Goal: Task Accomplishment & Management: Use online tool/utility

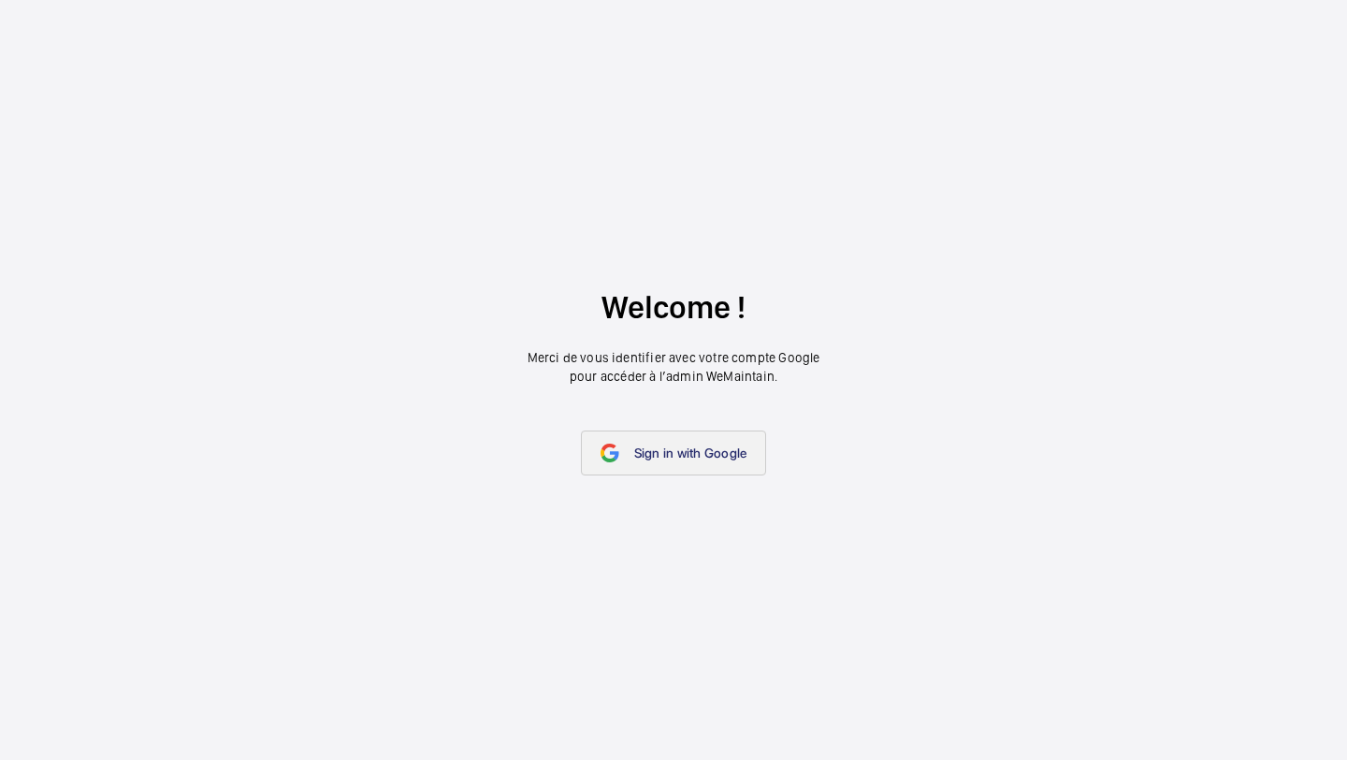
click at [686, 439] on link "Sign in with Google" at bounding box center [674, 452] width 186 height 45
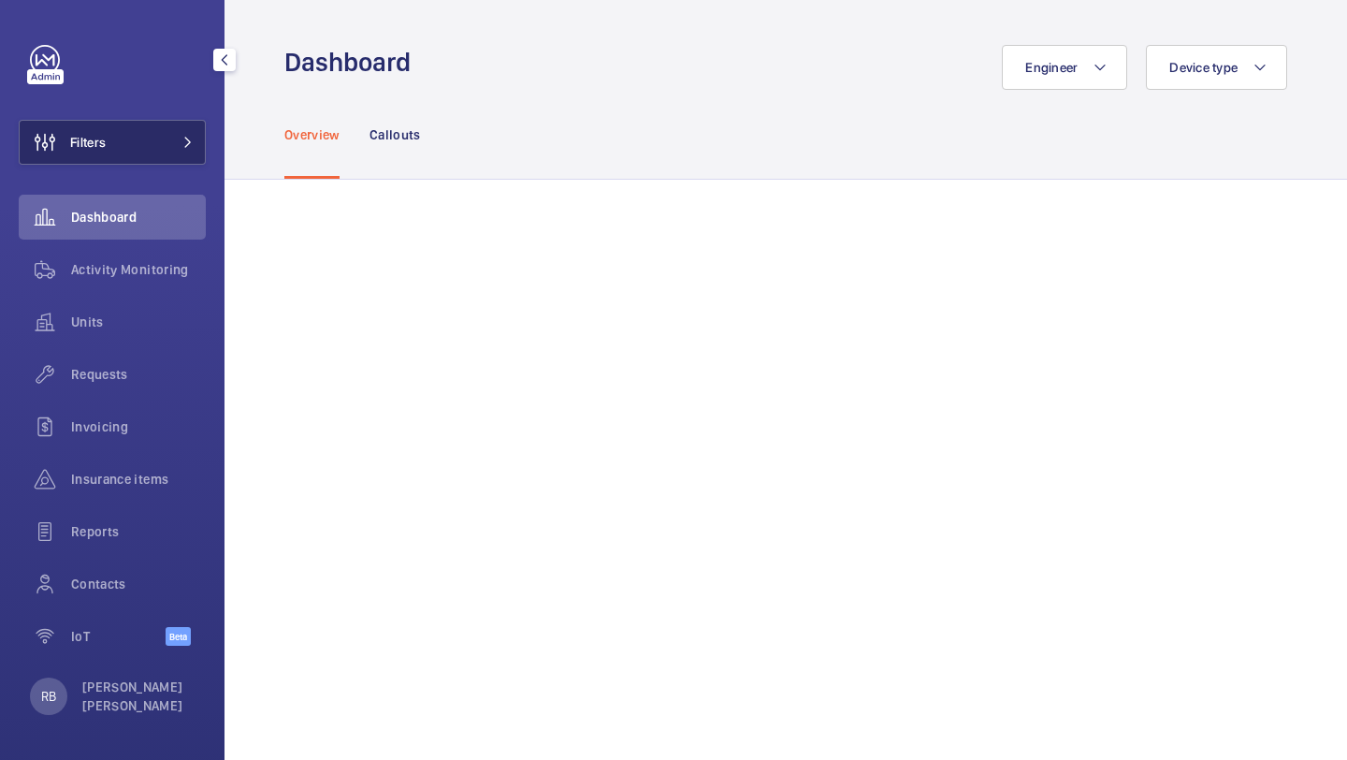
click at [168, 160] on button "Filters" at bounding box center [112, 142] width 187 height 45
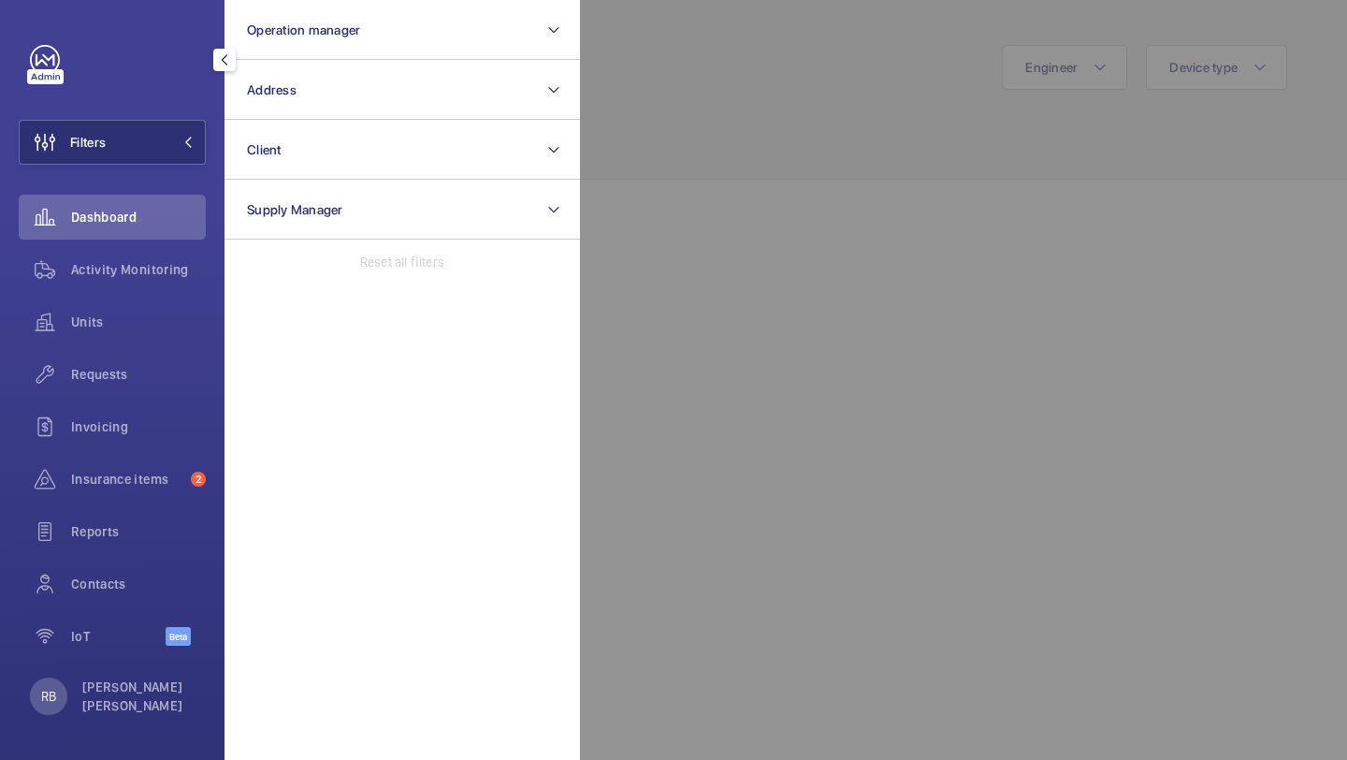
click at [673, 295] on div at bounding box center [1253, 380] width 1347 height 760
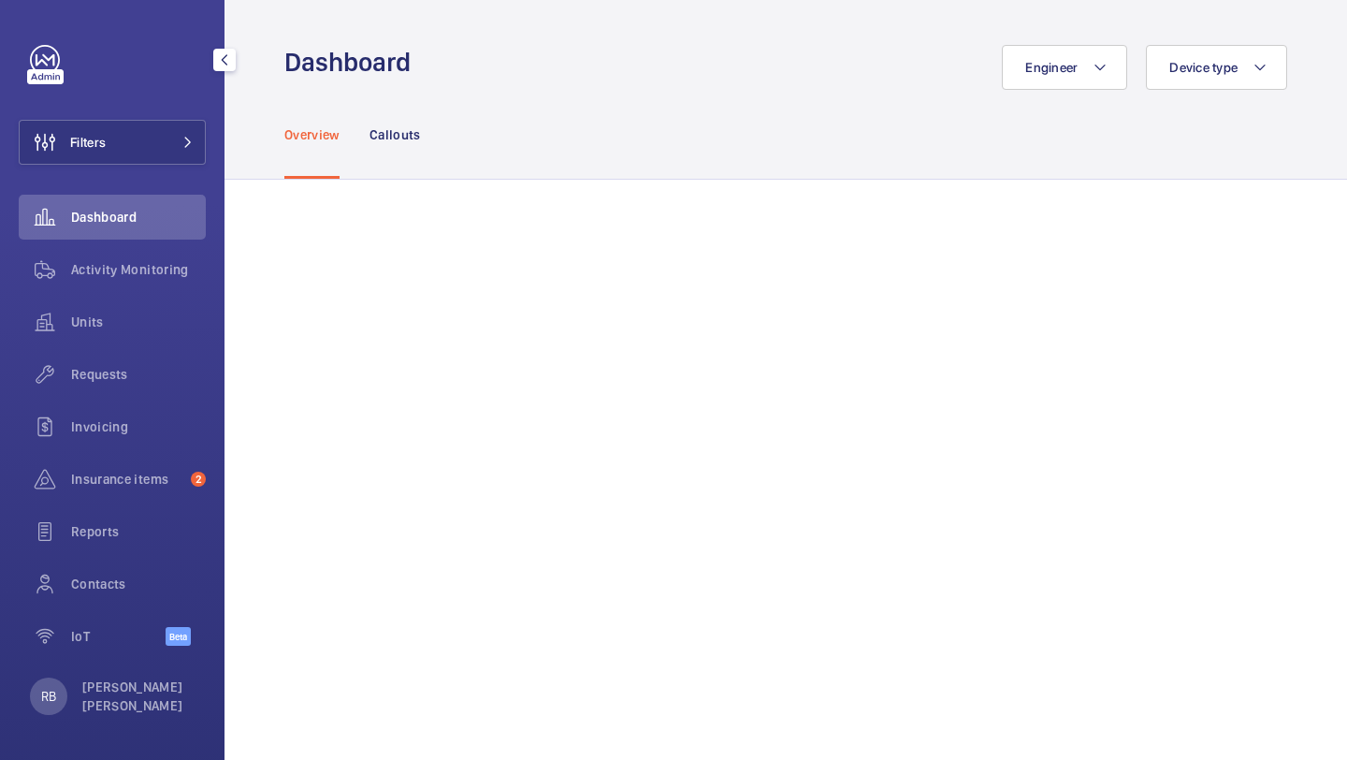
click at [157, 167] on div "Filters Dashboard Activity Monitoring Units Requests Invoicing Insurance items …" at bounding box center [112, 355] width 187 height 621
click at [178, 135] on button "Filters" at bounding box center [112, 142] width 187 height 45
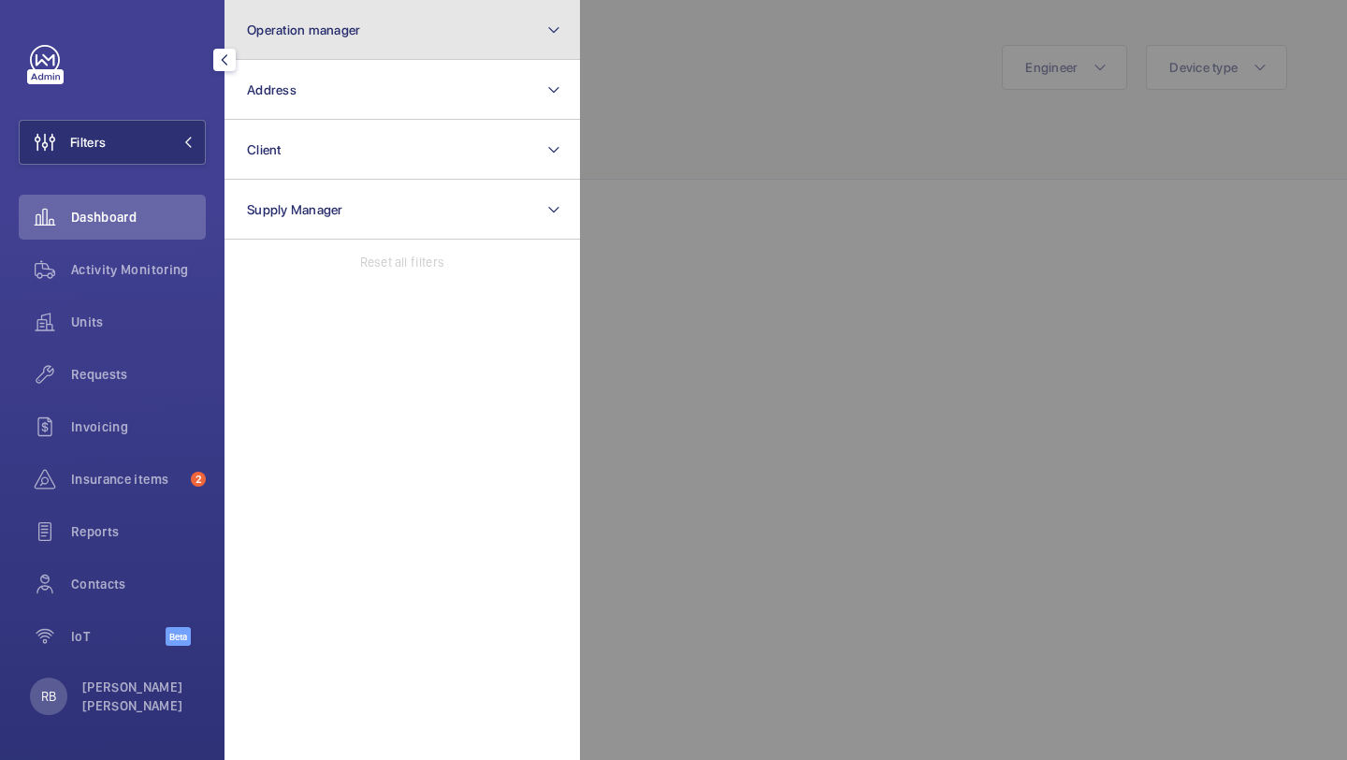
click at [410, 55] on button "Operation manager" at bounding box center [403, 30] width 356 height 60
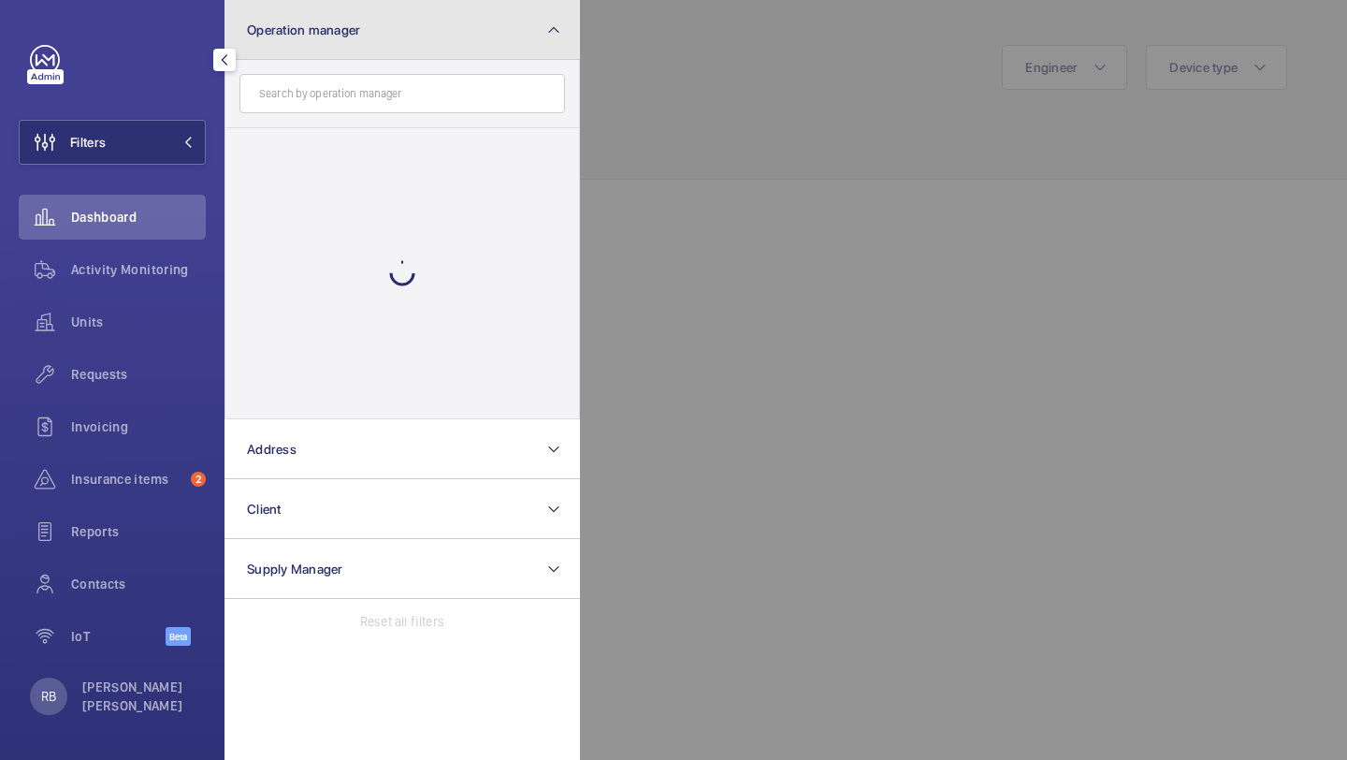
click at [412, 55] on button "Operation manager" at bounding box center [403, 30] width 356 height 60
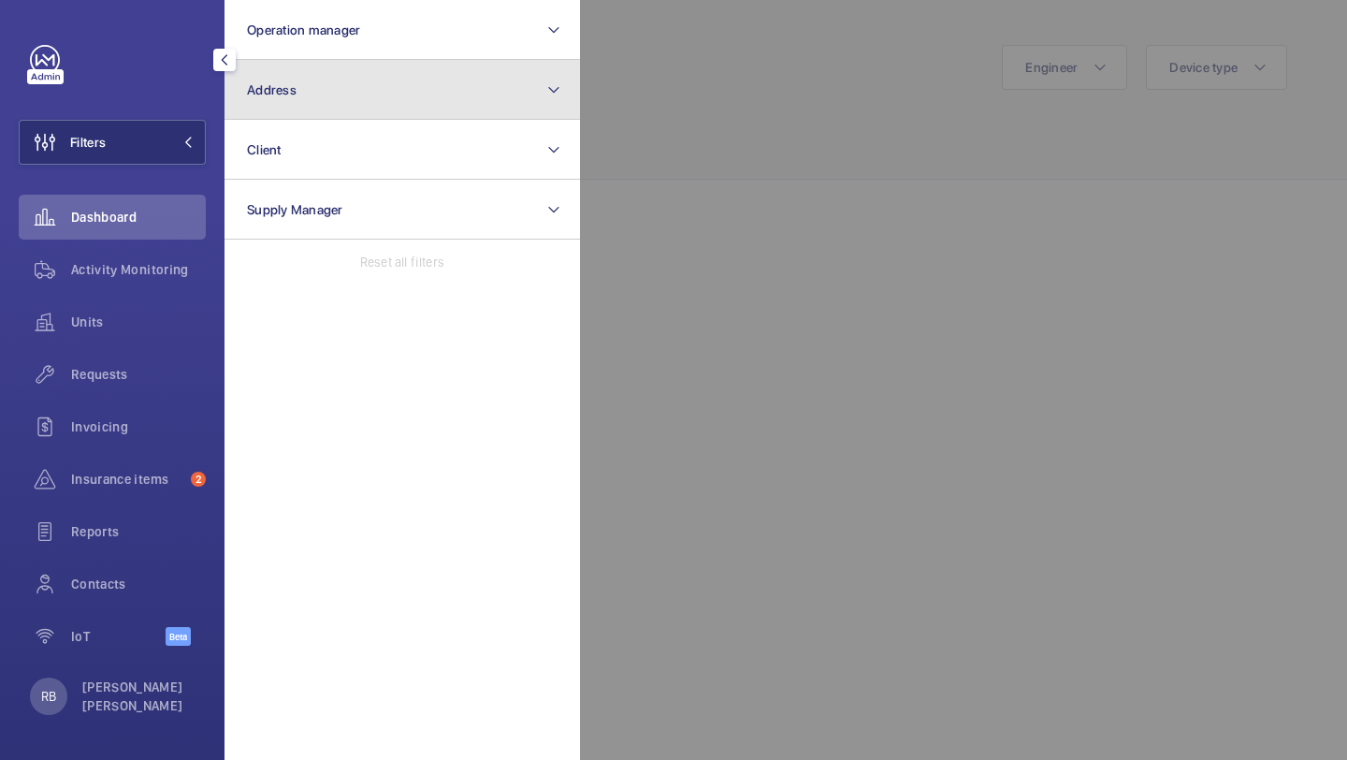
click at [401, 84] on button "Address" at bounding box center [403, 90] width 356 height 60
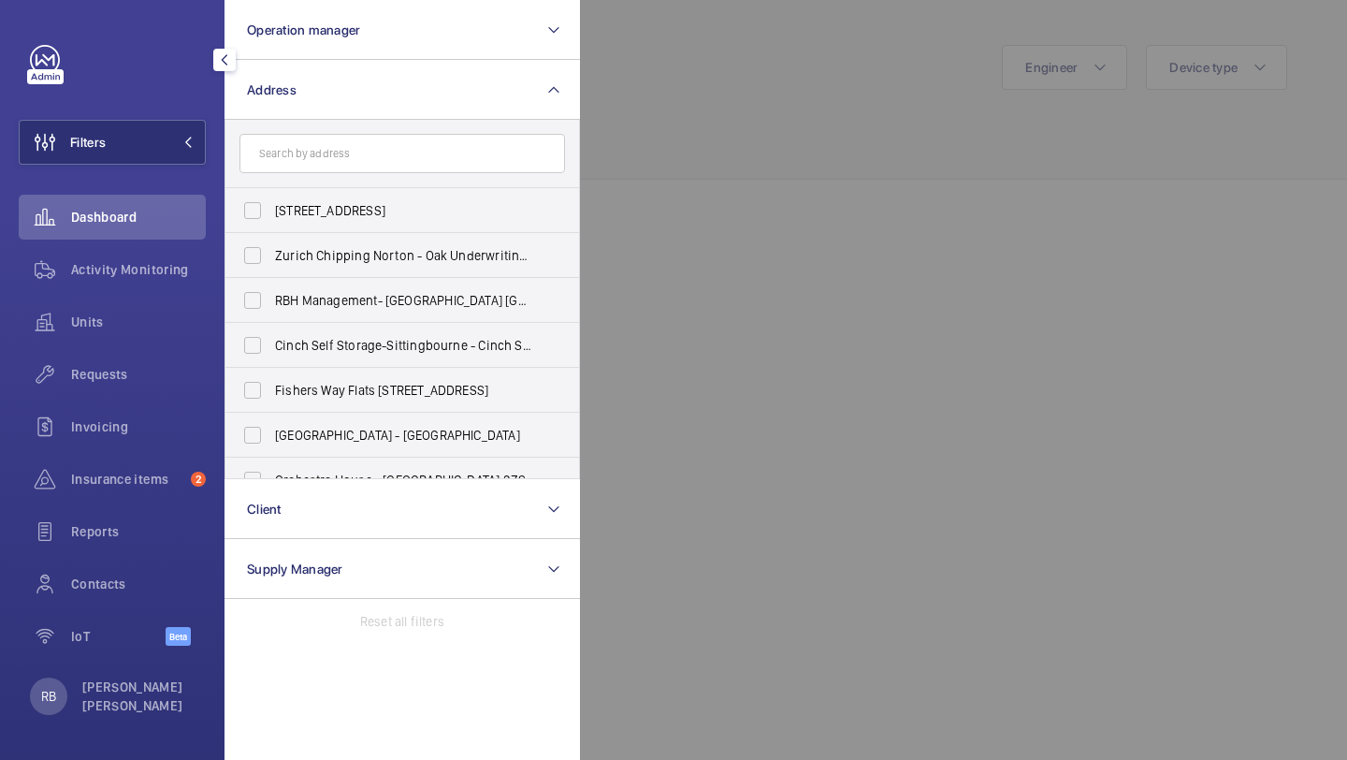
click at [455, 174] on form at bounding box center [403, 154] width 354 height 68
click at [455, 155] on input "text" at bounding box center [403, 153] width 326 height 39
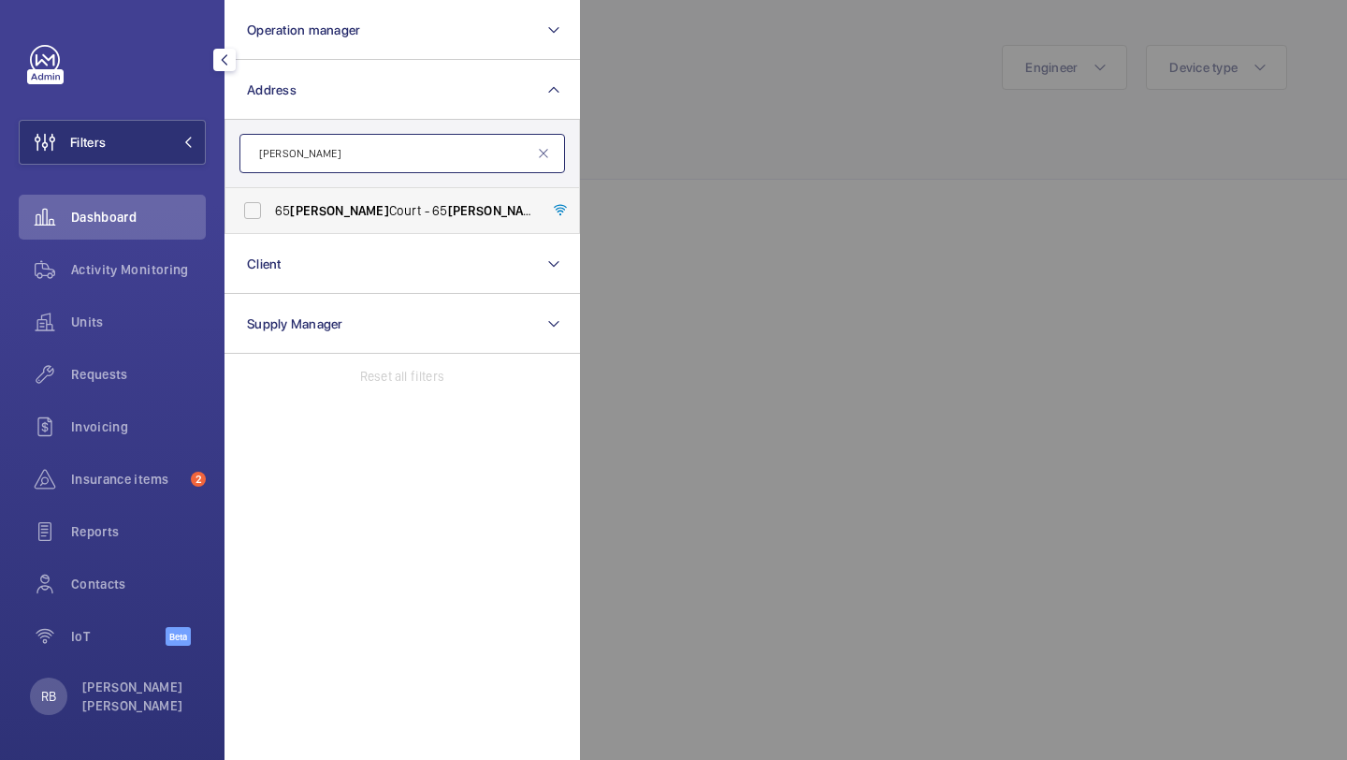
type input "[PERSON_NAME]"
click at [448, 213] on span "[PERSON_NAME]" at bounding box center [497, 210] width 98 height 15
click at [271, 213] on input "[STREET_ADDRESS][PERSON_NAME][PERSON_NAME]" at bounding box center [252, 210] width 37 height 37
checkbox input "true"
click at [759, 89] on div at bounding box center [1253, 380] width 1347 height 760
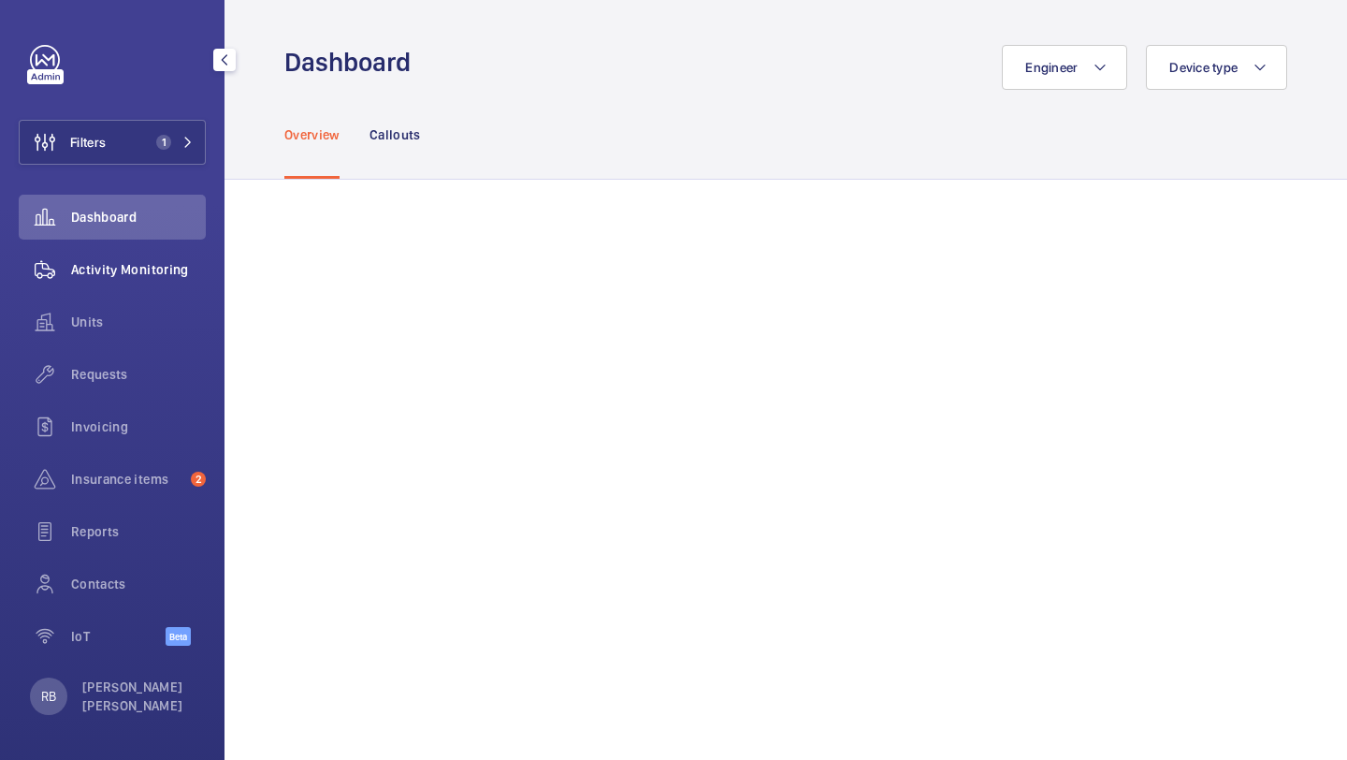
click at [168, 283] on div "Activity Monitoring" at bounding box center [112, 269] width 187 height 45
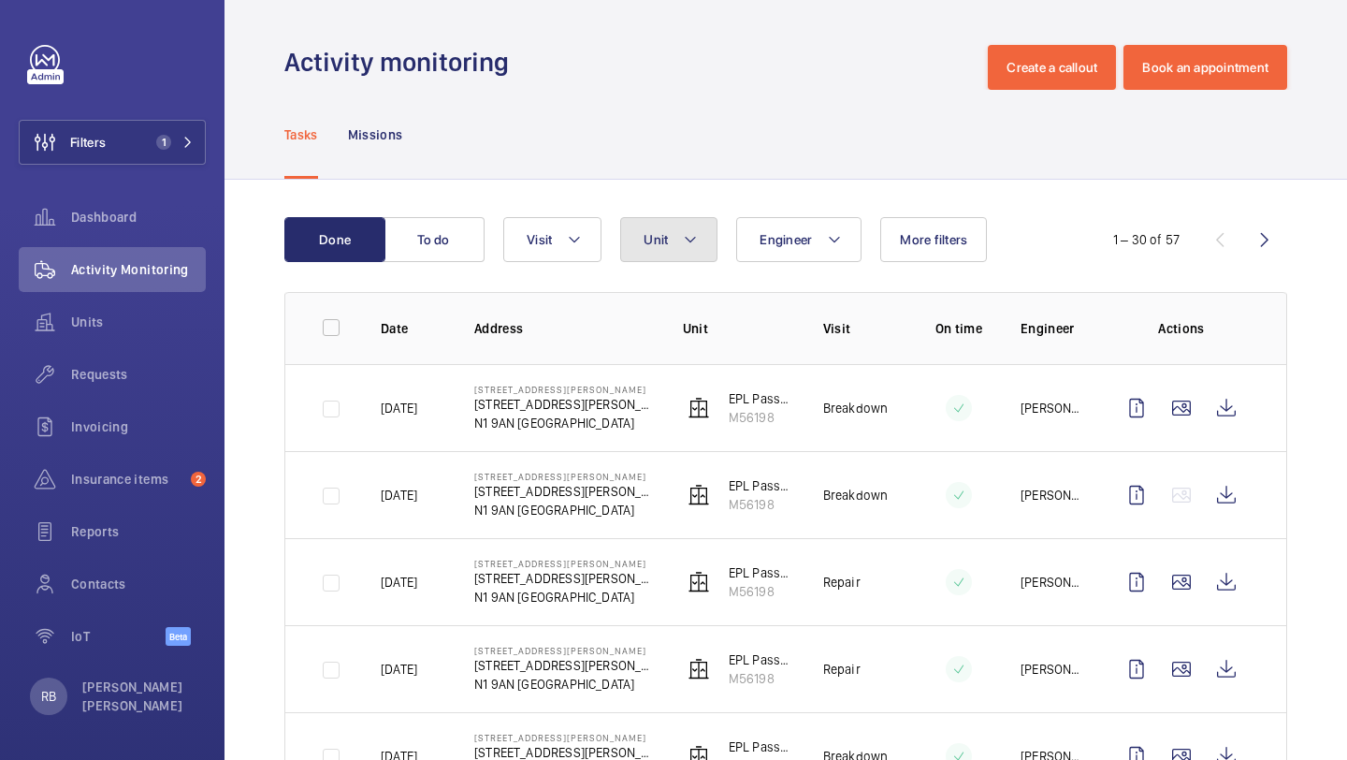
click at [692, 252] on button "Unit" at bounding box center [668, 239] width 97 height 45
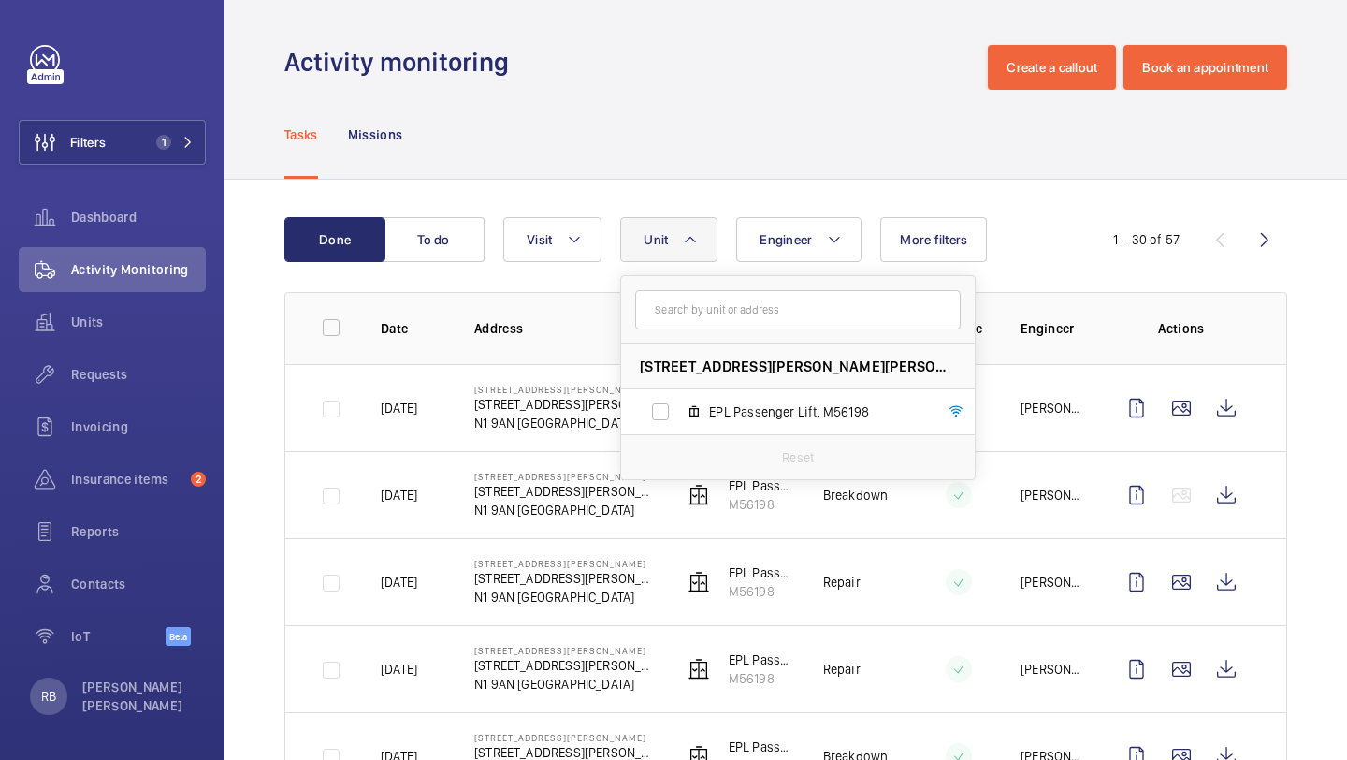
click at [692, 252] on button "Unit" at bounding box center [668, 239] width 97 height 45
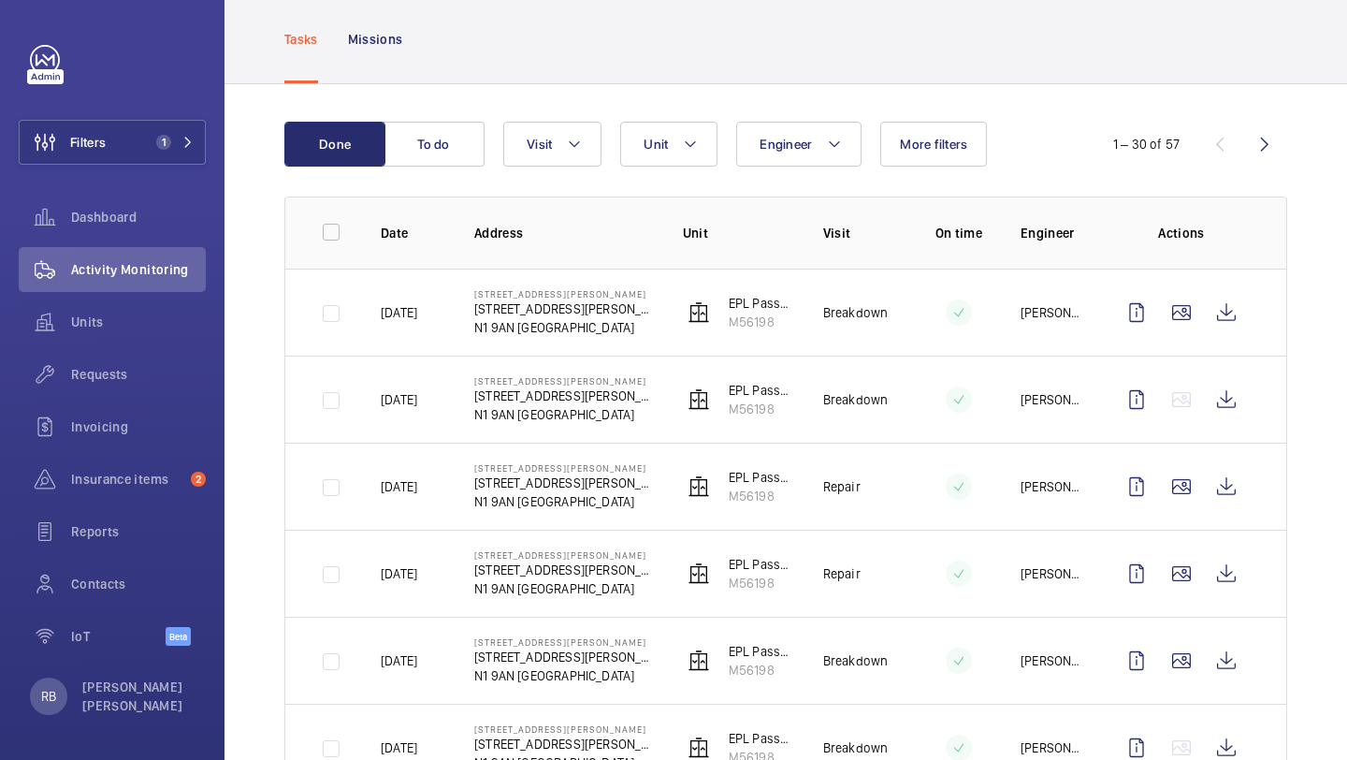
scroll to position [105, 0]
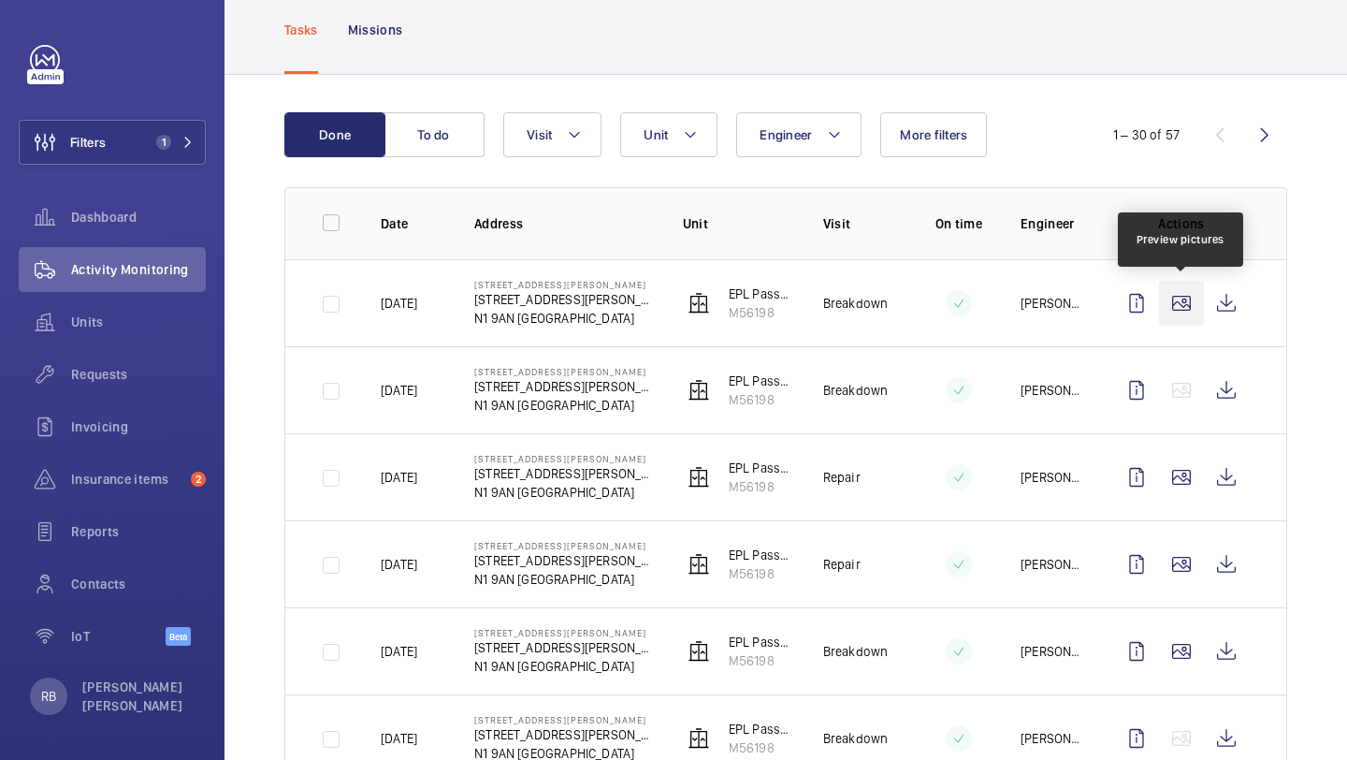
click at [1180, 299] on wm-front-icon-button at bounding box center [1181, 303] width 45 height 45
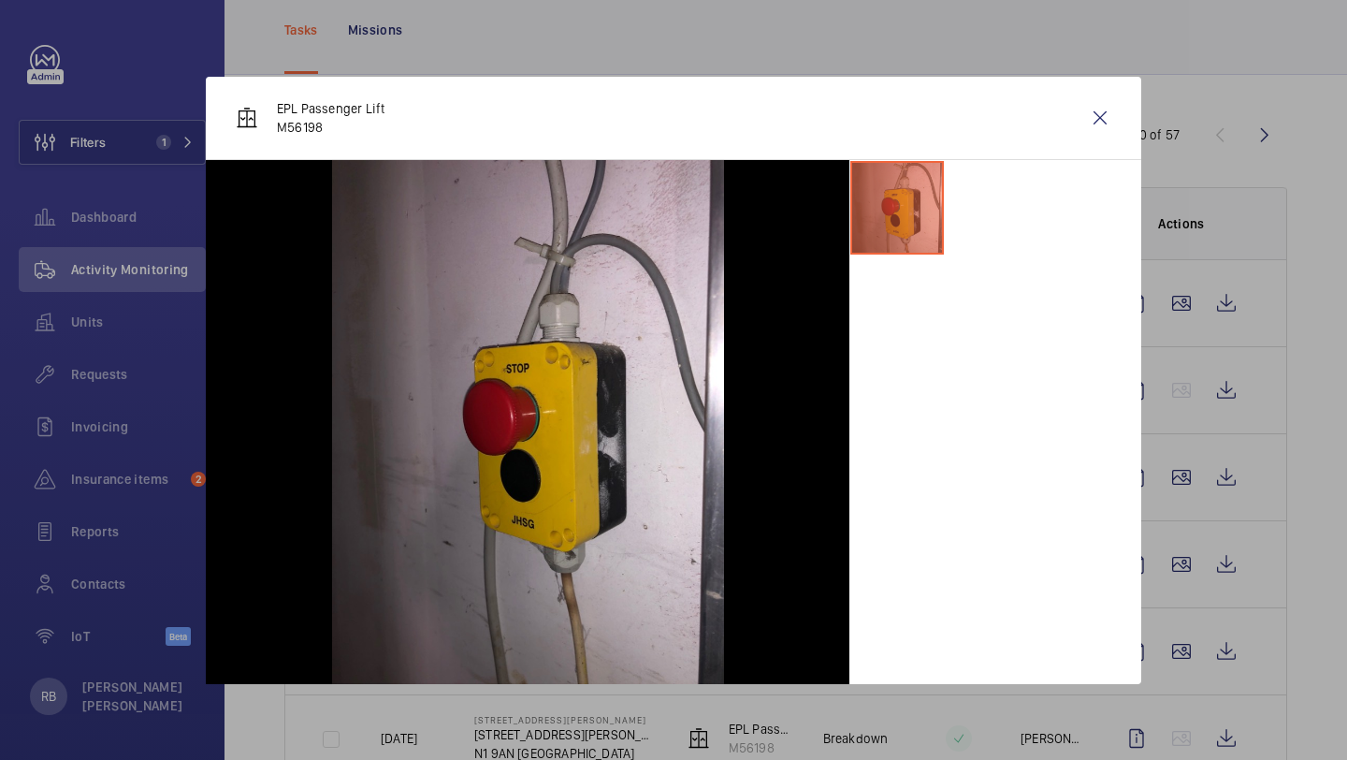
click at [1083, 81] on div "EPL Passenger Lift M56198" at bounding box center [674, 118] width 936 height 83
click at [1092, 112] on wm-front-icon-button at bounding box center [1100, 117] width 45 height 45
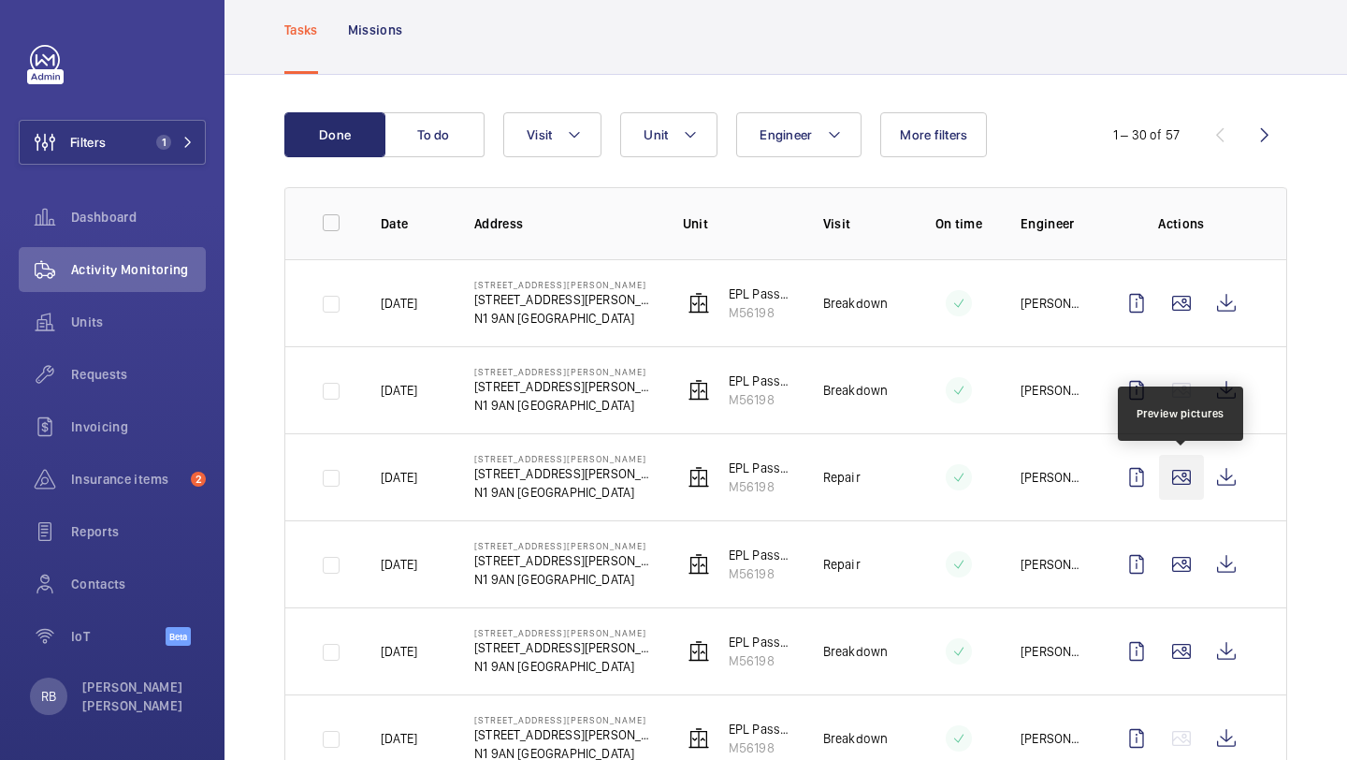
scroll to position [128, 0]
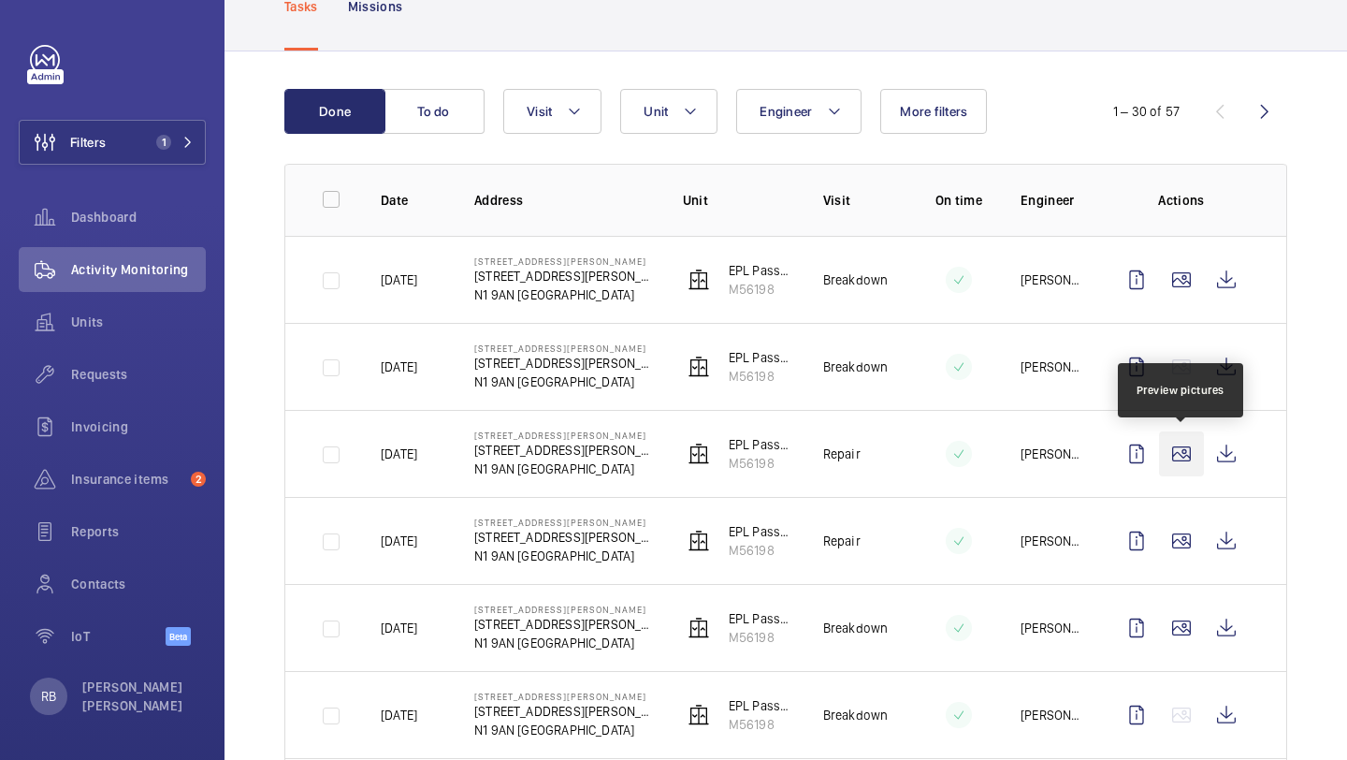
click at [1186, 470] on wm-front-icon-button at bounding box center [1181, 453] width 45 height 45
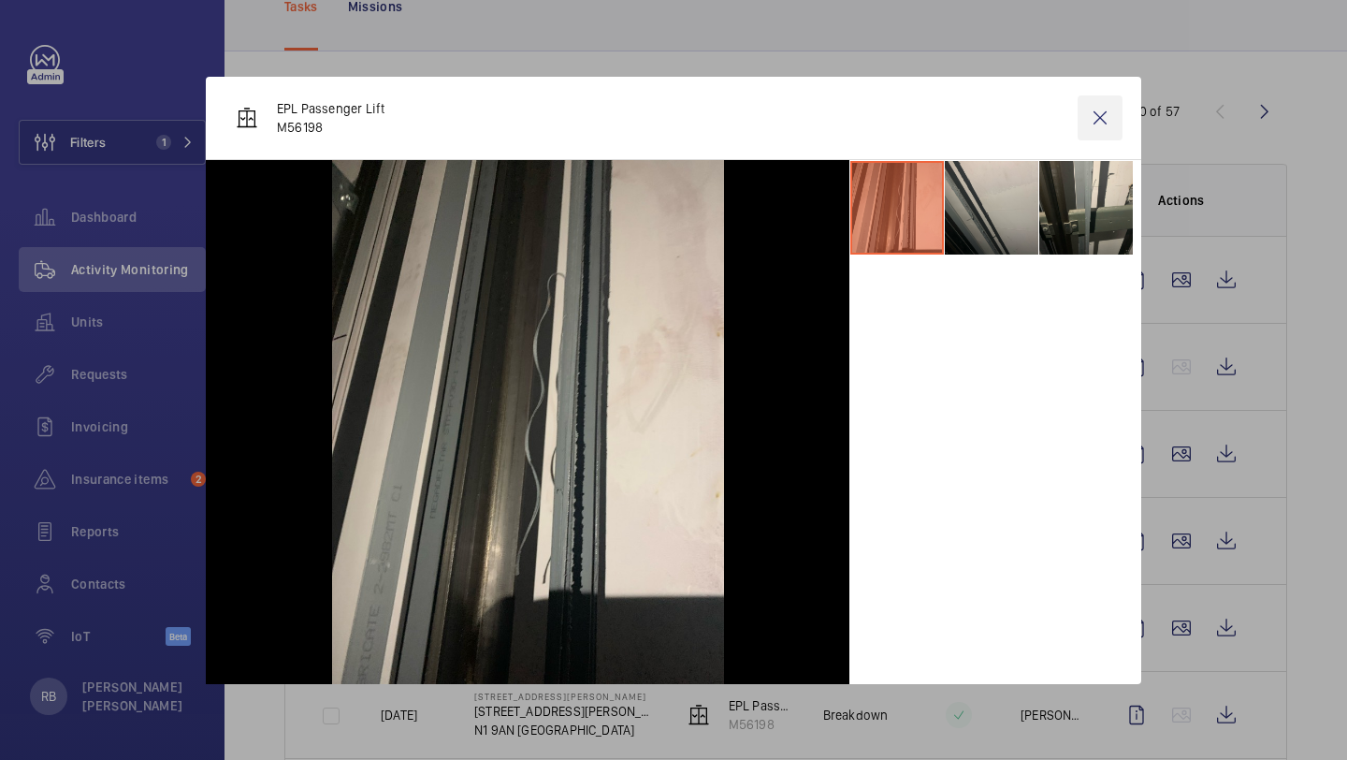
click at [1109, 100] on wm-front-icon-button at bounding box center [1100, 117] width 45 height 45
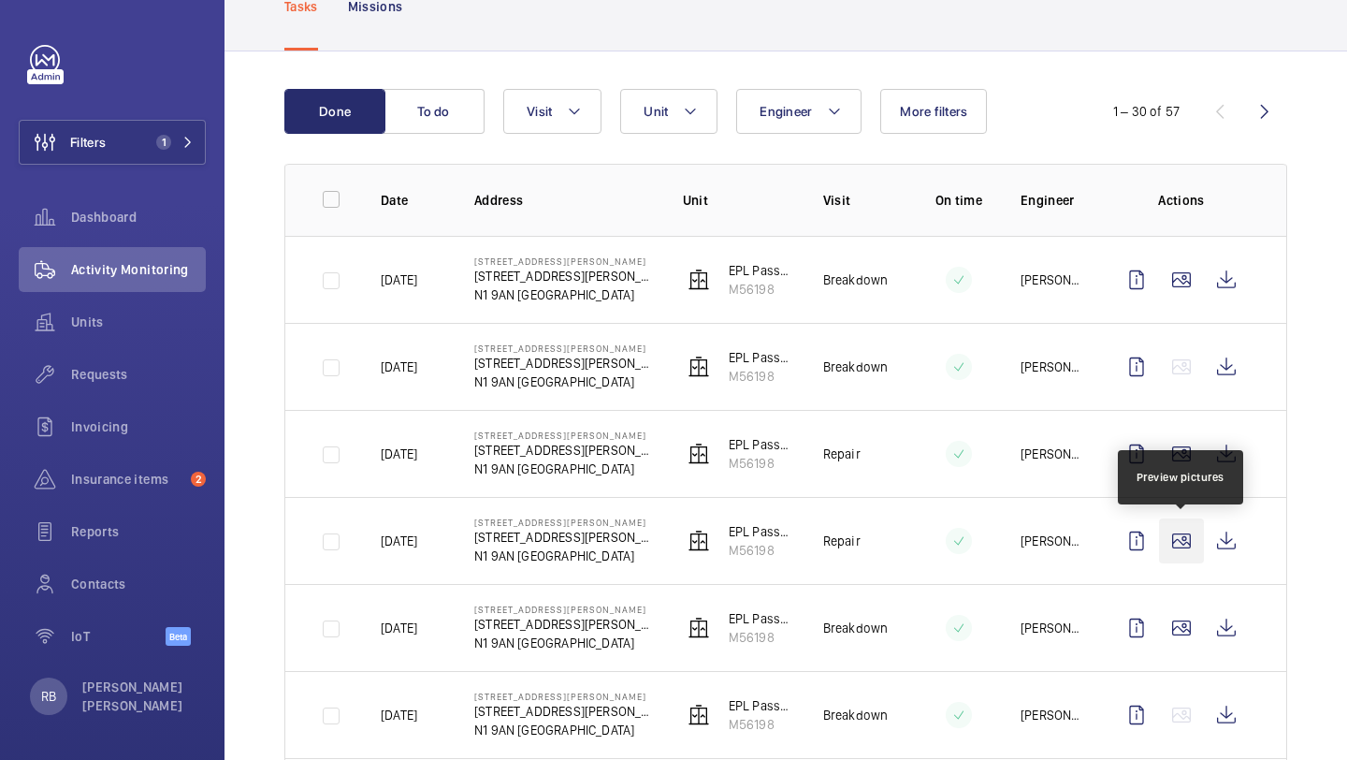
click at [1169, 537] on wm-front-icon-button at bounding box center [1181, 540] width 45 height 45
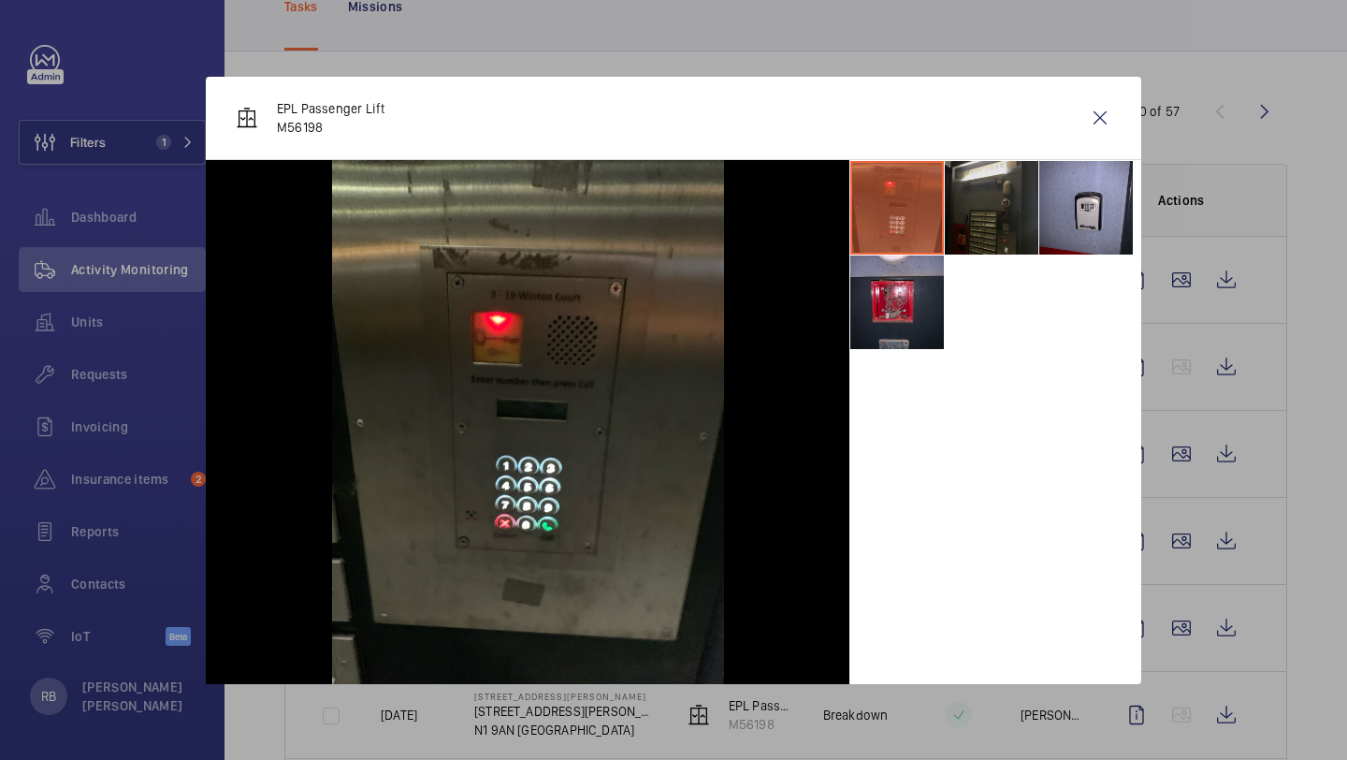
click at [1015, 226] on li at bounding box center [992, 208] width 94 height 94
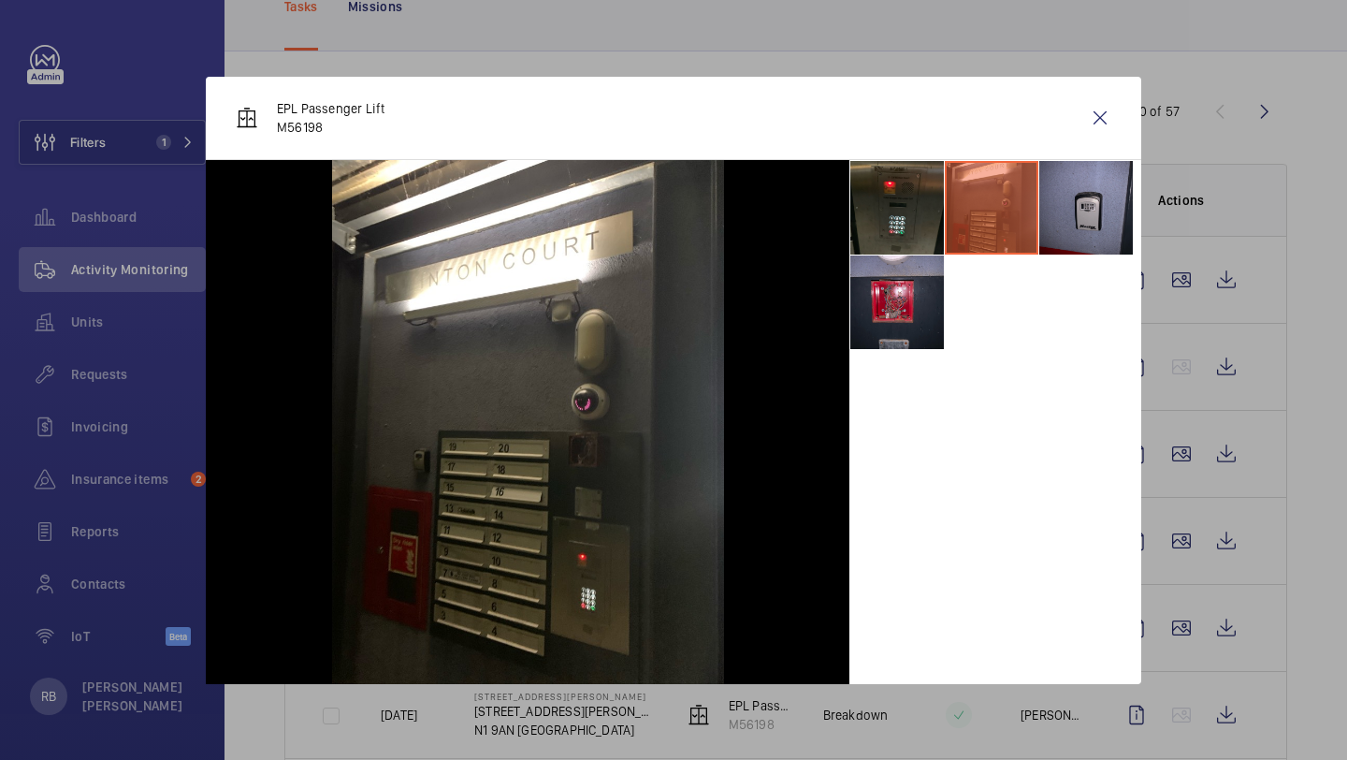
click at [1084, 226] on li at bounding box center [1087, 208] width 94 height 94
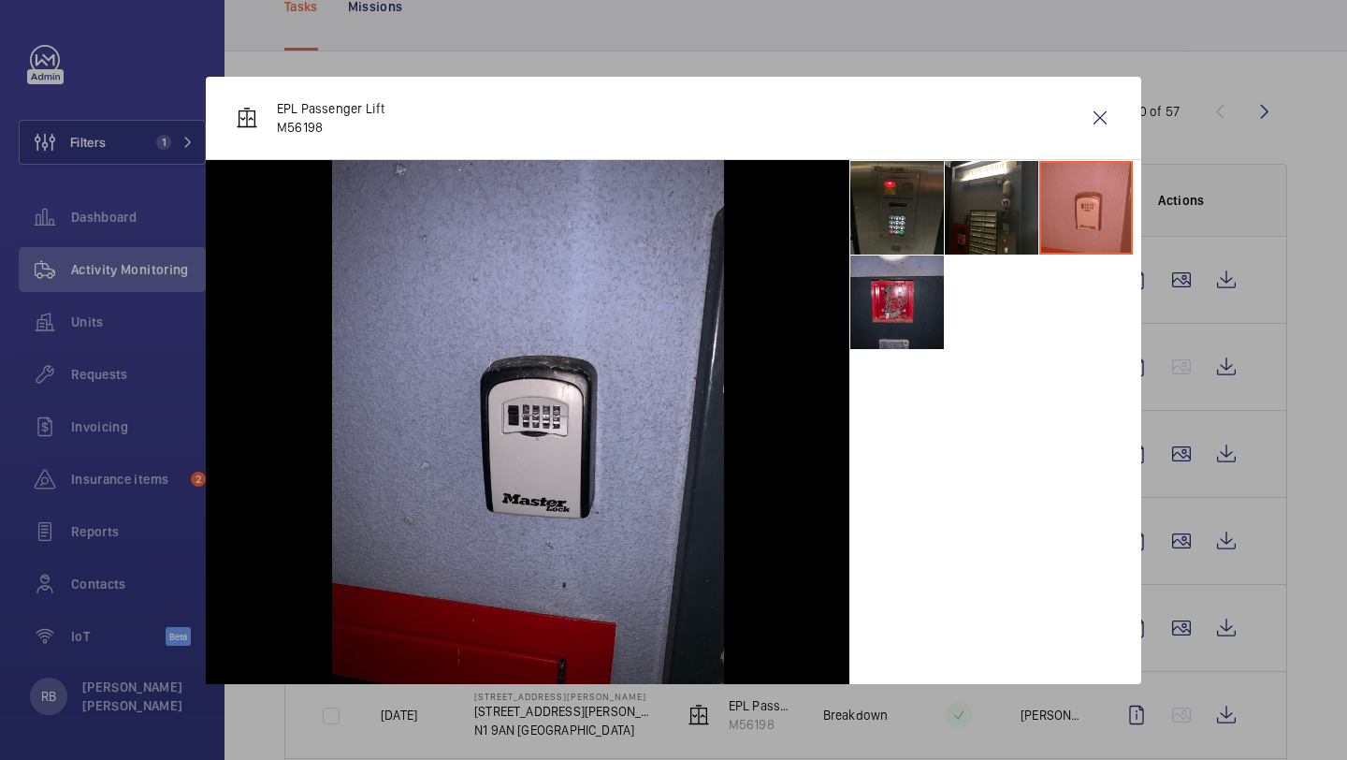
click at [1126, 114] on div "EPL Passenger Lift M56198" at bounding box center [674, 118] width 936 height 83
click at [1115, 113] on wm-front-icon-button at bounding box center [1100, 117] width 45 height 45
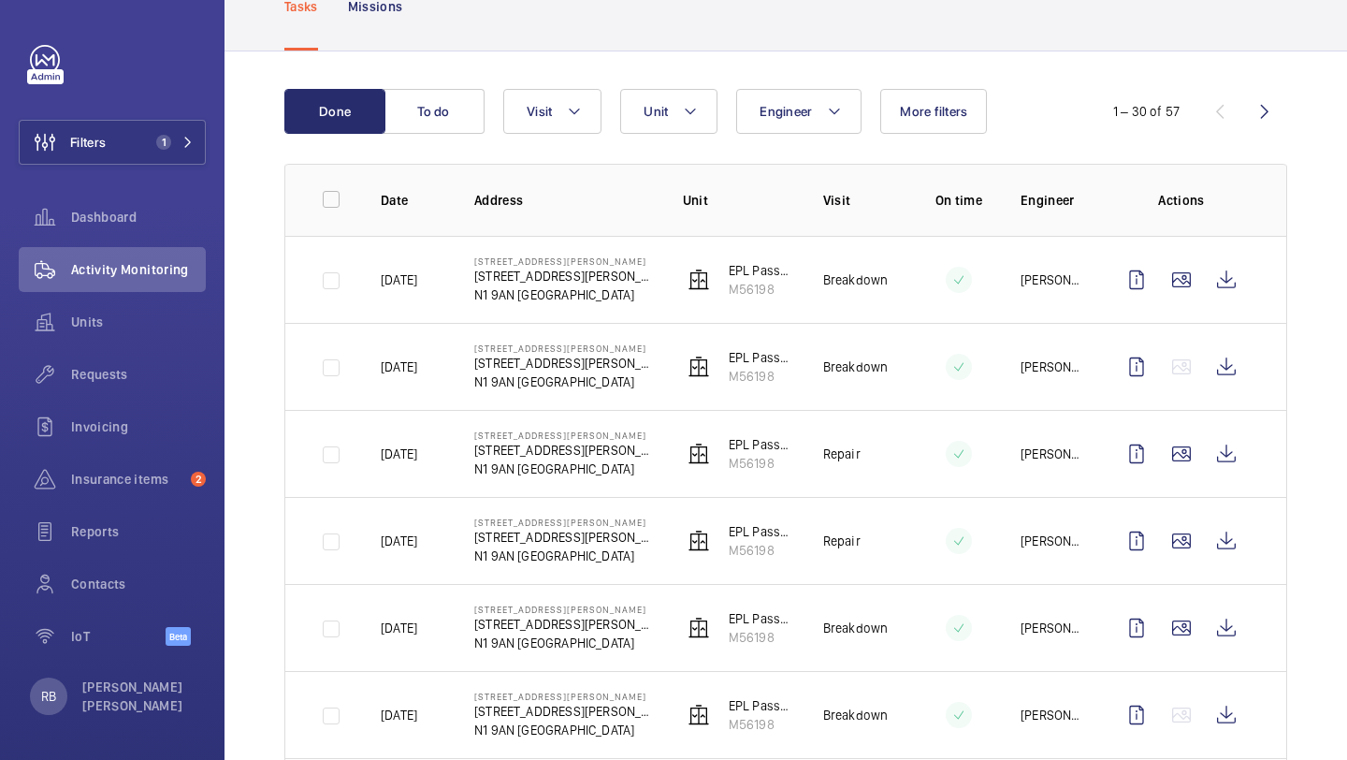
scroll to position [226, 0]
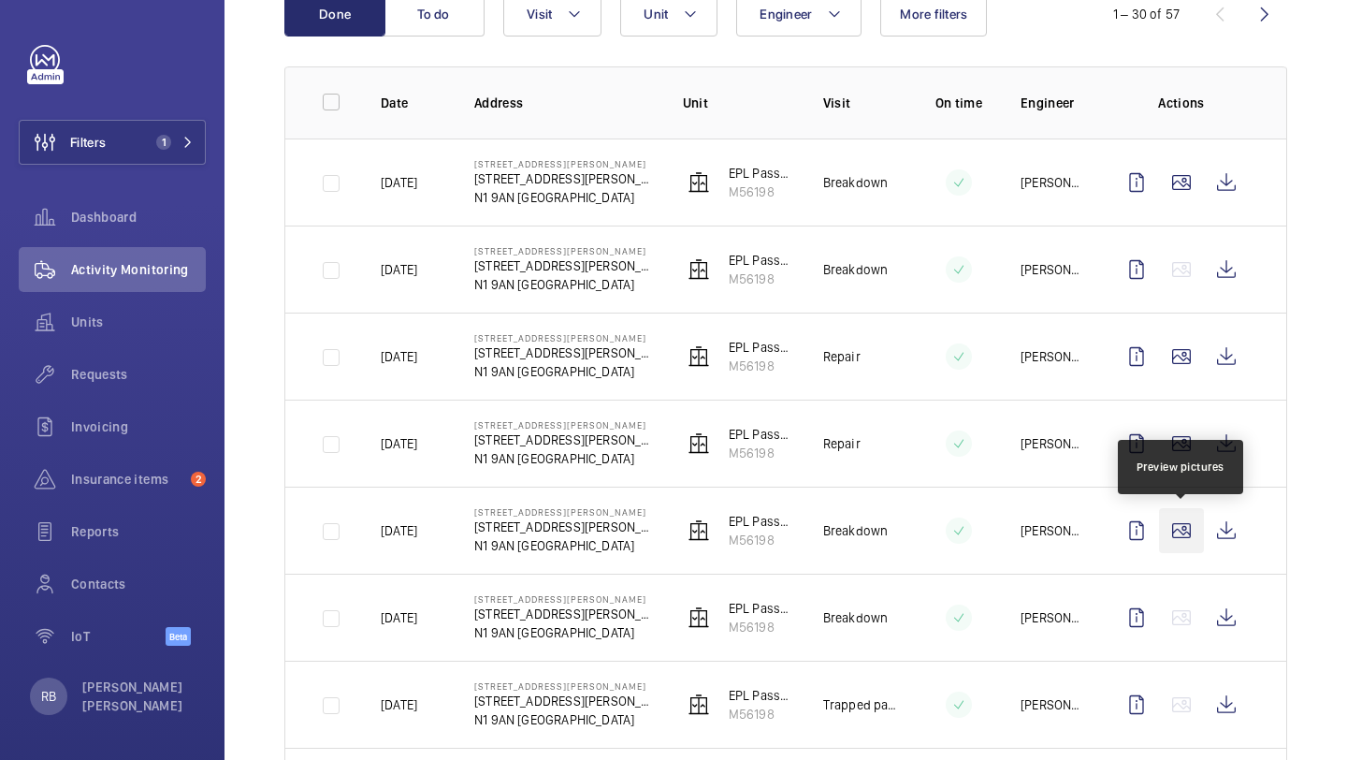
click at [1188, 542] on wm-front-icon-button at bounding box center [1181, 530] width 45 height 45
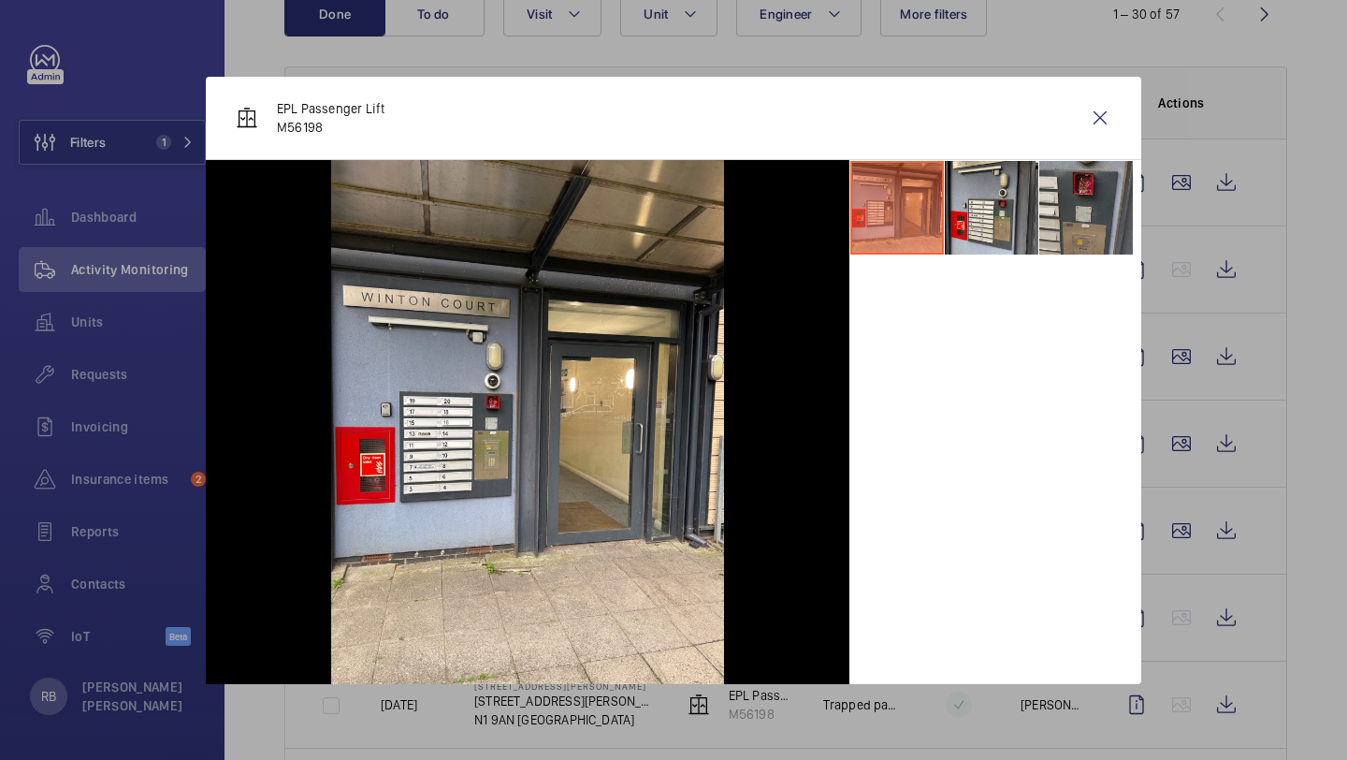
click at [1043, 215] on li at bounding box center [1087, 208] width 94 height 94
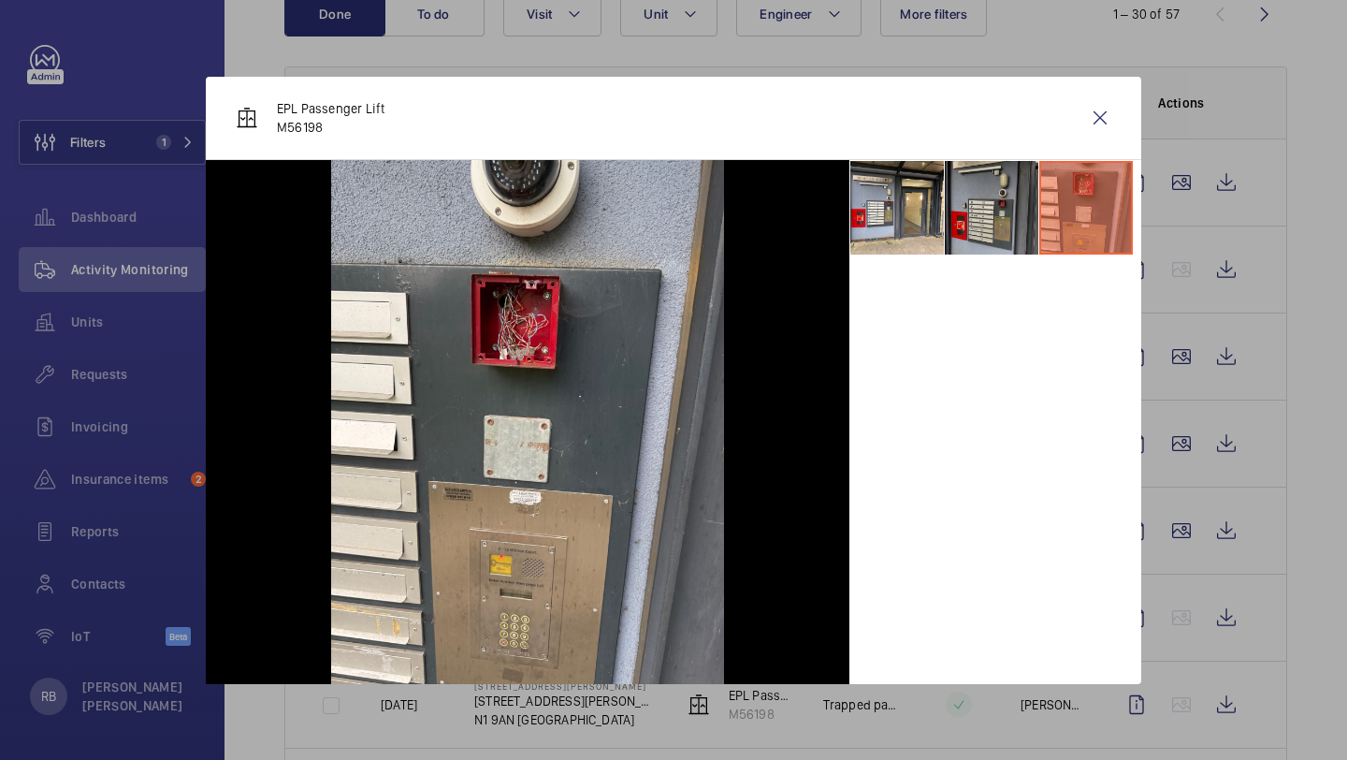
click at [1014, 207] on li at bounding box center [992, 208] width 94 height 94
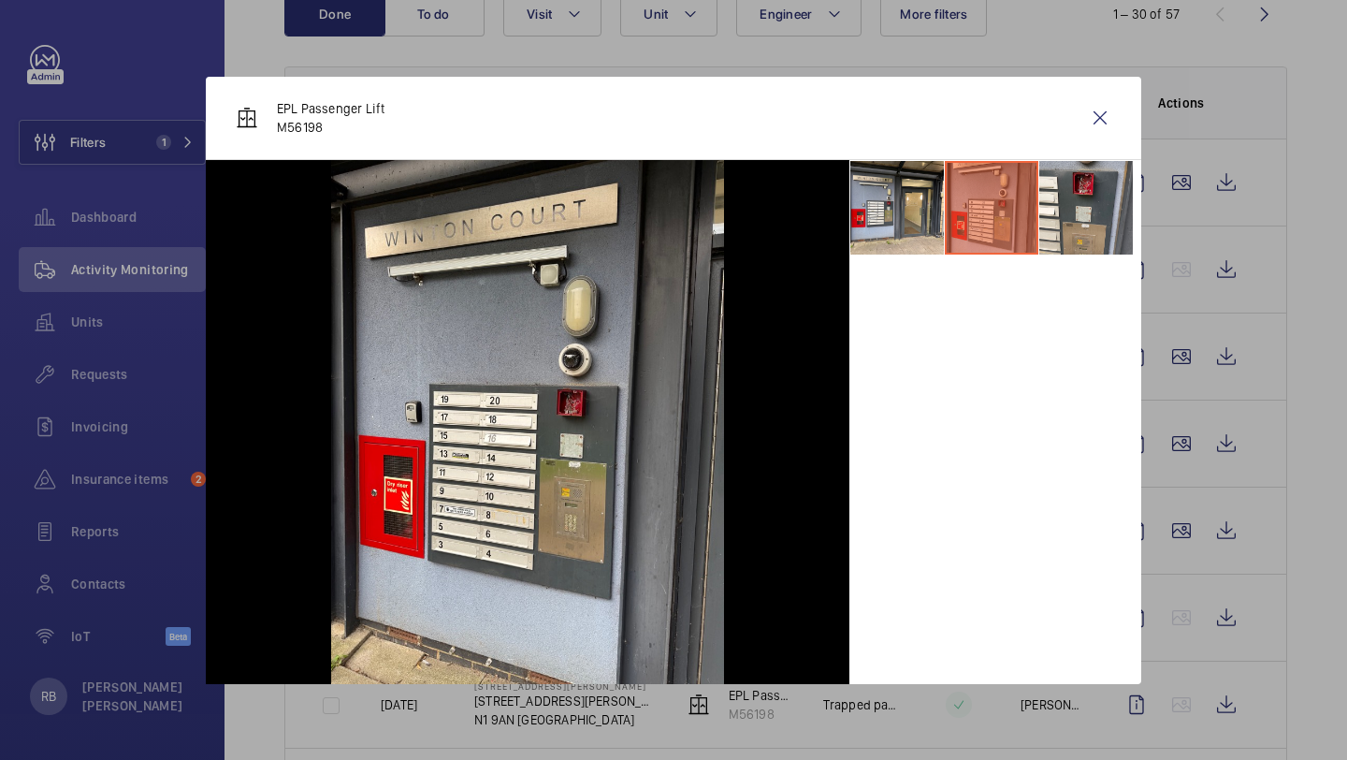
click at [1099, 149] on div "EPL Passenger Lift M56198" at bounding box center [674, 118] width 936 height 83
click at [1099, 140] on div "EPL Passenger Lift M56198" at bounding box center [674, 118] width 936 height 83
click at [1099, 138] on wm-front-icon-button at bounding box center [1100, 117] width 45 height 45
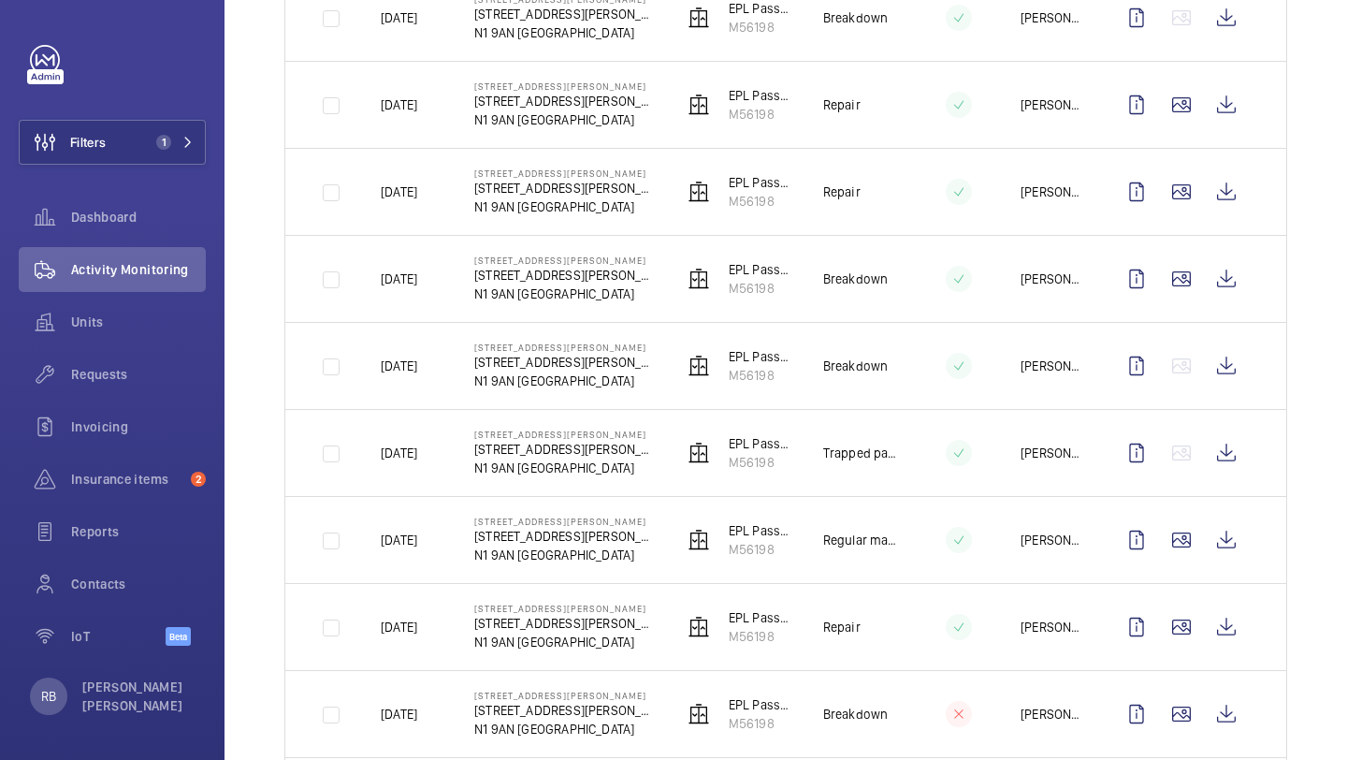
scroll to position [500, 0]
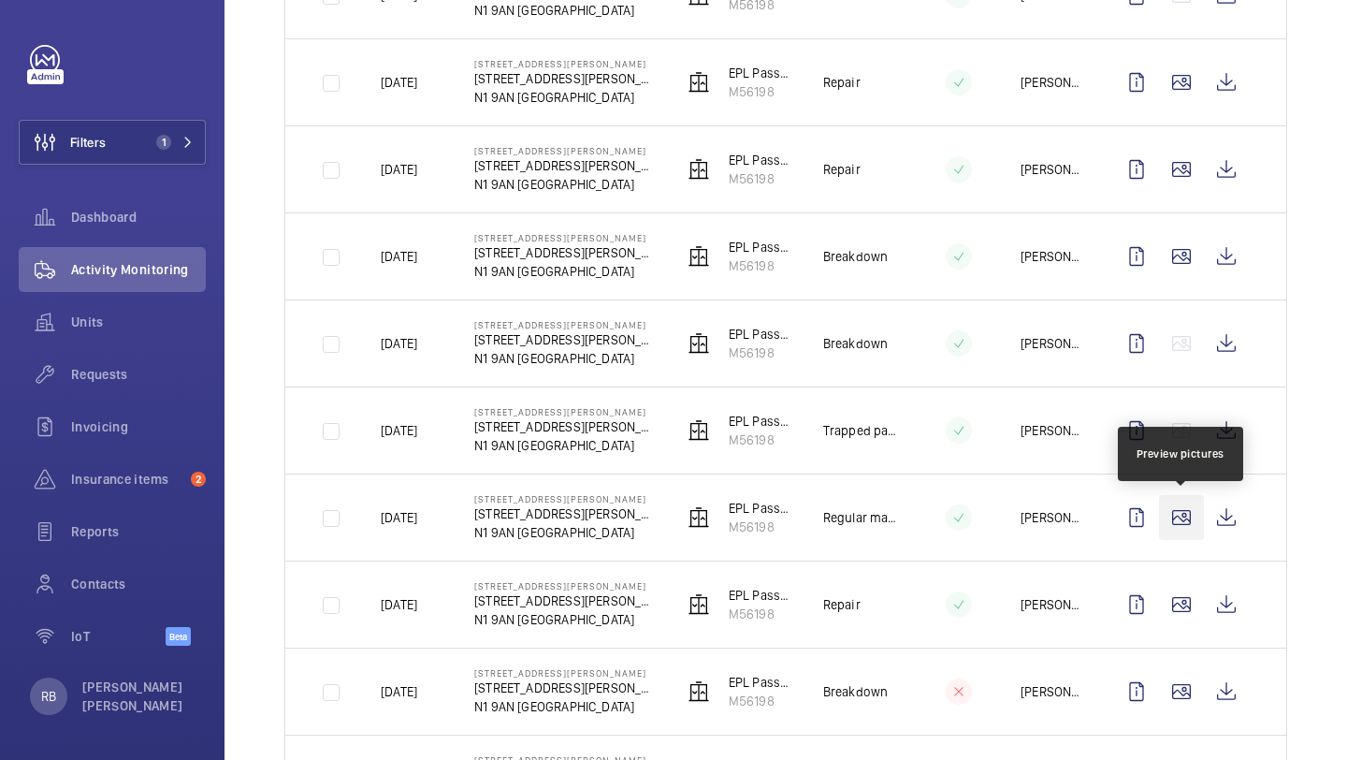
click at [1187, 509] on wm-front-icon-button at bounding box center [1181, 517] width 45 height 45
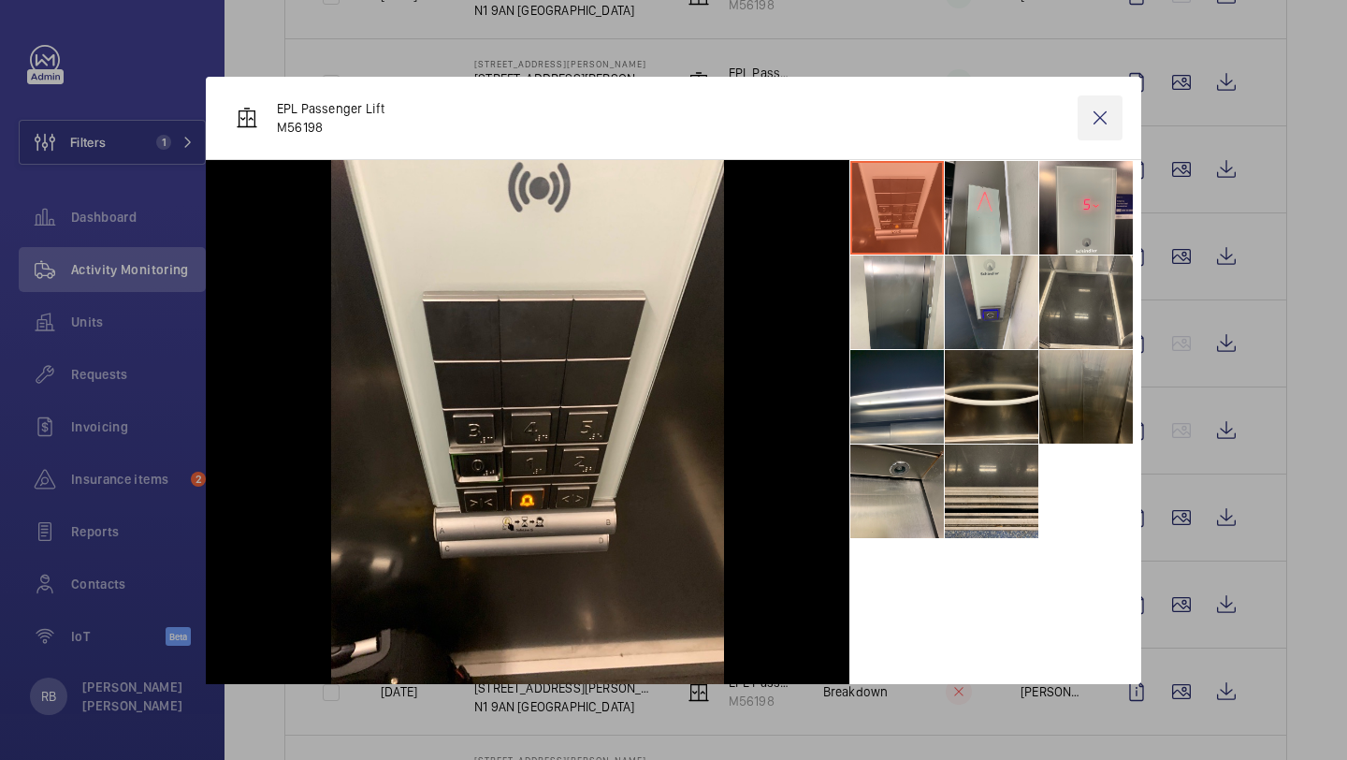
click at [1107, 124] on wm-front-icon-button at bounding box center [1100, 117] width 45 height 45
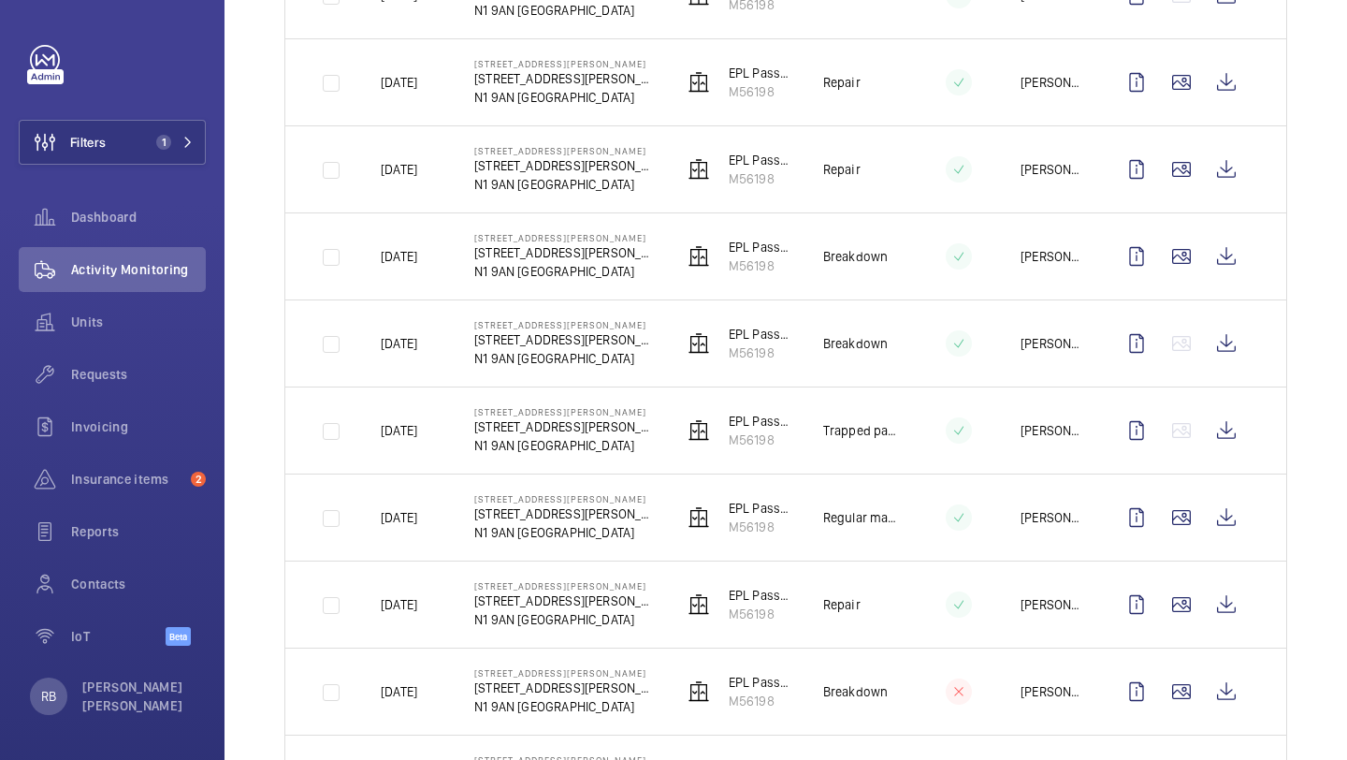
scroll to position [591, 0]
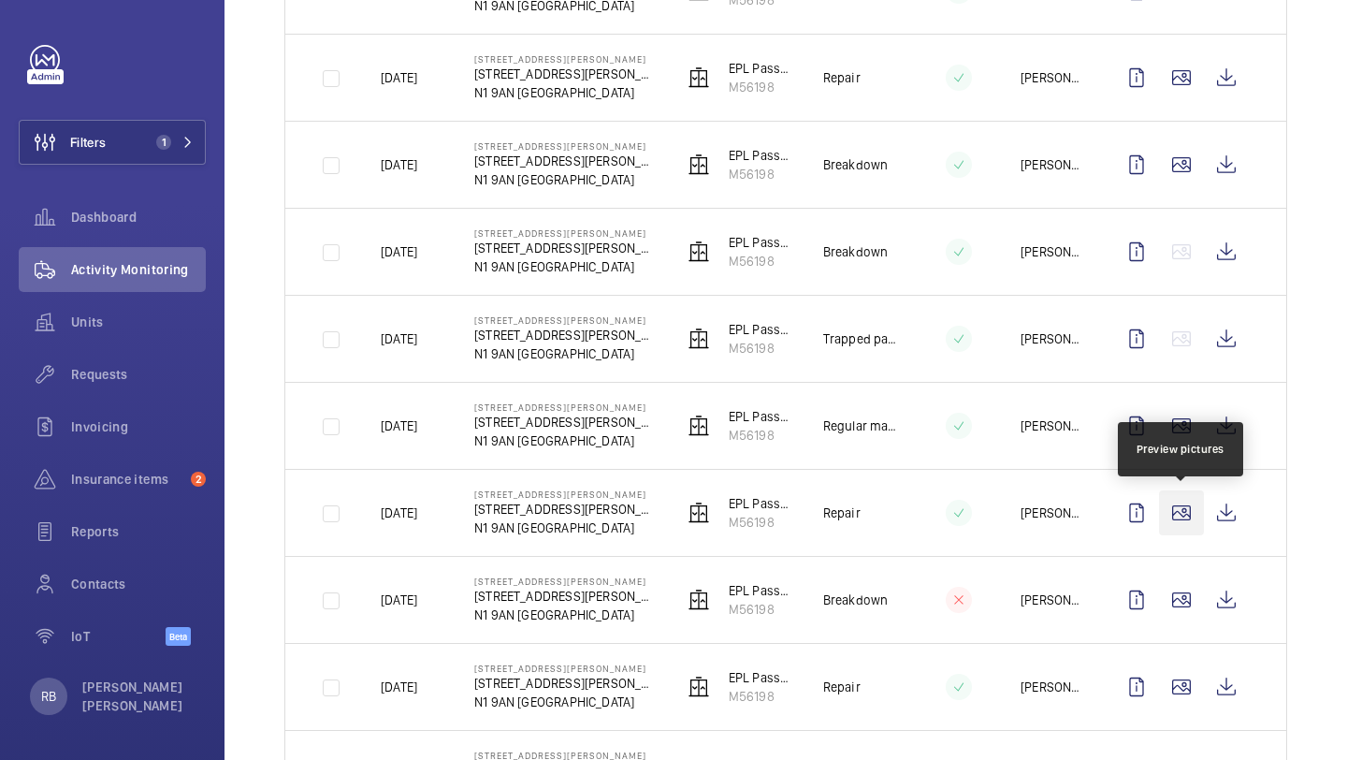
click at [1186, 508] on wm-front-icon-button at bounding box center [1181, 512] width 45 height 45
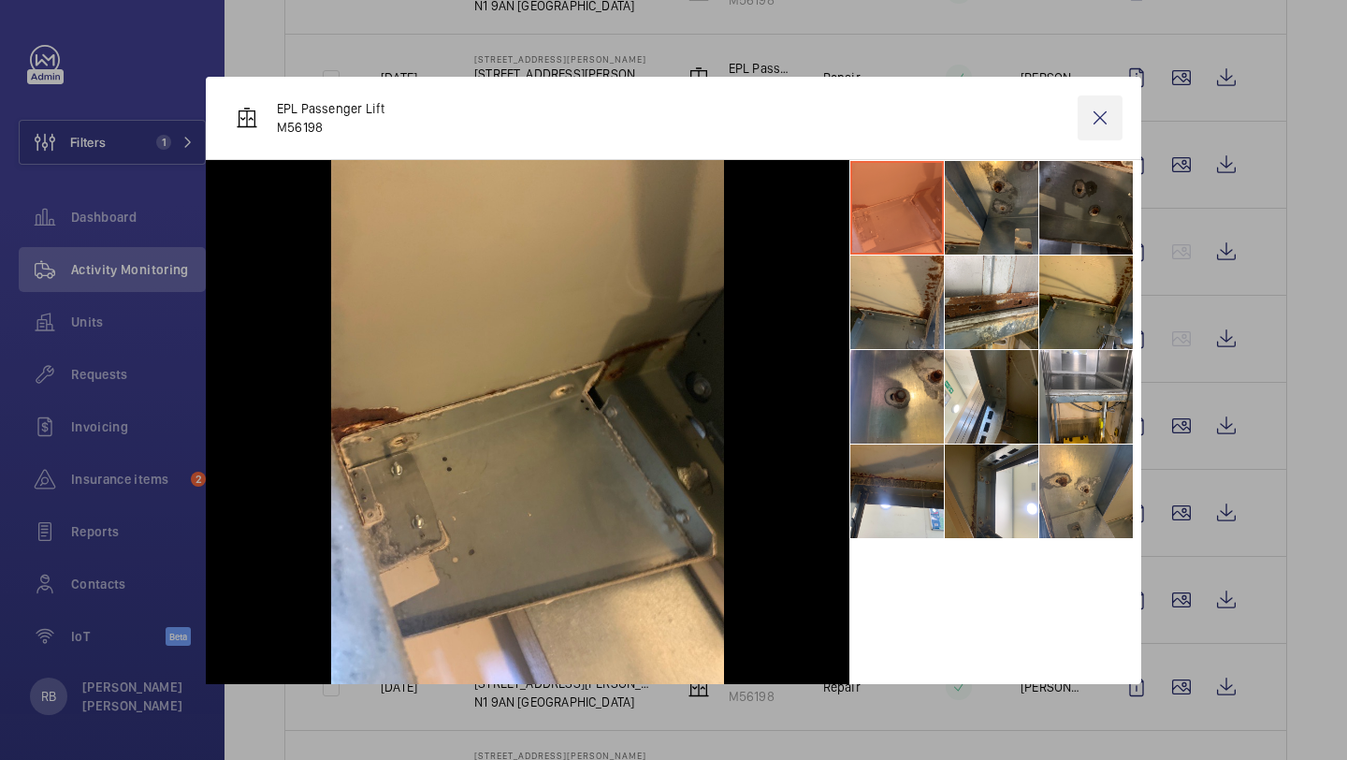
click at [1095, 126] on wm-front-icon-button at bounding box center [1100, 117] width 45 height 45
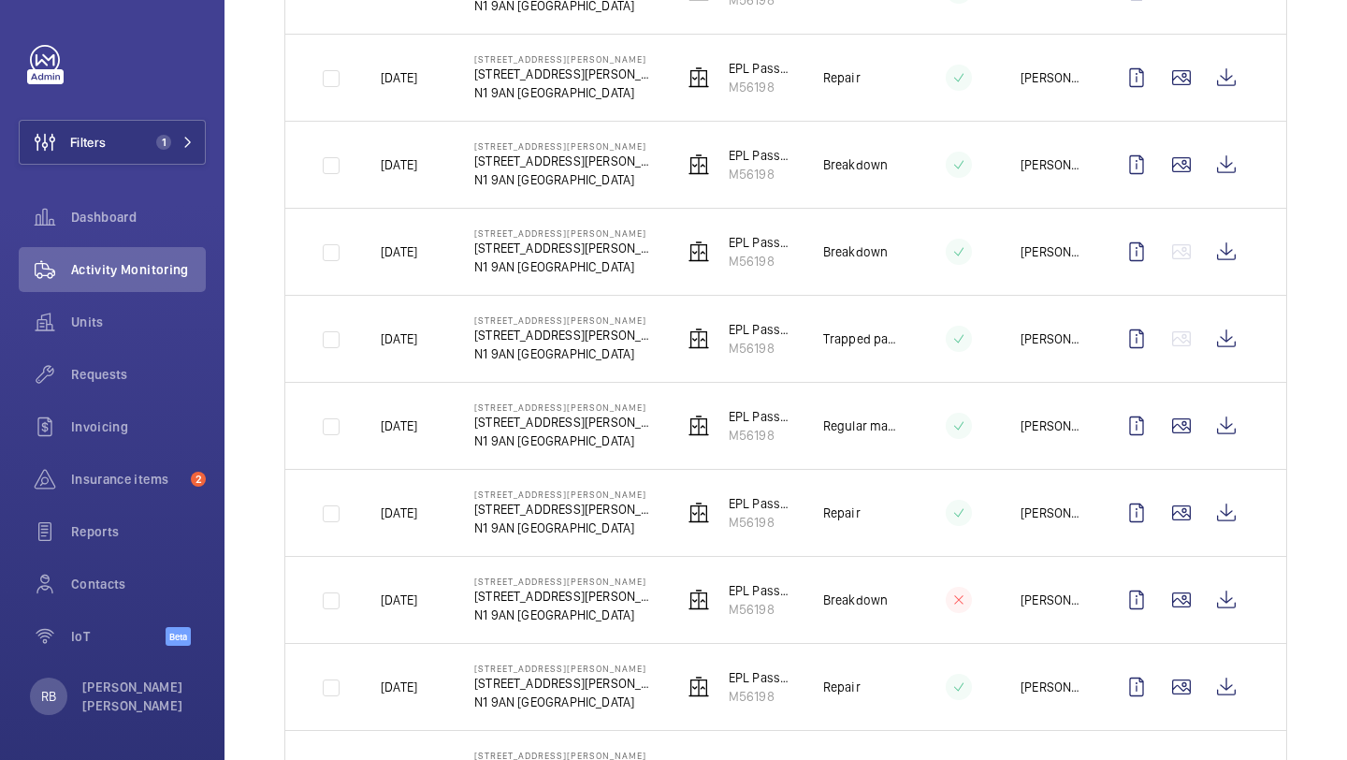
click at [1187, 469] on td at bounding box center [1186, 512] width 202 height 87
click at [1186, 492] on wm-front-icon-button at bounding box center [1181, 512] width 45 height 45
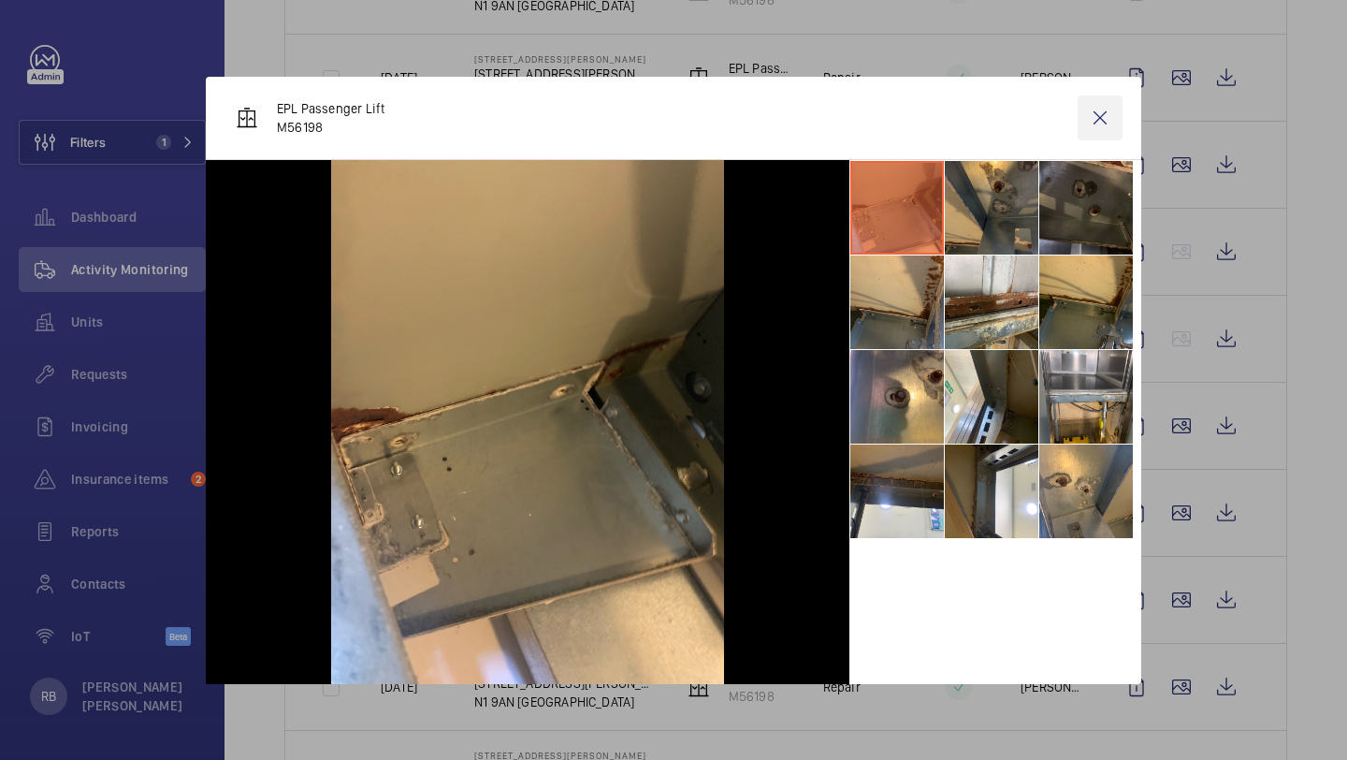
click at [1103, 115] on wm-front-icon-button at bounding box center [1100, 117] width 45 height 45
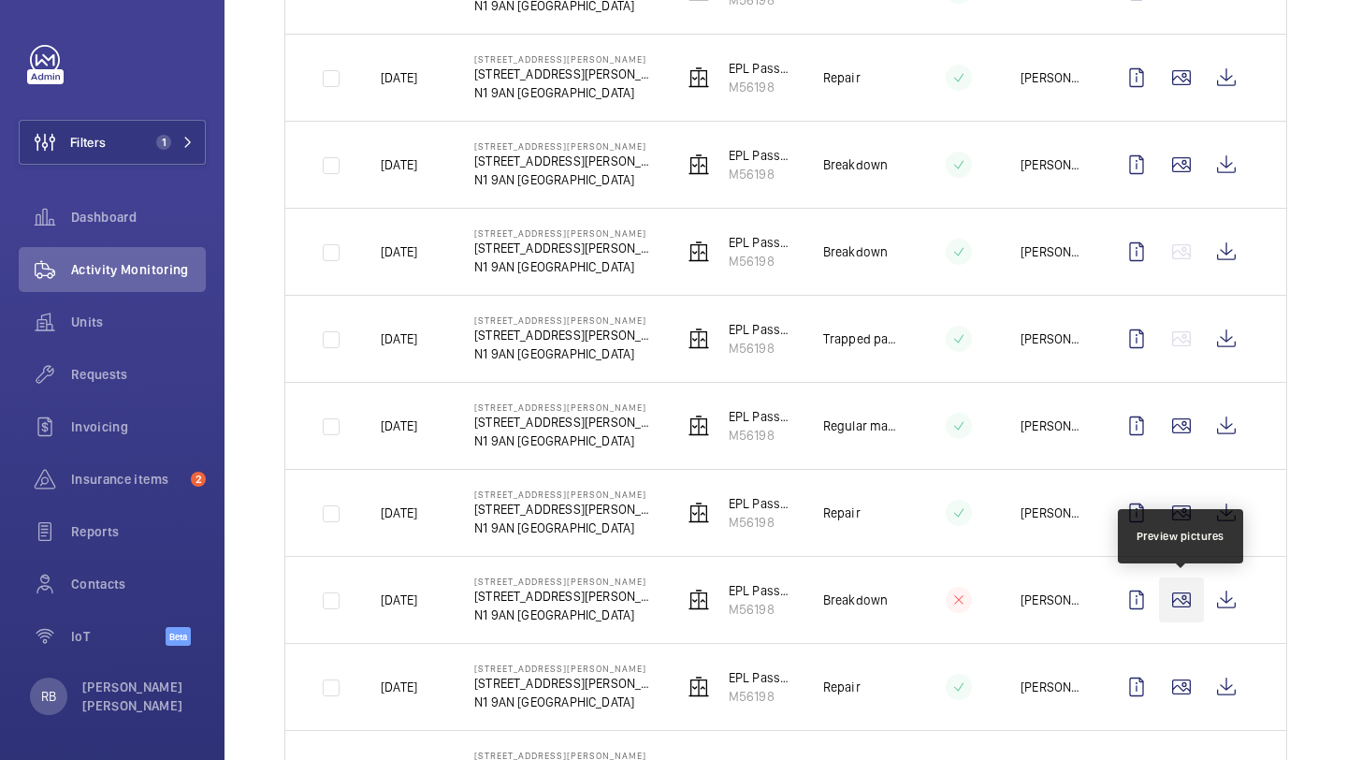
click at [1177, 604] on wm-front-icon-button at bounding box center [1181, 599] width 45 height 45
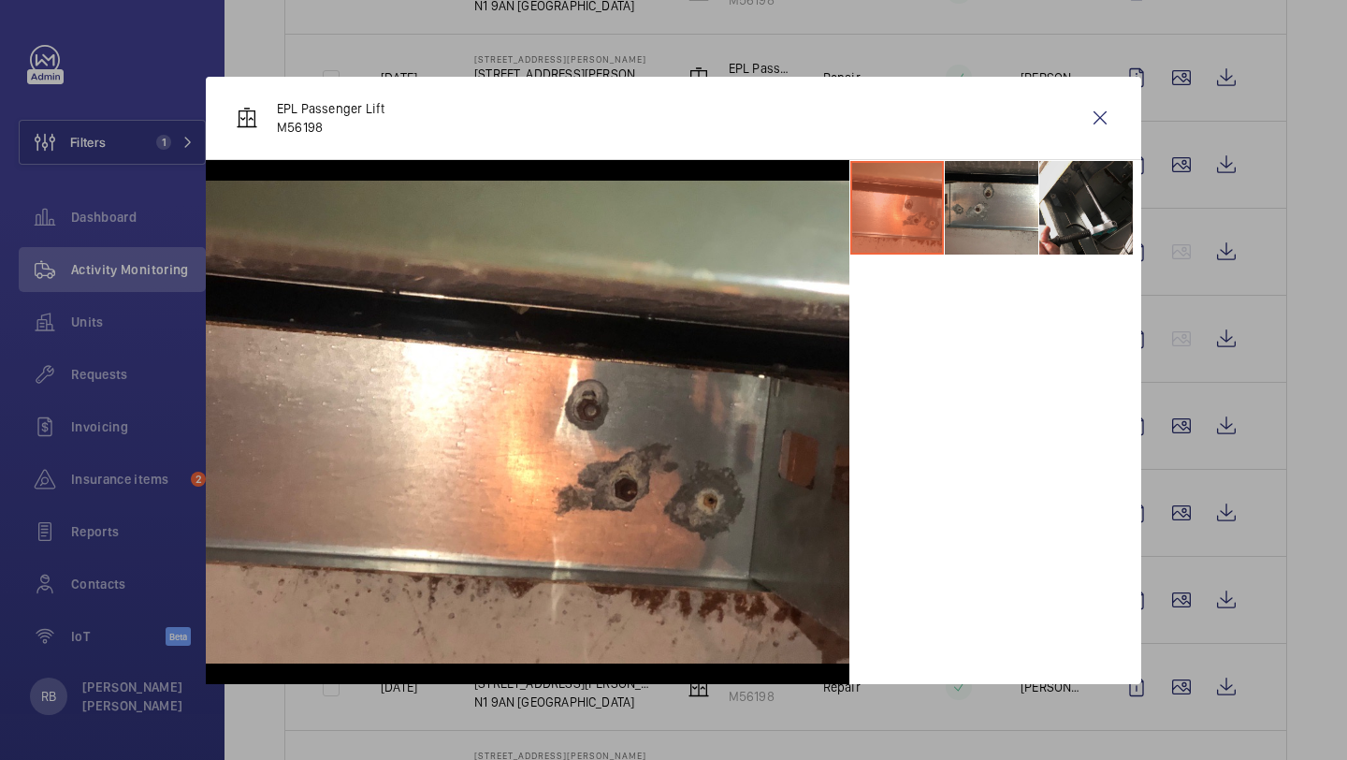
click at [1071, 193] on li at bounding box center [1087, 208] width 94 height 94
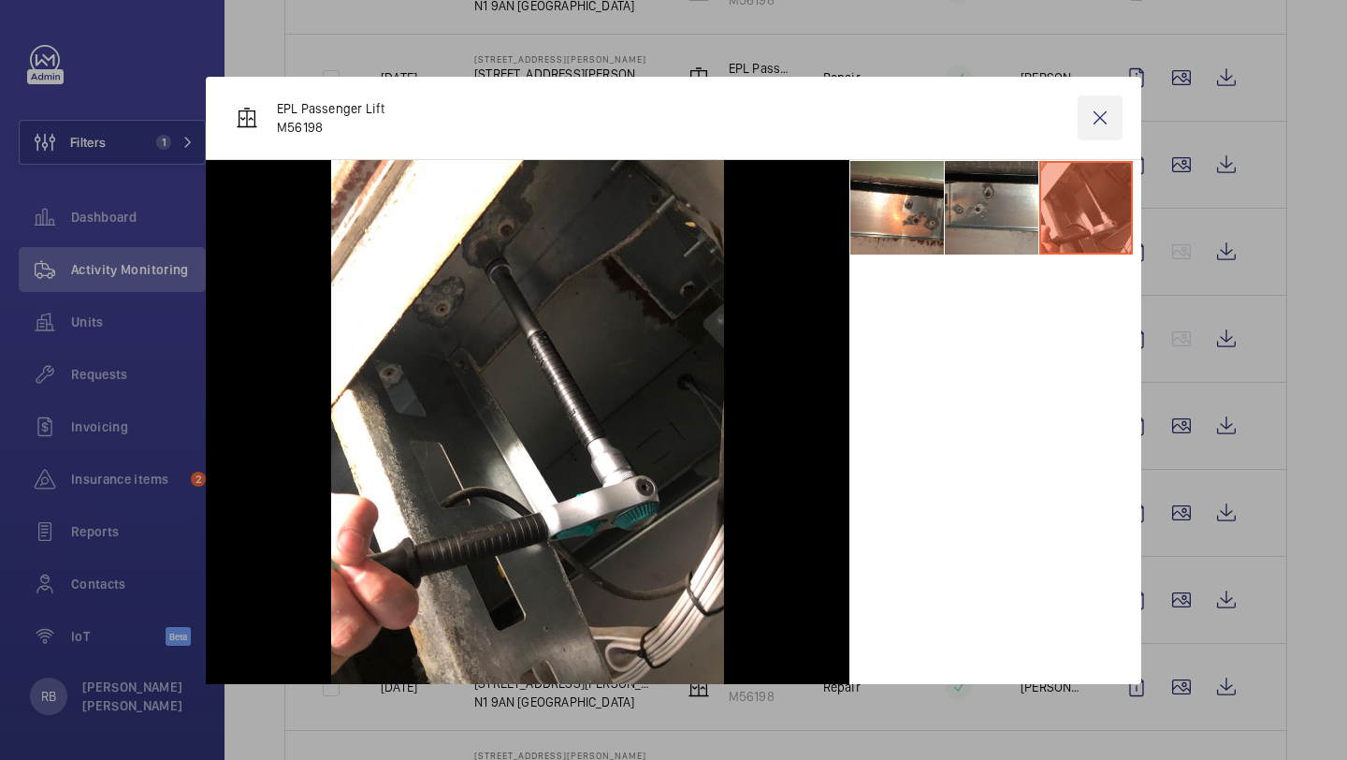
click at [1107, 116] on wm-front-icon-button at bounding box center [1100, 117] width 45 height 45
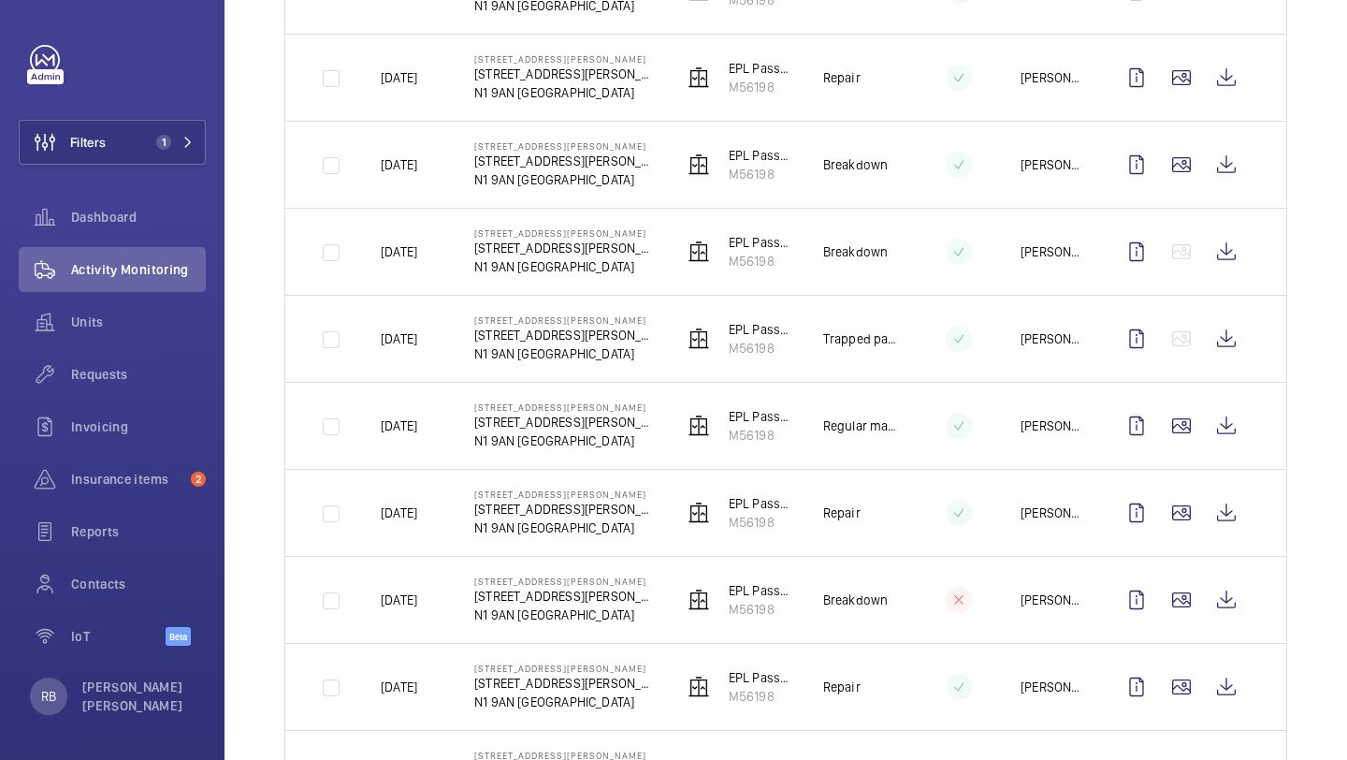
scroll to position [724, 0]
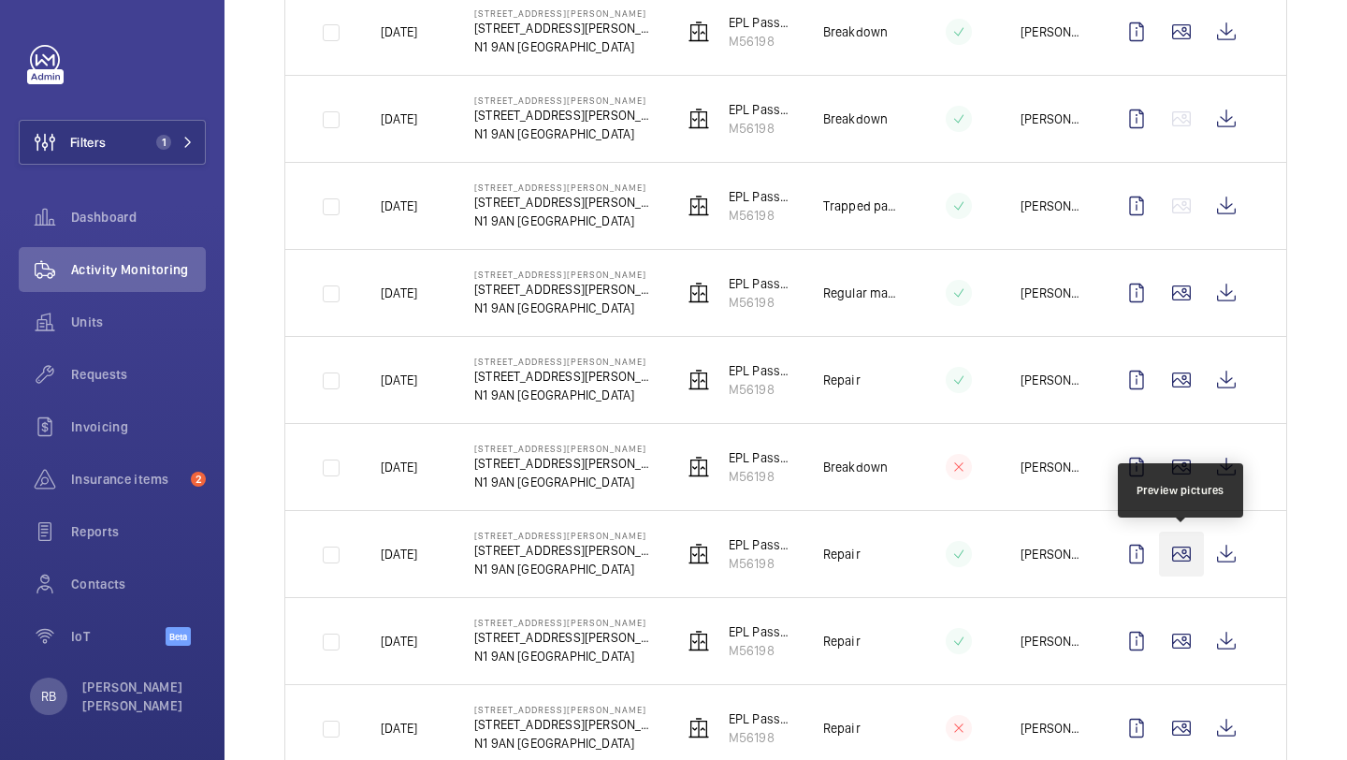
click at [1178, 547] on wm-front-icon-button at bounding box center [1181, 554] width 45 height 45
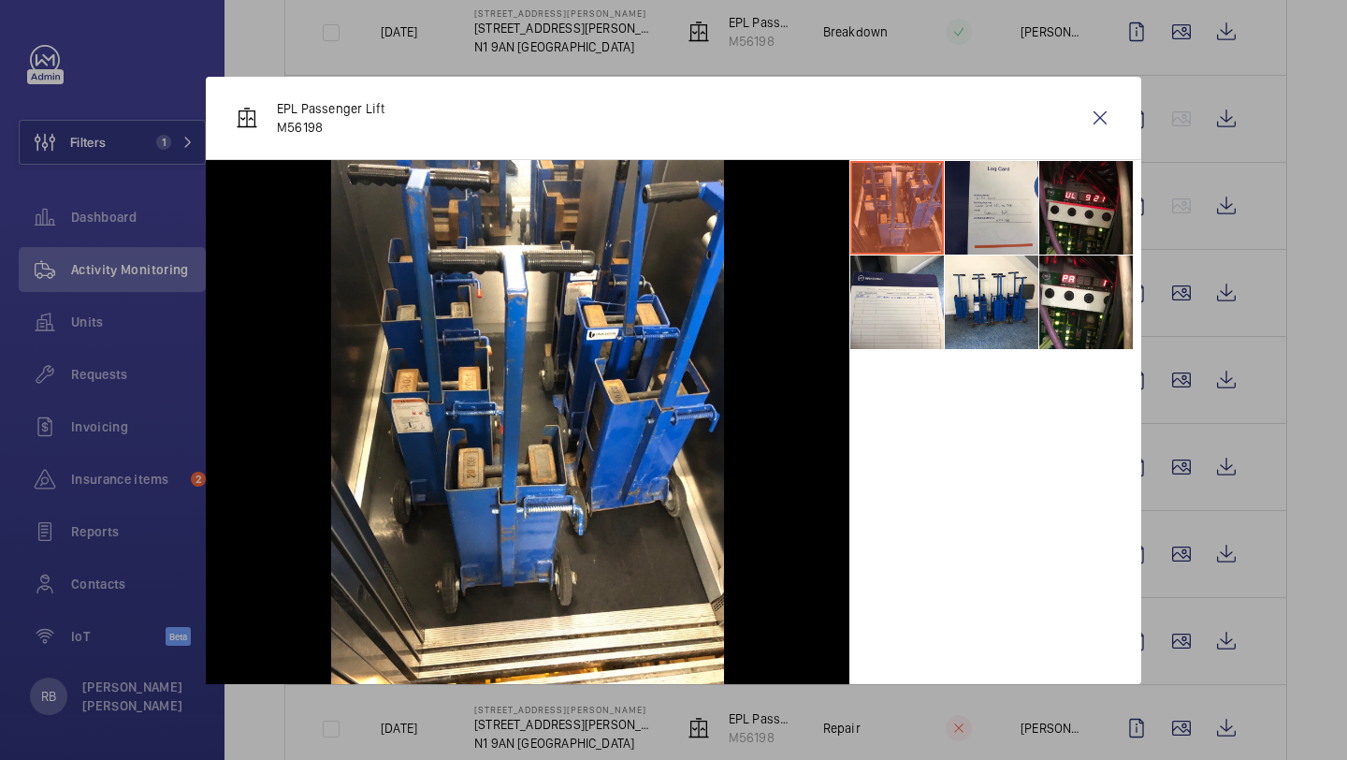
click at [1085, 223] on li at bounding box center [1087, 208] width 94 height 94
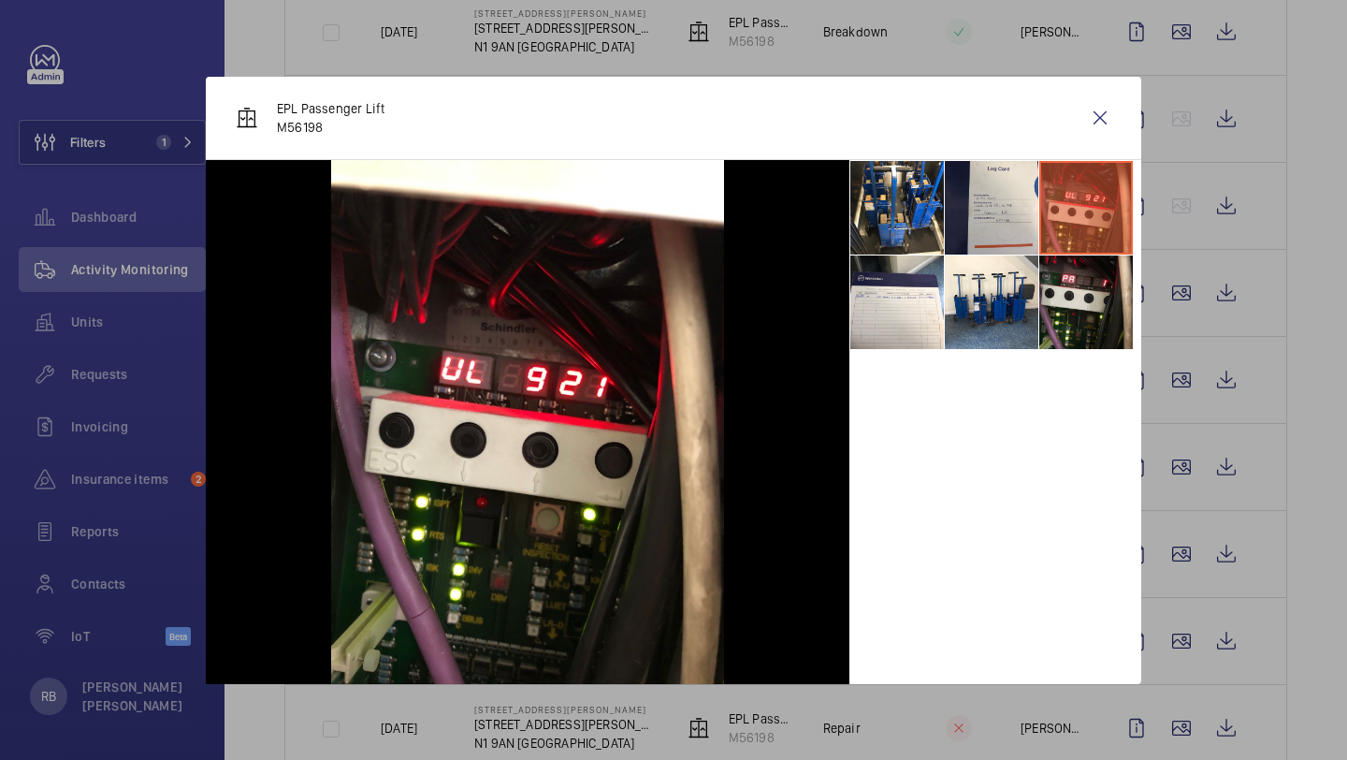
click at [1087, 273] on li at bounding box center [1087, 302] width 94 height 94
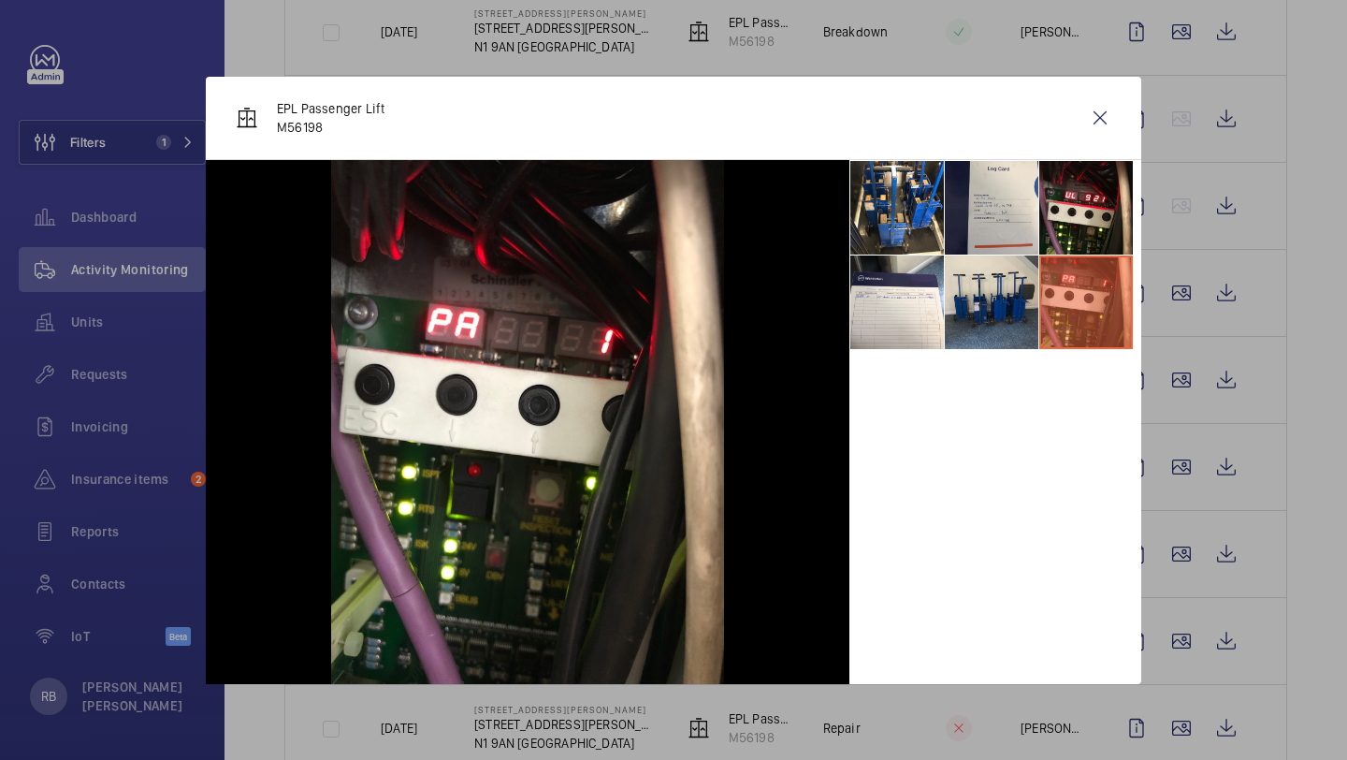
click at [1028, 269] on li at bounding box center [992, 302] width 94 height 94
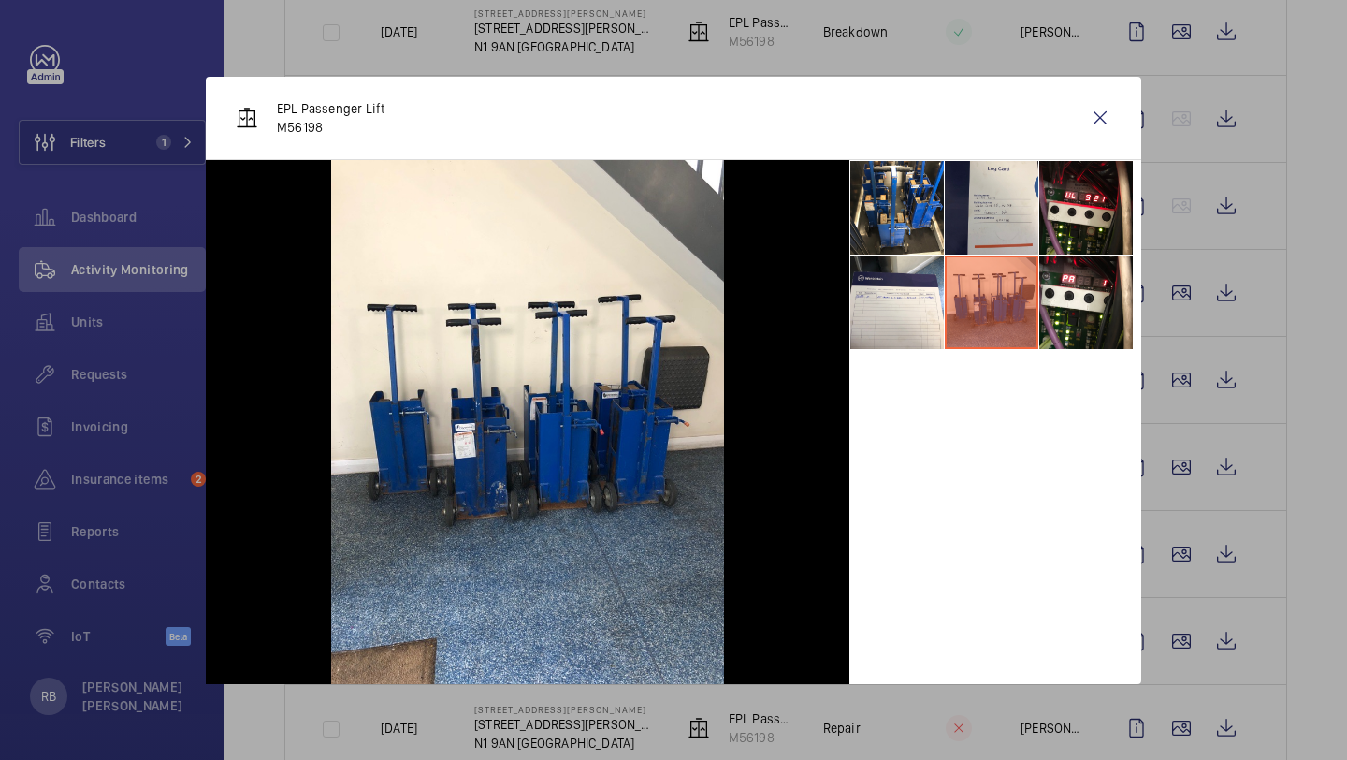
click at [954, 264] on li at bounding box center [992, 302] width 94 height 94
click at [910, 273] on li at bounding box center [898, 302] width 94 height 94
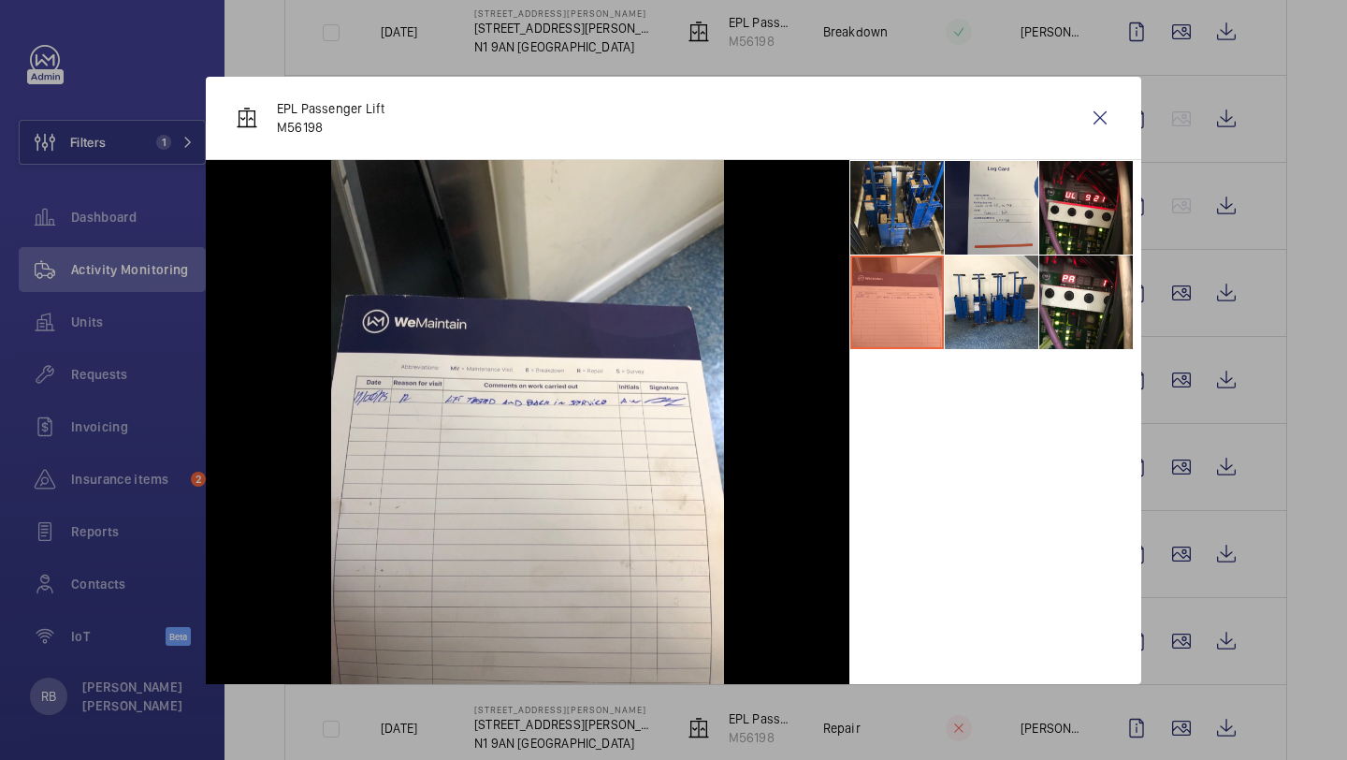
click at [913, 203] on li at bounding box center [898, 208] width 94 height 94
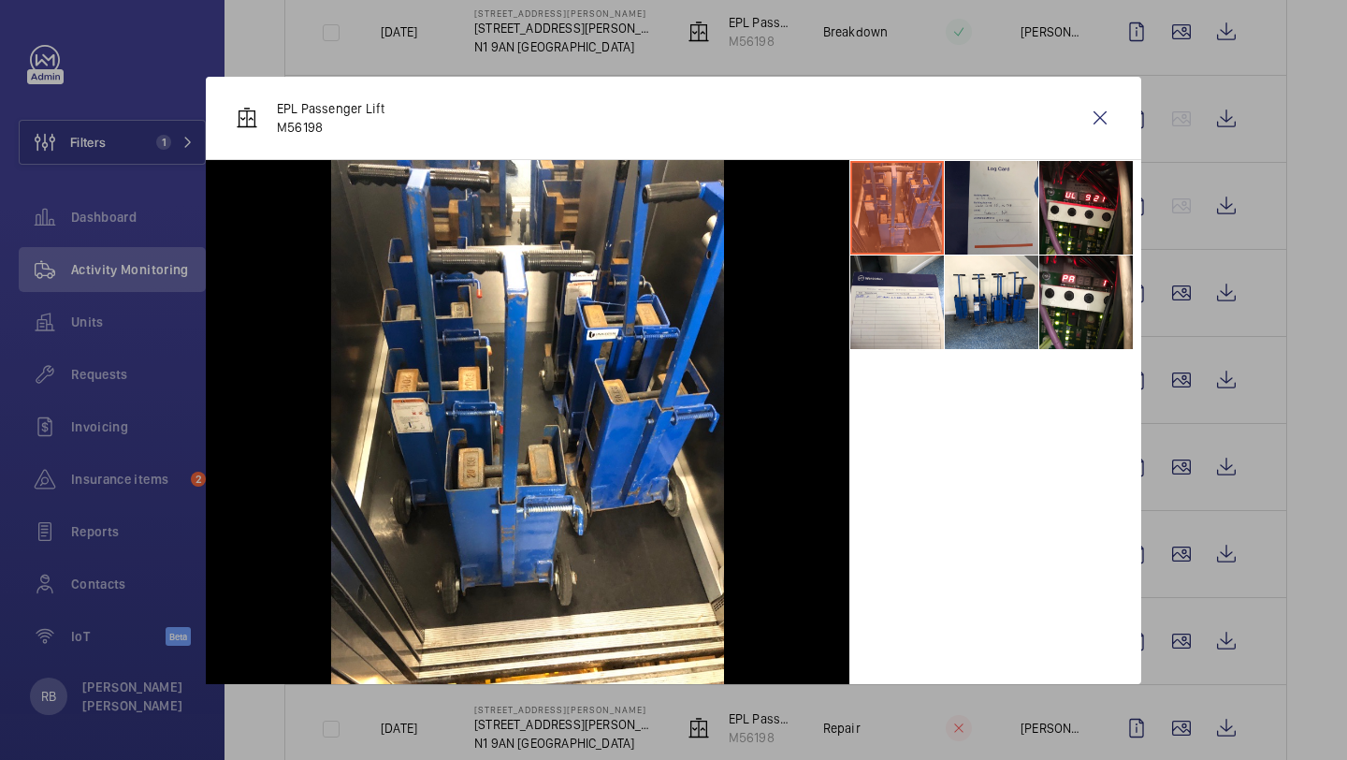
click at [1016, 198] on li at bounding box center [992, 208] width 94 height 94
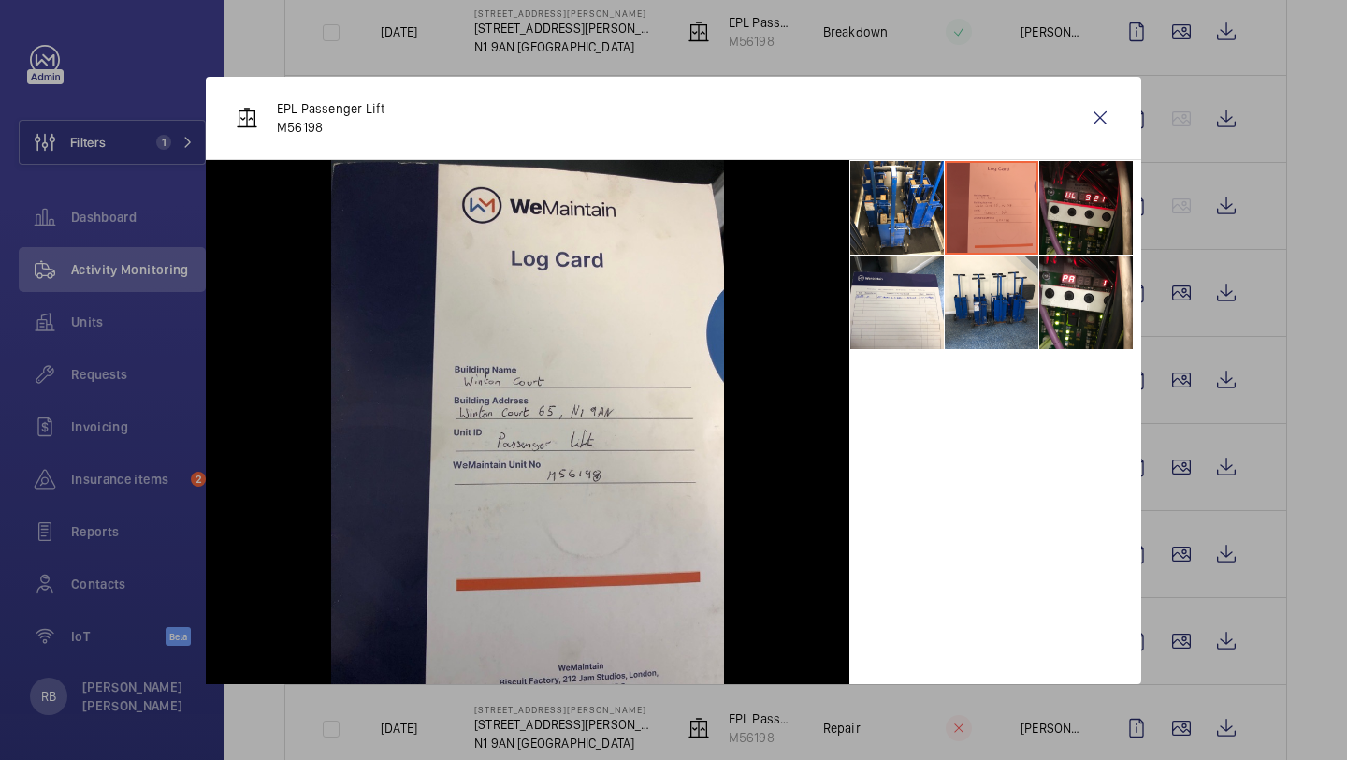
click at [1077, 189] on li at bounding box center [1087, 208] width 94 height 94
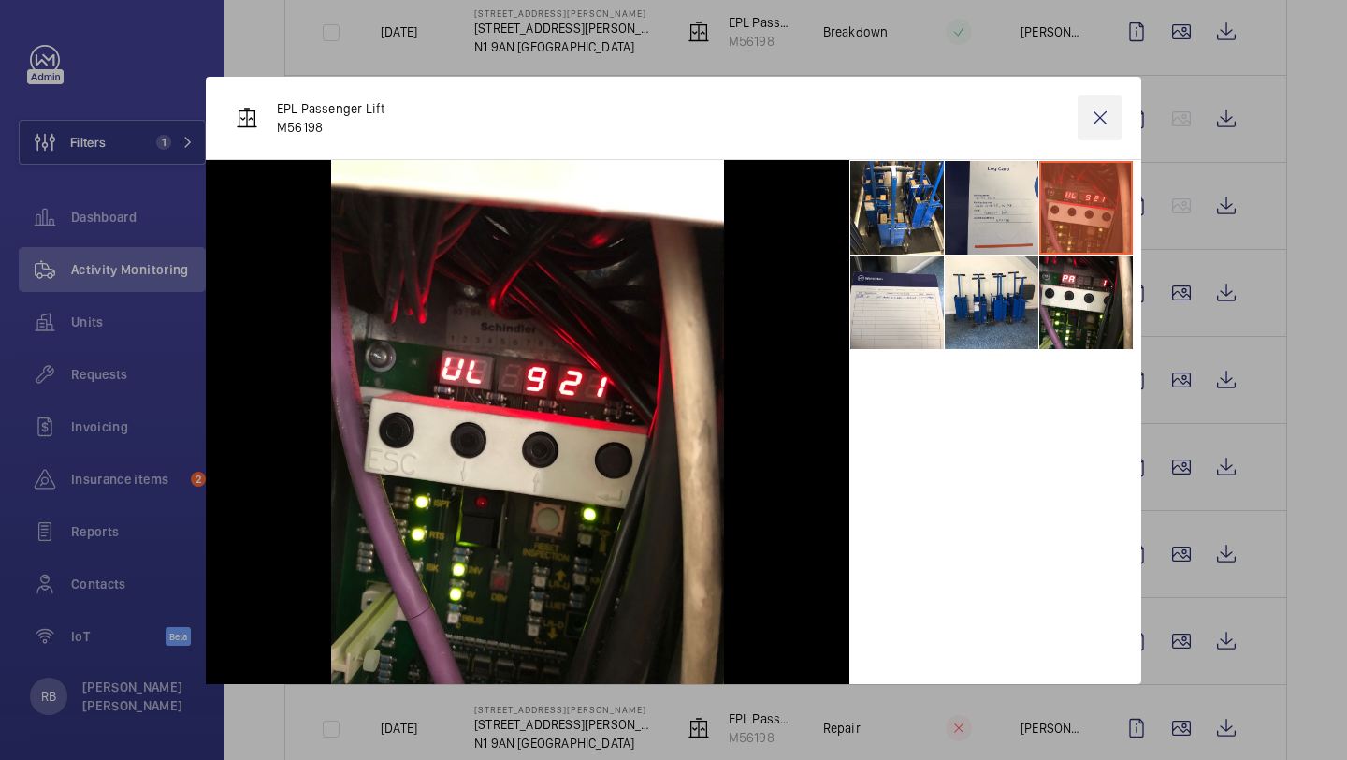
click at [1104, 121] on wm-front-icon-button at bounding box center [1100, 117] width 45 height 45
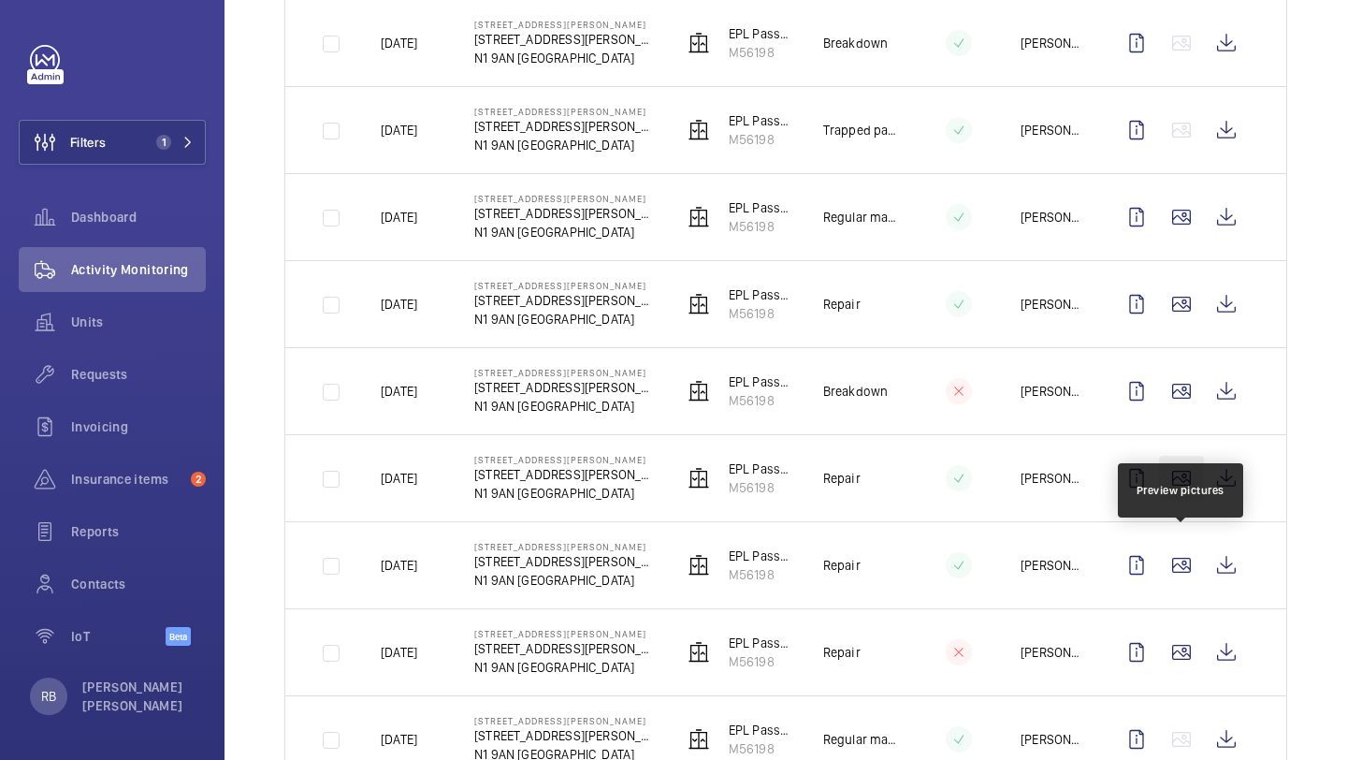
scroll to position [814, 0]
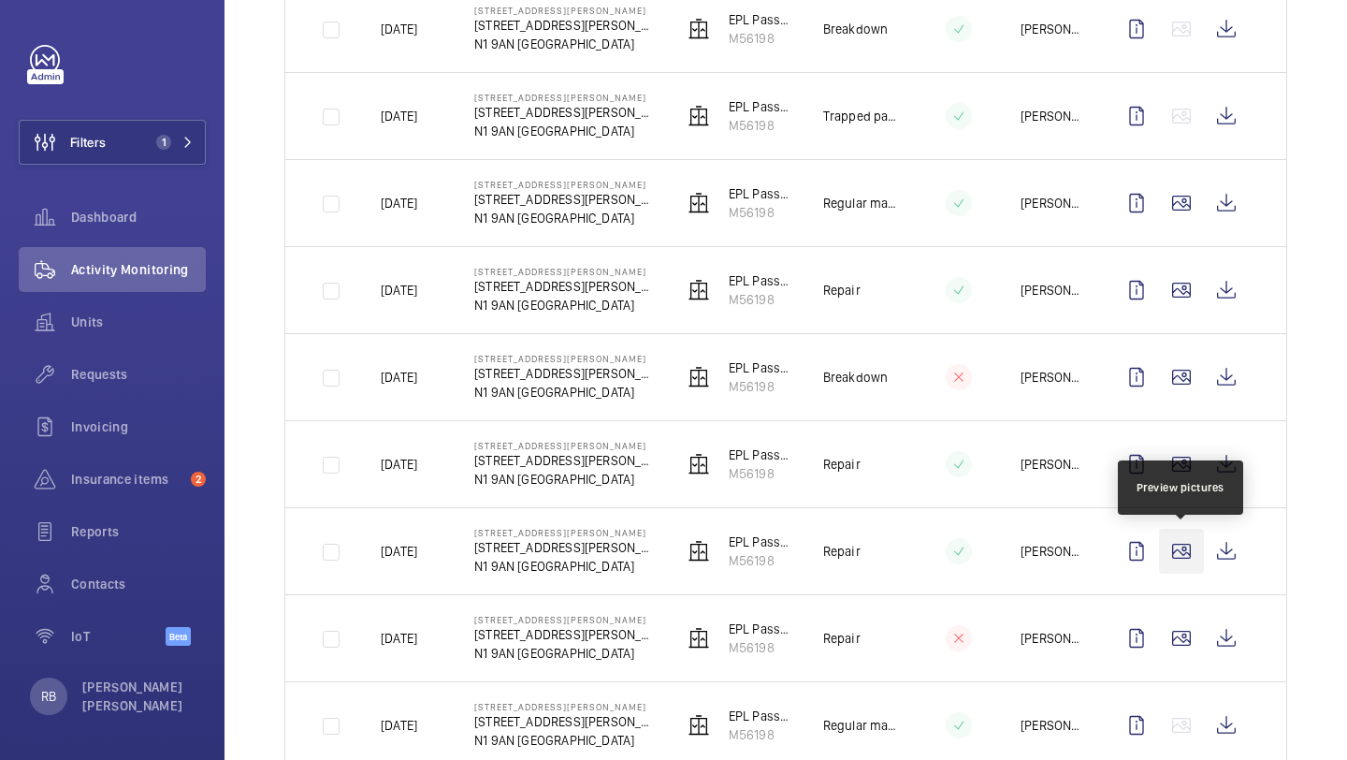
click at [1186, 546] on wm-front-icon-button at bounding box center [1181, 551] width 45 height 45
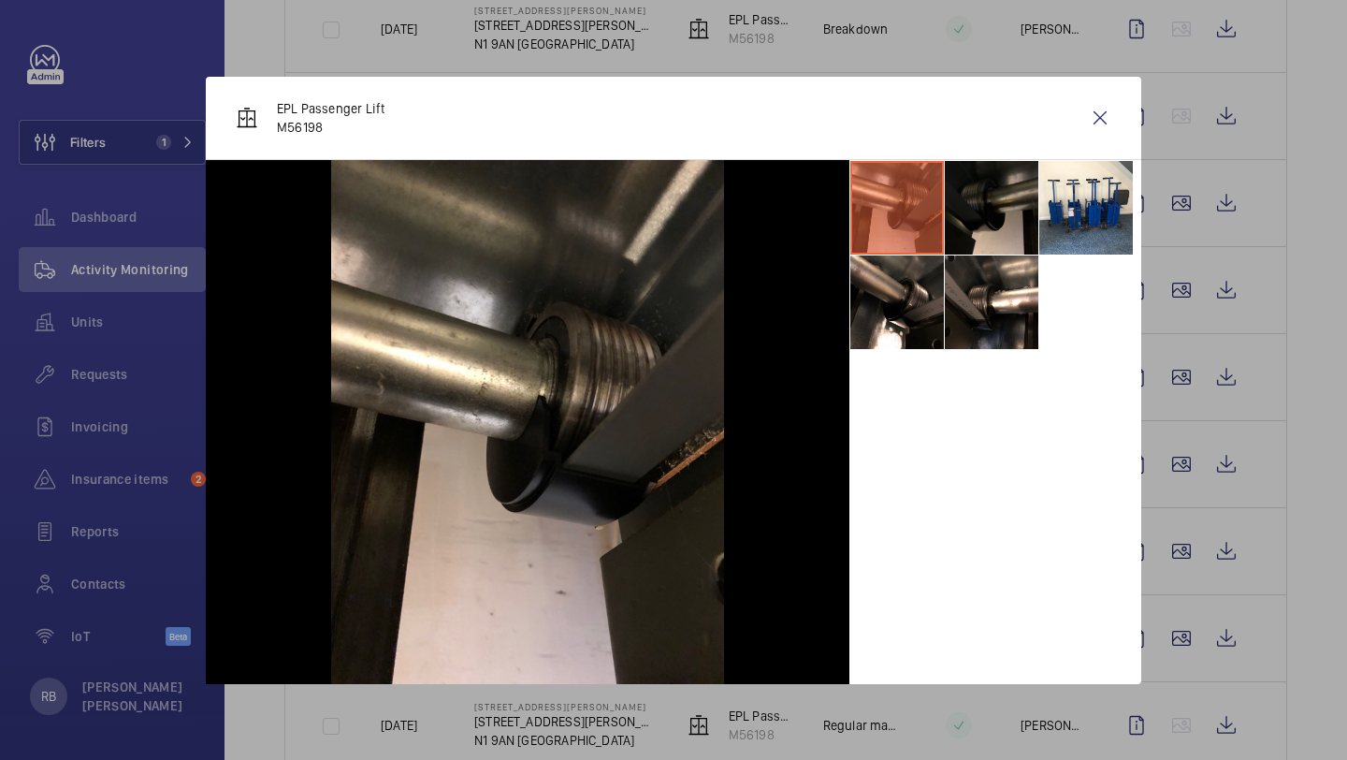
click at [995, 191] on li at bounding box center [992, 208] width 94 height 94
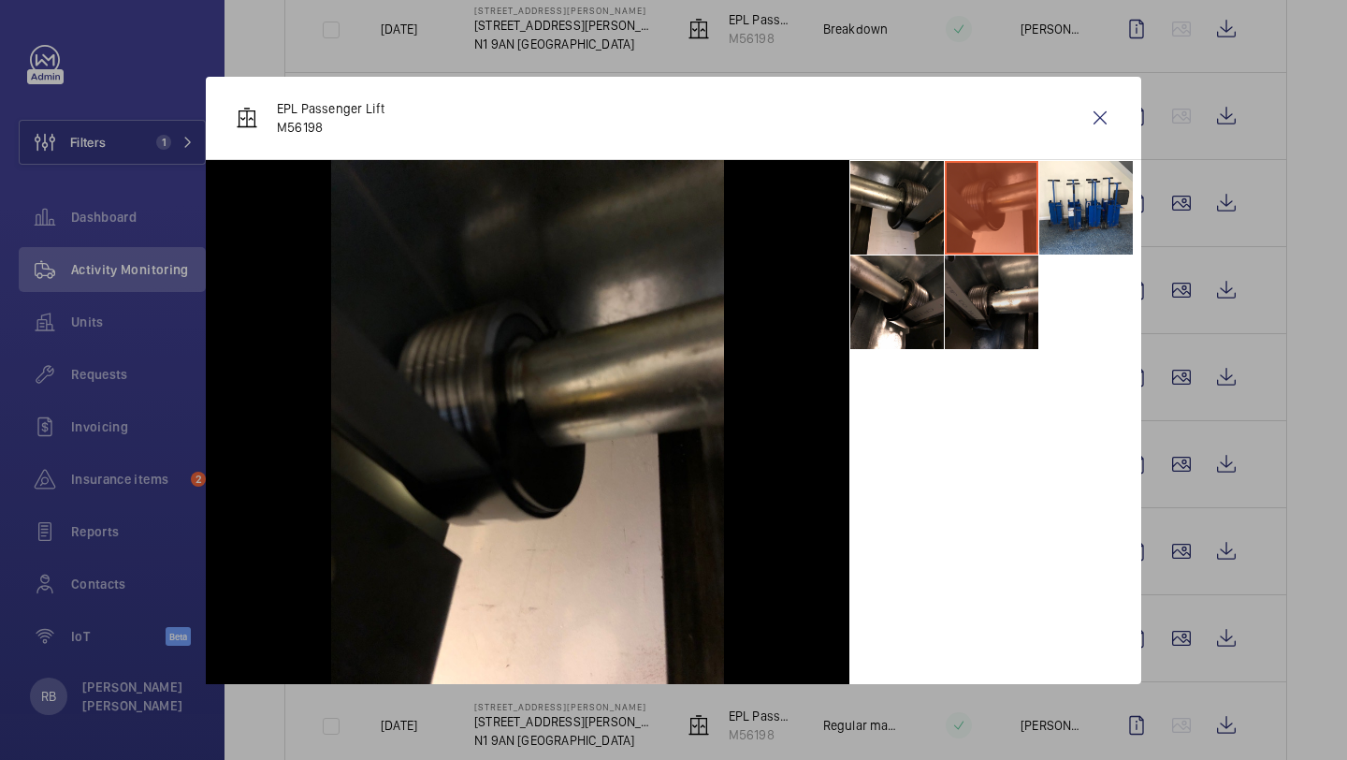
click at [987, 320] on li at bounding box center [992, 302] width 94 height 94
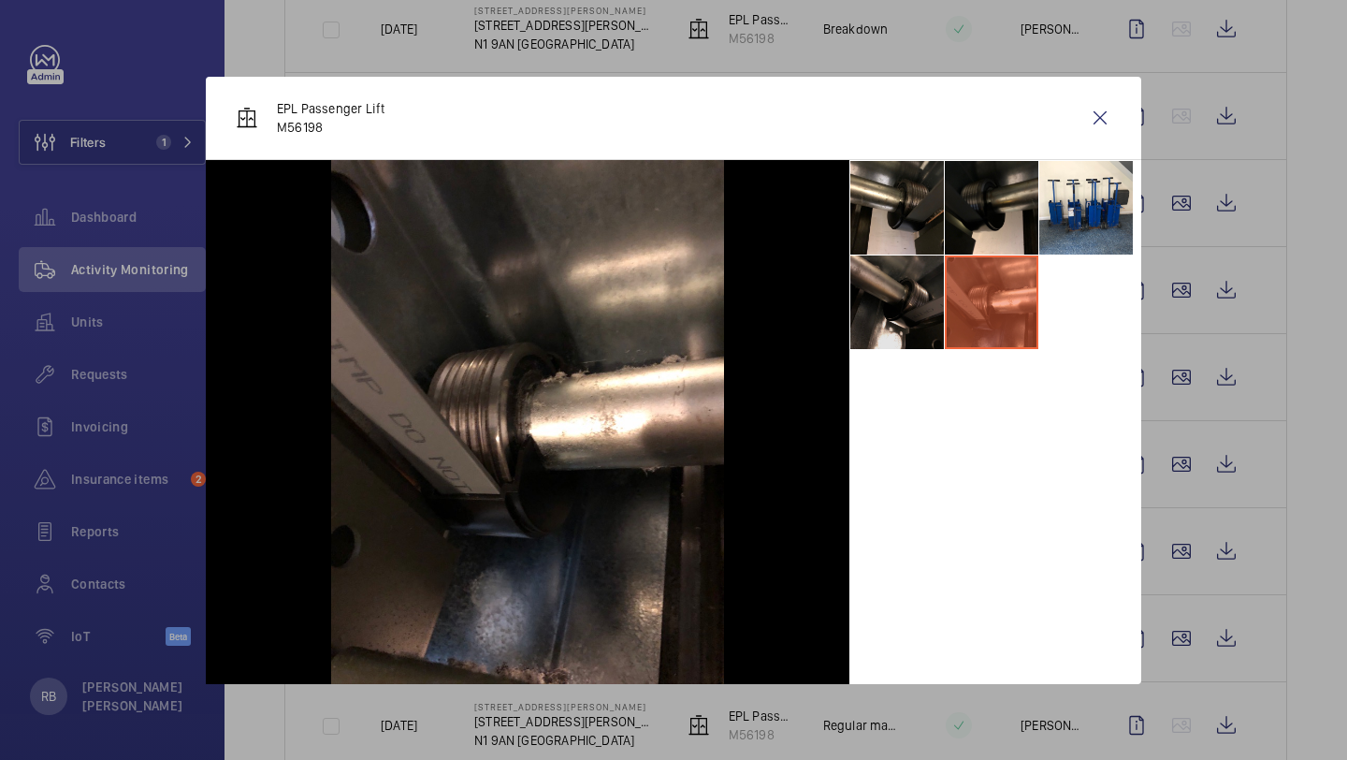
click at [920, 284] on li at bounding box center [898, 302] width 94 height 94
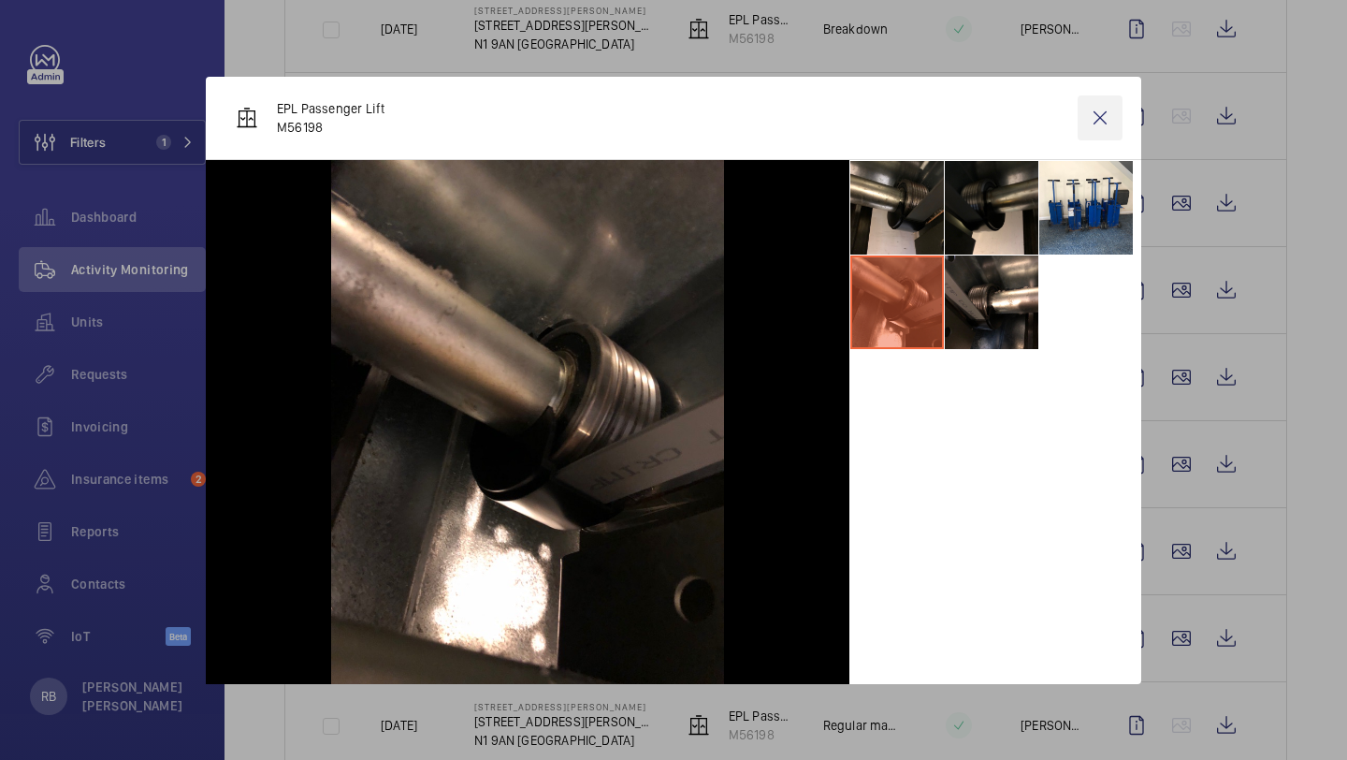
click at [1099, 118] on wm-front-icon-button at bounding box center [1100, 117] width 45 height 45
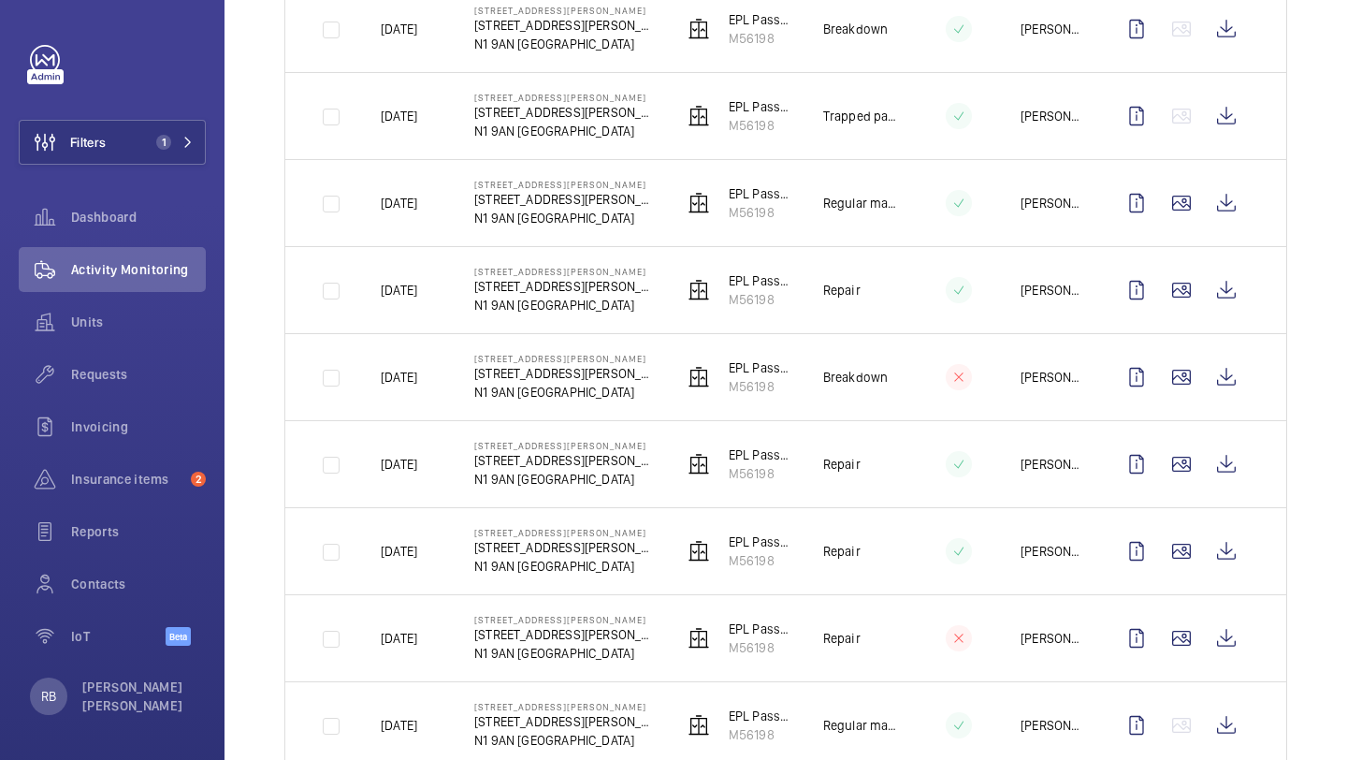
scroll to position [887, 0]
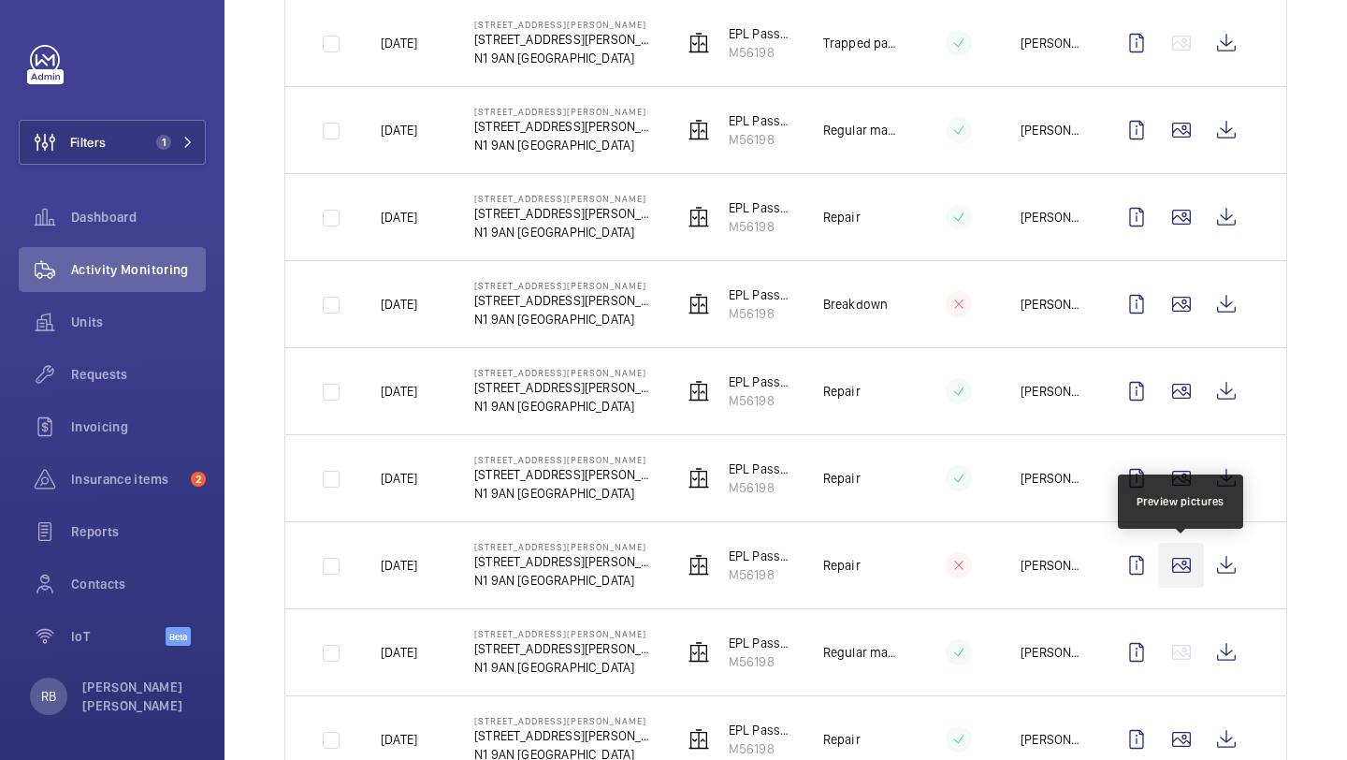
click at [1184, 568] on wm-front-icon-button at bounding box center [1181, 565] width 45 height 45
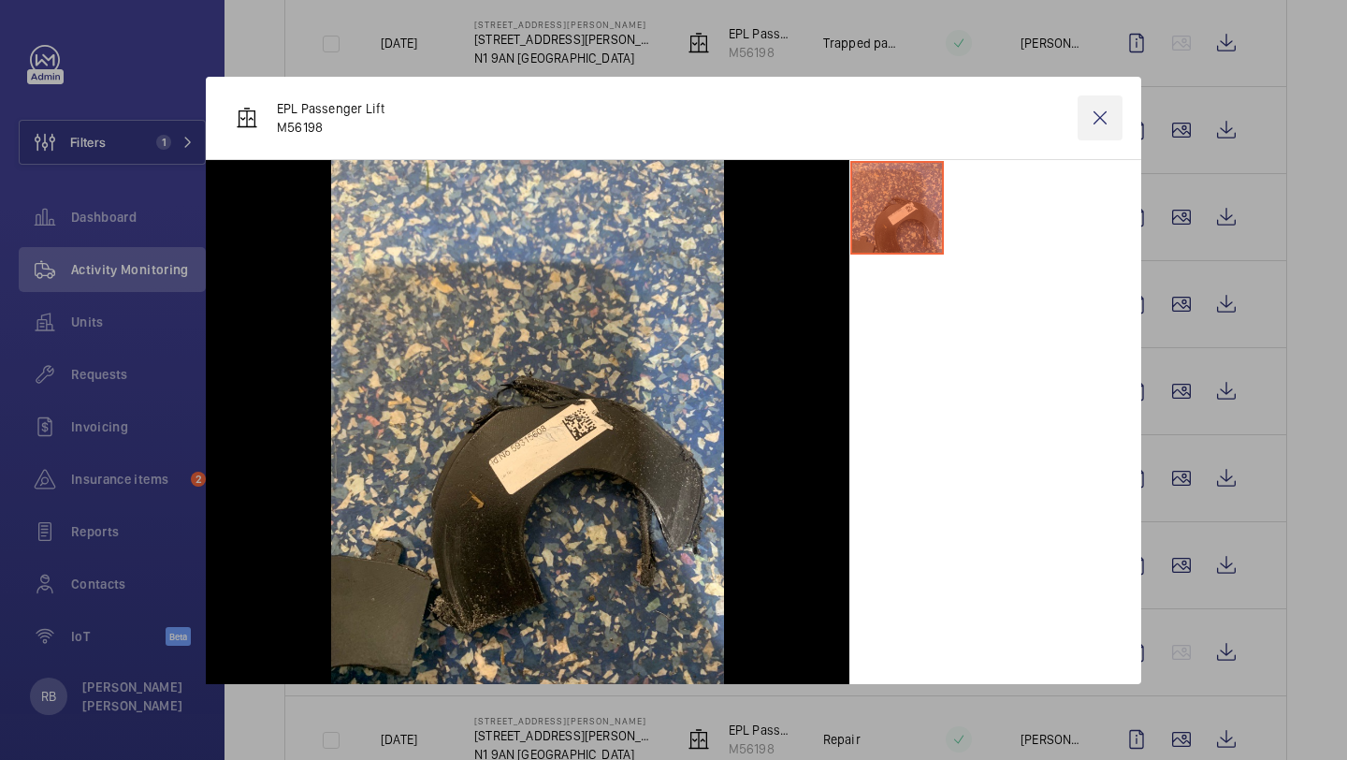
click at [1118, 96] on wm-front-icon-button at bounding box center [1100, 117] width 45 height 45
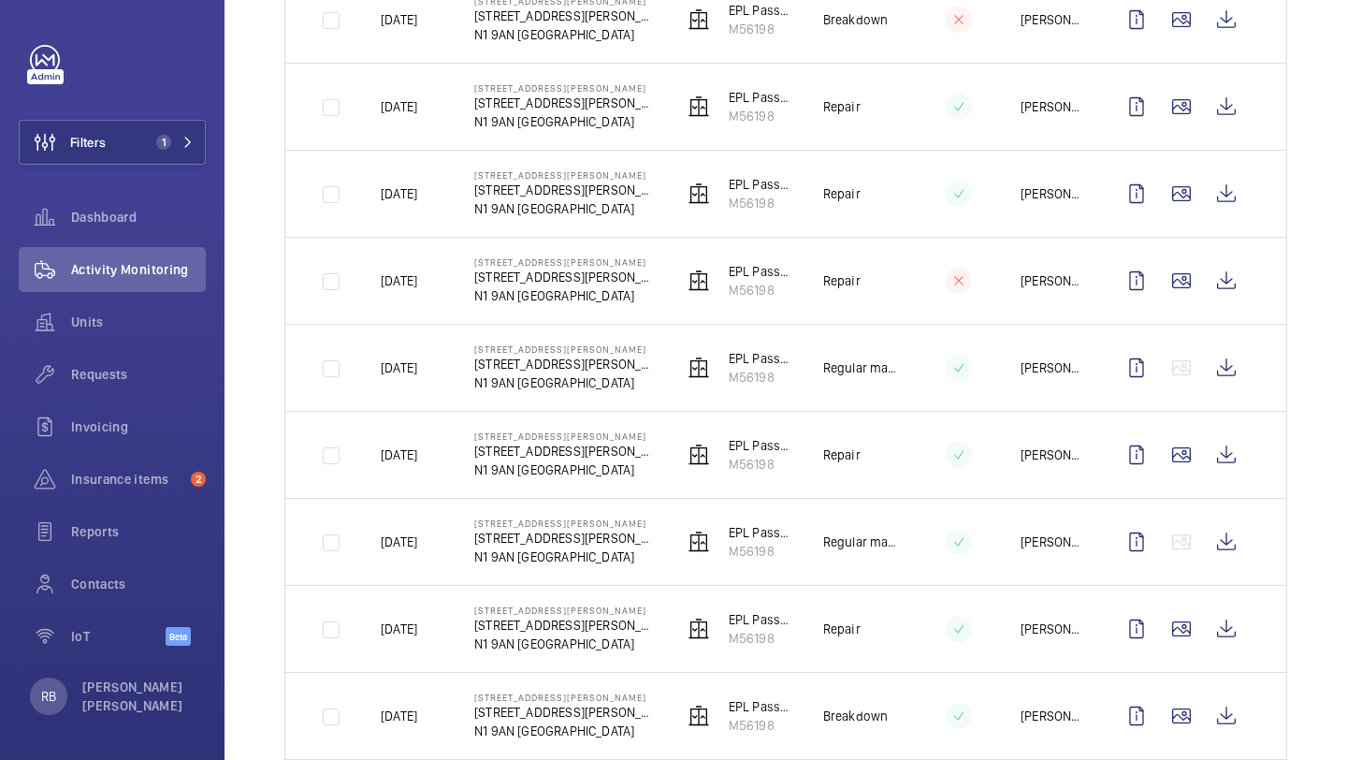
scroll to position [1197, 0]
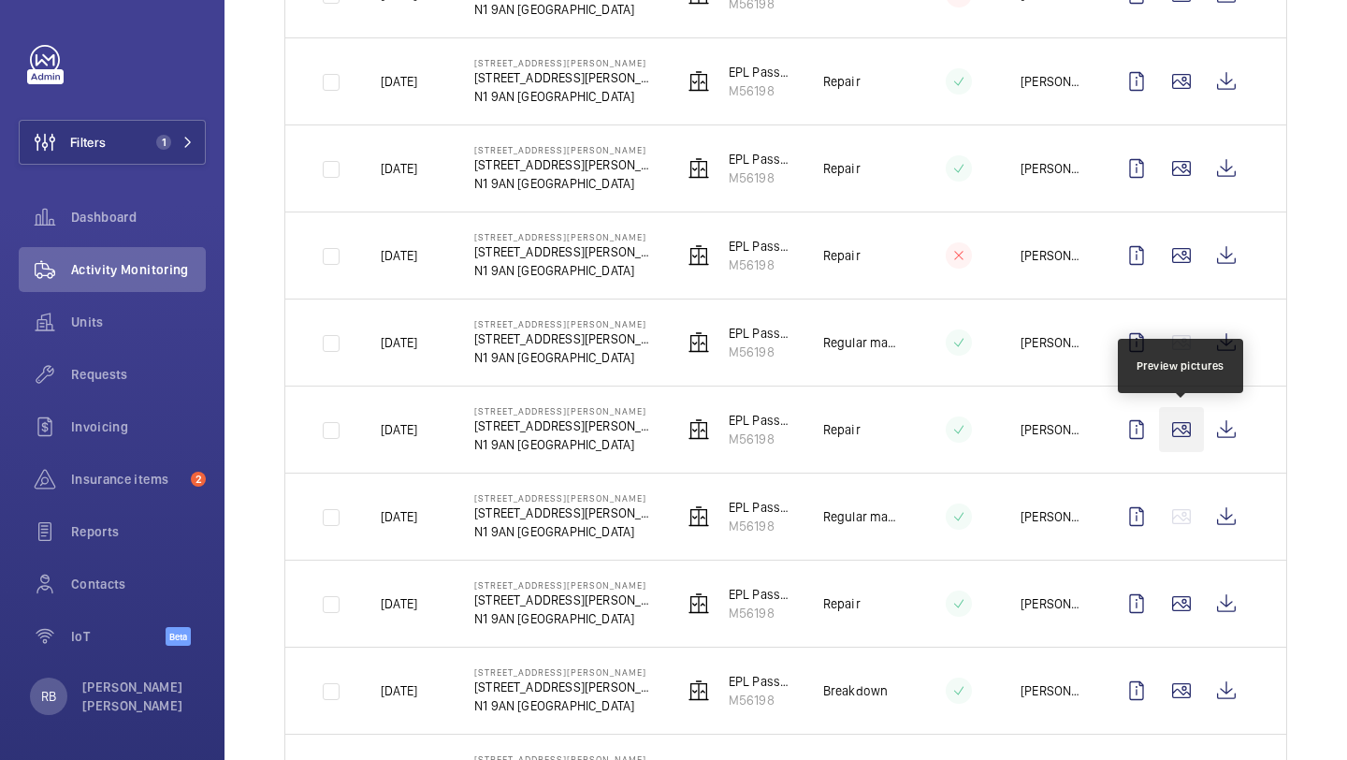
click at [1190, 428] on wm-front-icon-button at bounding box center [1181, 429] width 45 height 45
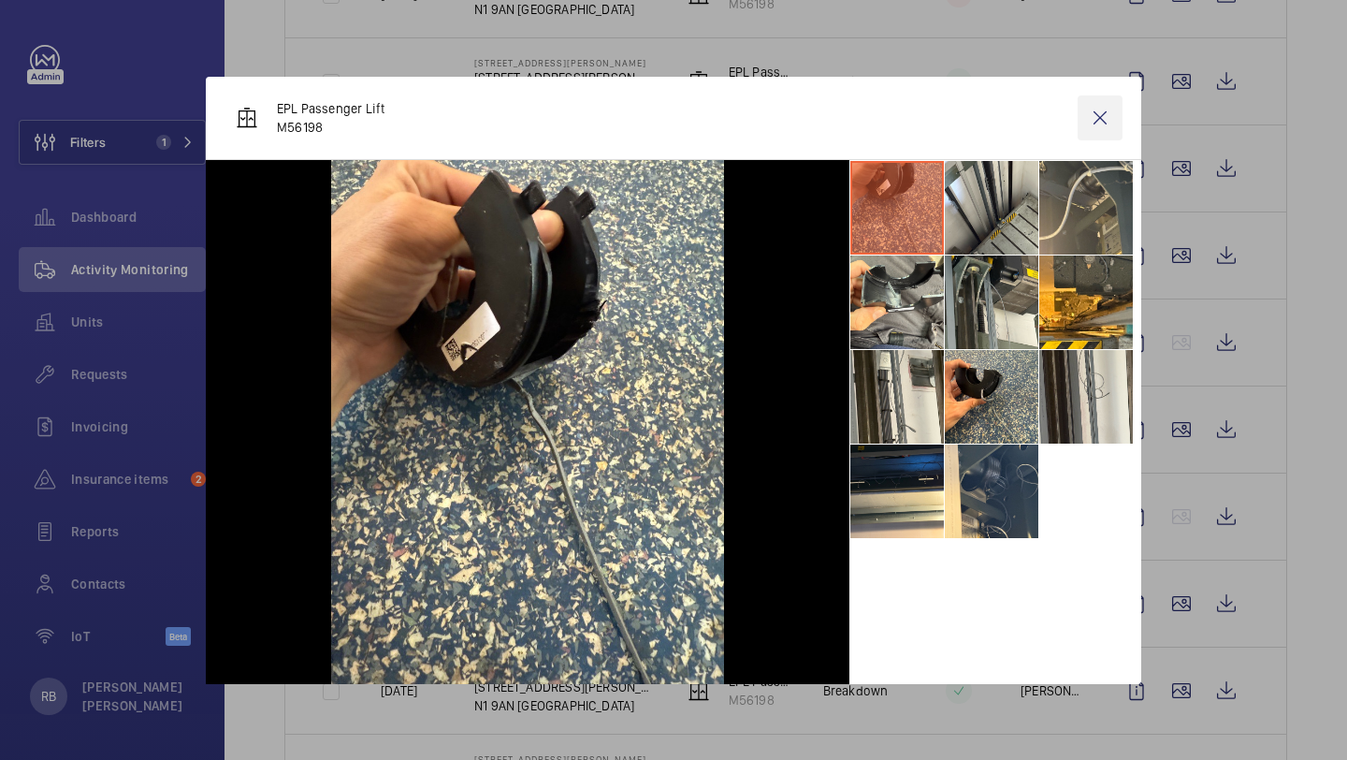
click at [1109, 110] on wm-front-icon-button at bounding box center [1100, 117] width 45 height 45
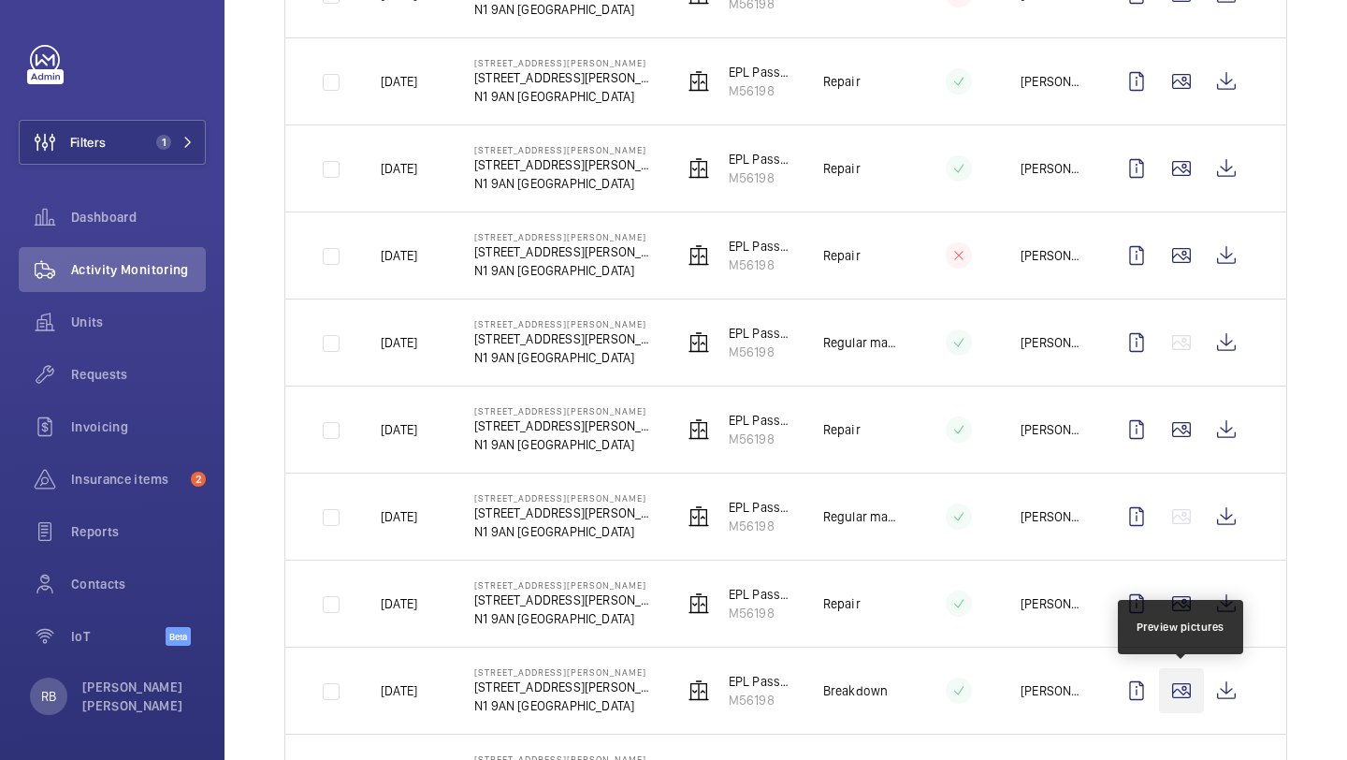
click at [1172, 680] on wm-front-icon-button at bounding box center [1181, 690] width 45 height 45
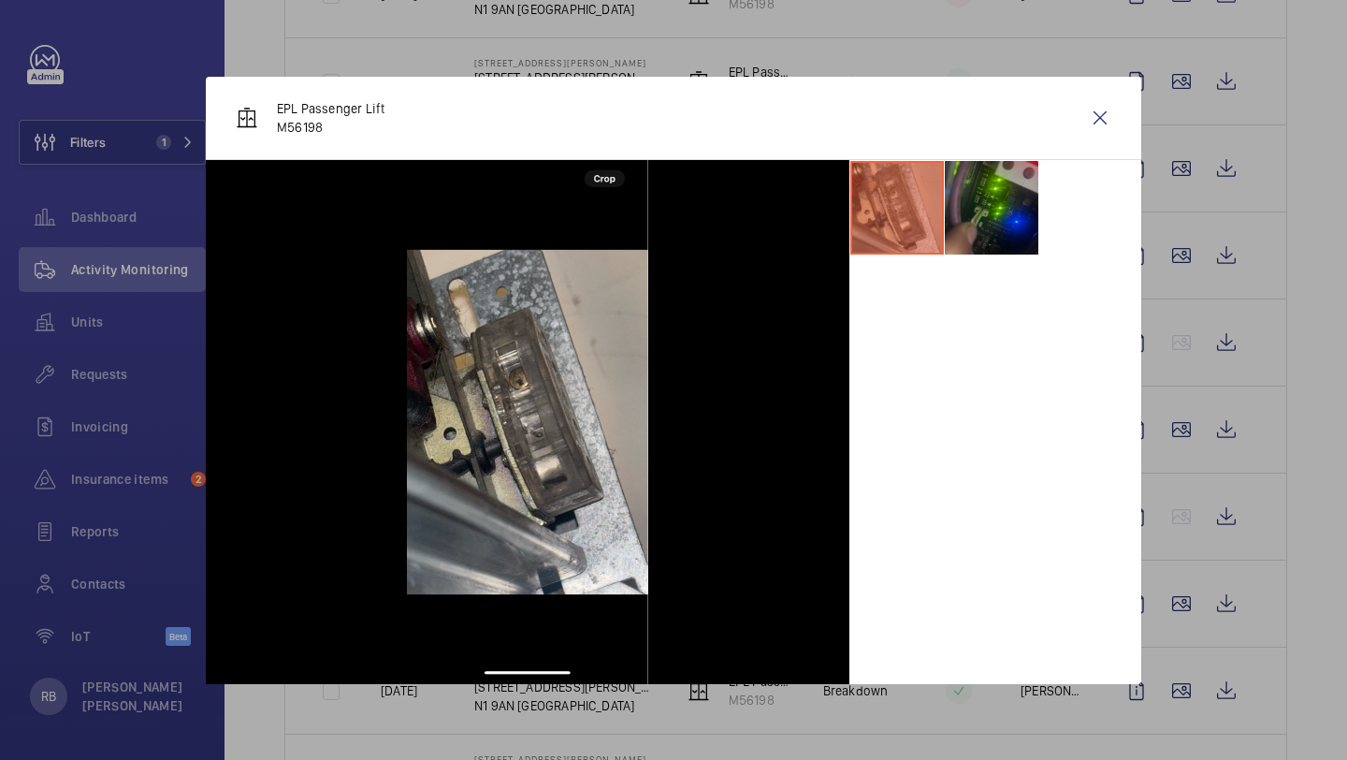
click at [974, 193] on li at bounding box center [992, 208] width 94 height 94
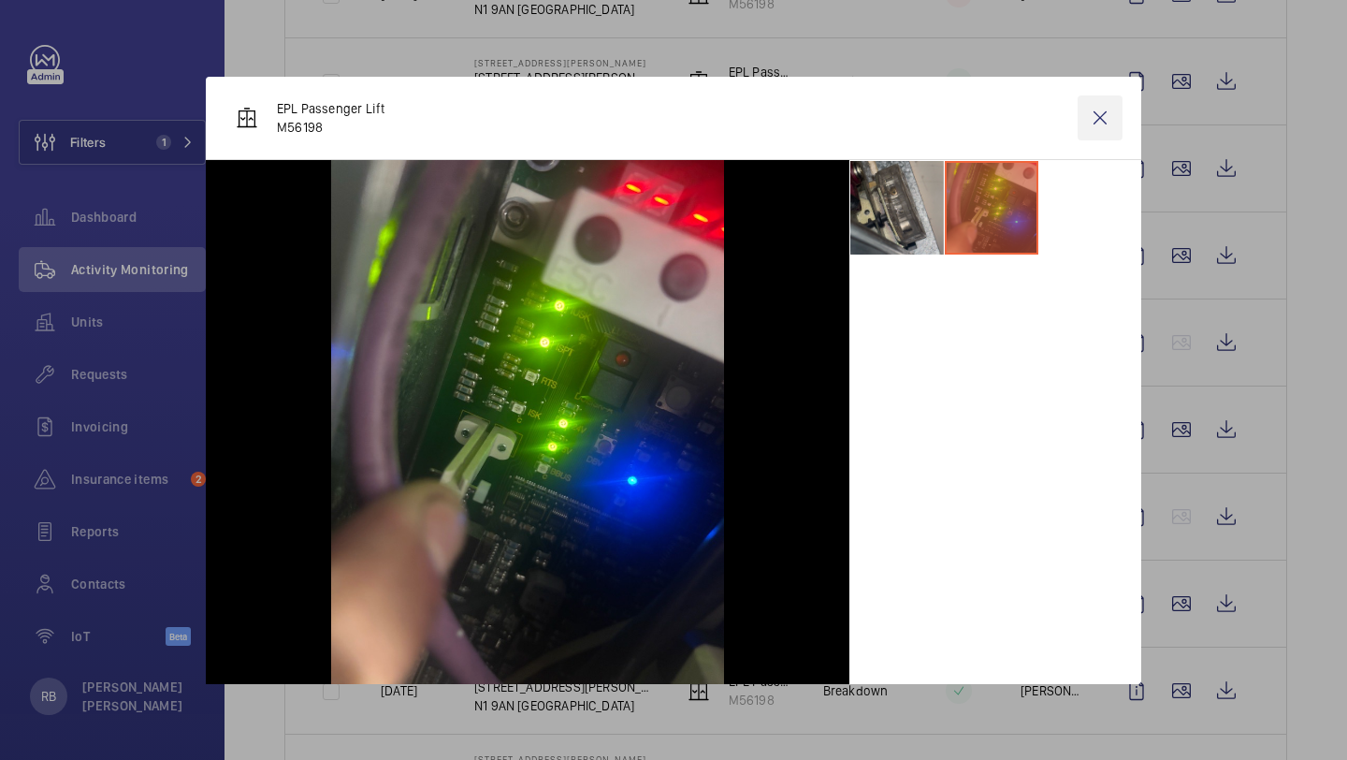
click at [1104, 121] on wm-front-icon-button at bounding box center [1100, 117] width 45 height 45
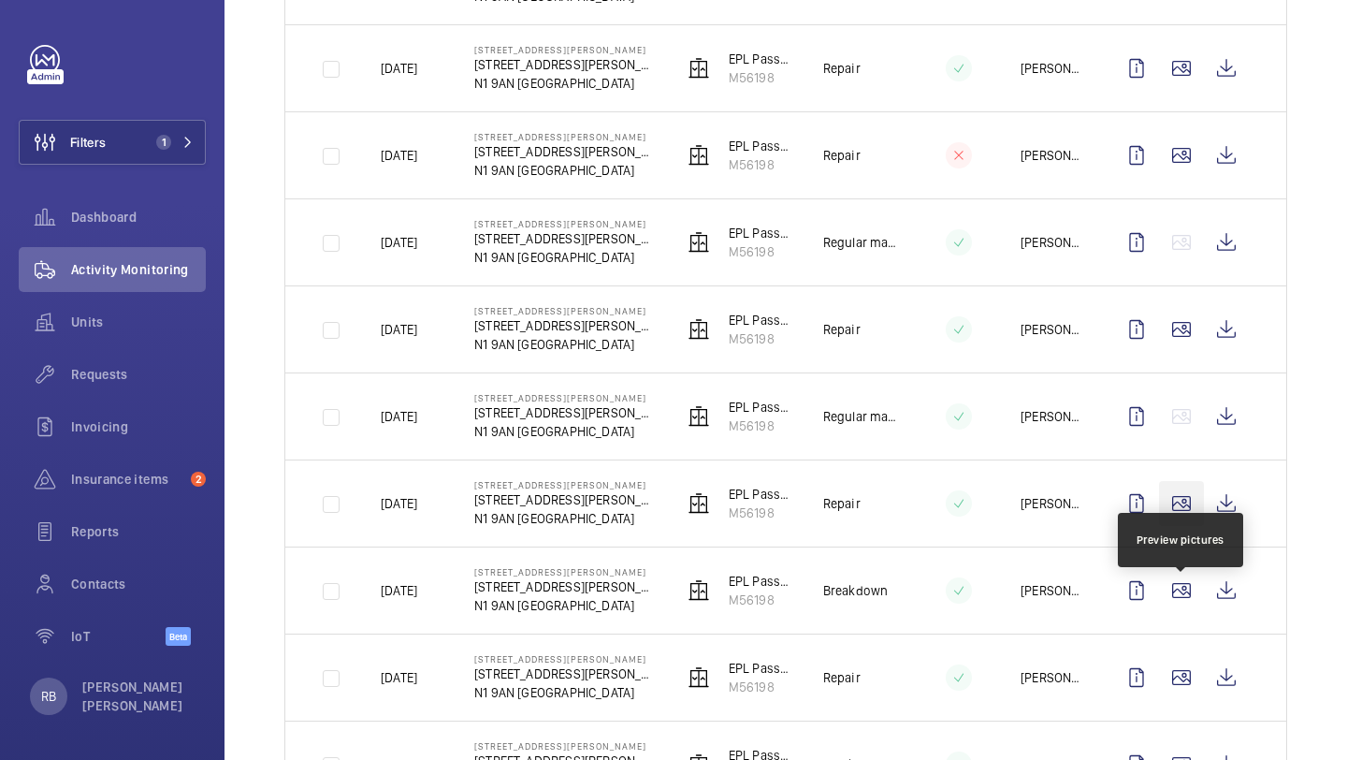
scroll to position [1309, 0]
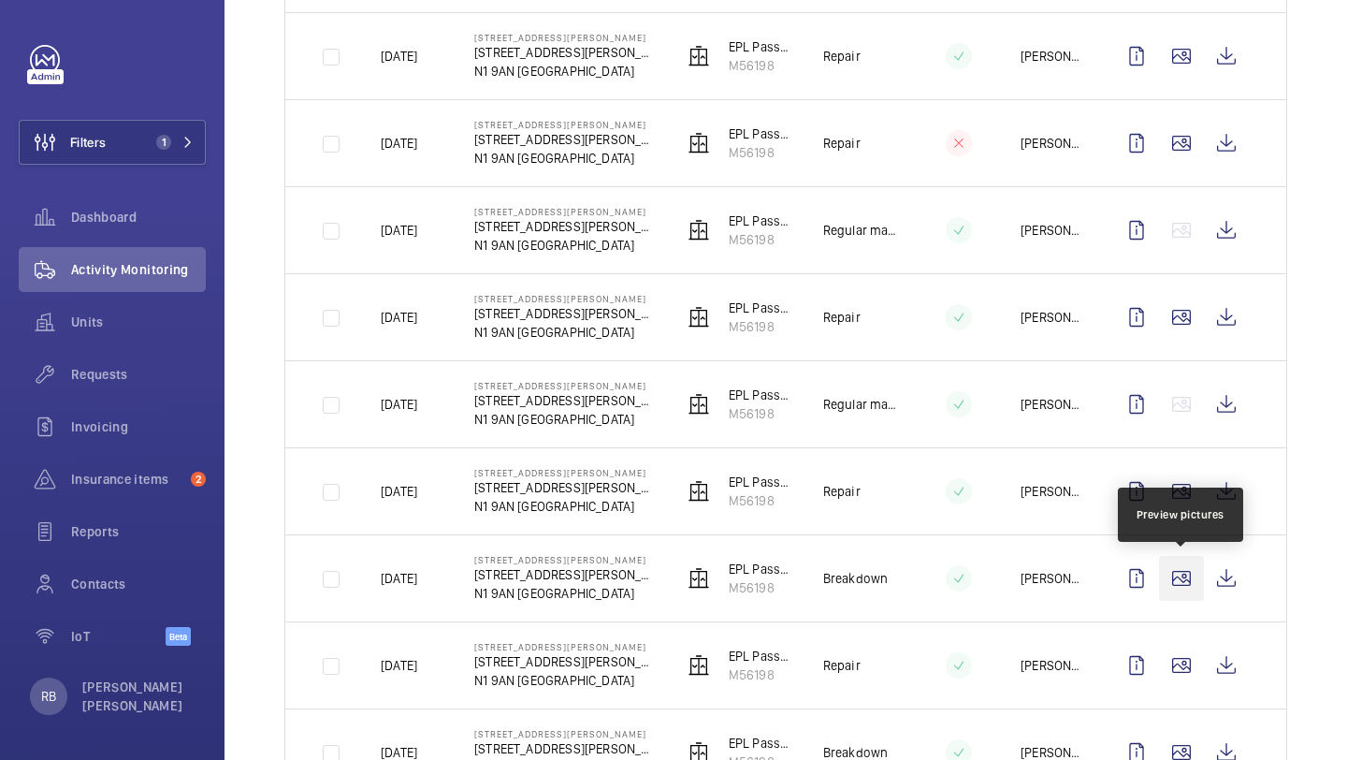
click at [1193, 584] on wm-front-icon-button at bounding box center [1181, 578] width 45 height 45
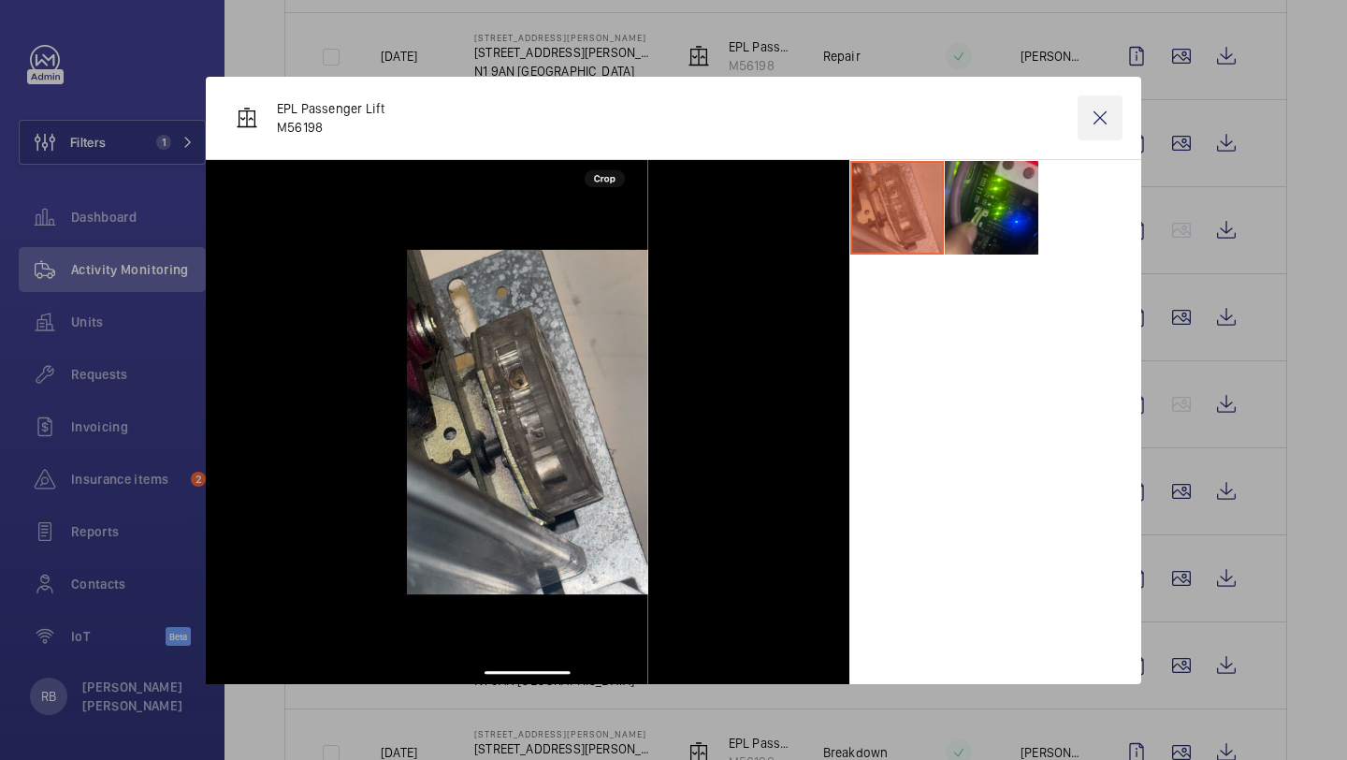
click at [1089, 116] on wm-front-icon-button at bounding box center [1100, 117] width 45 height 45
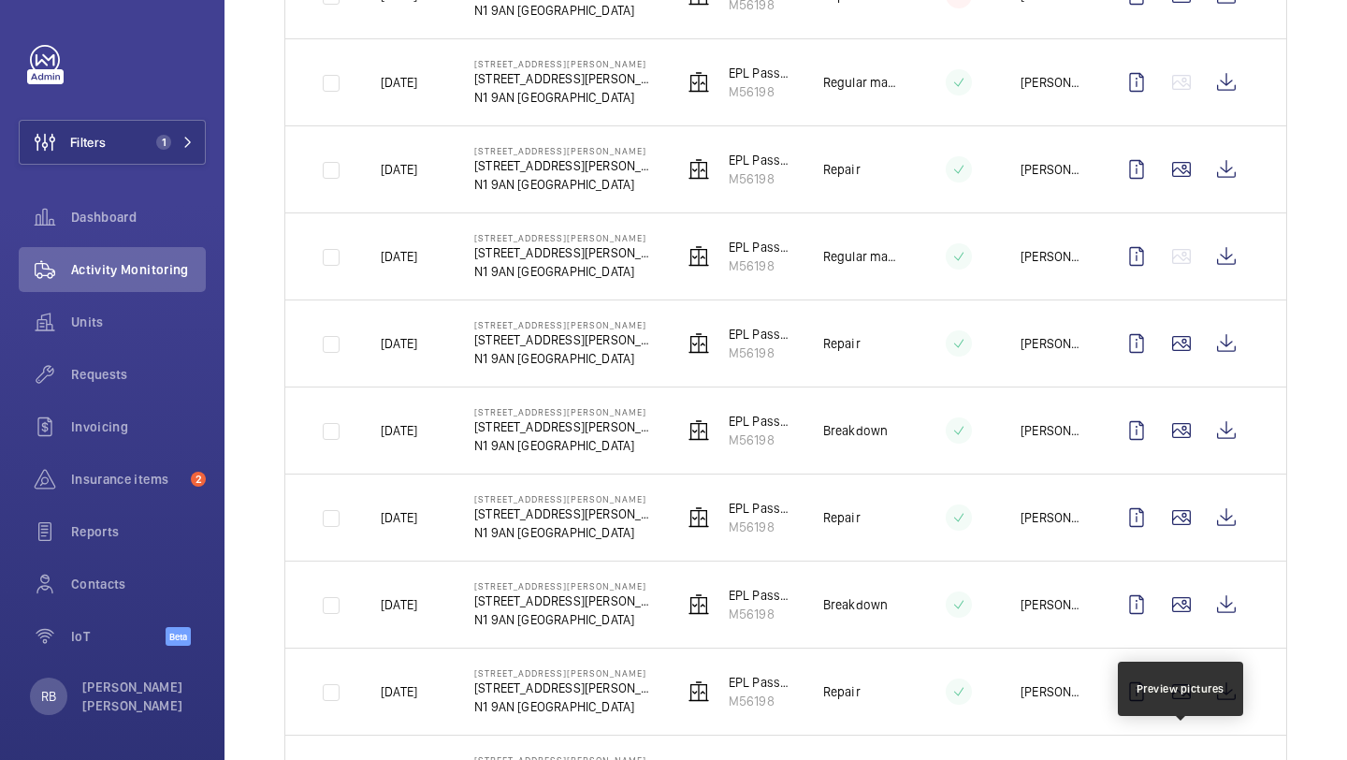
scroll to position [1474, 0]
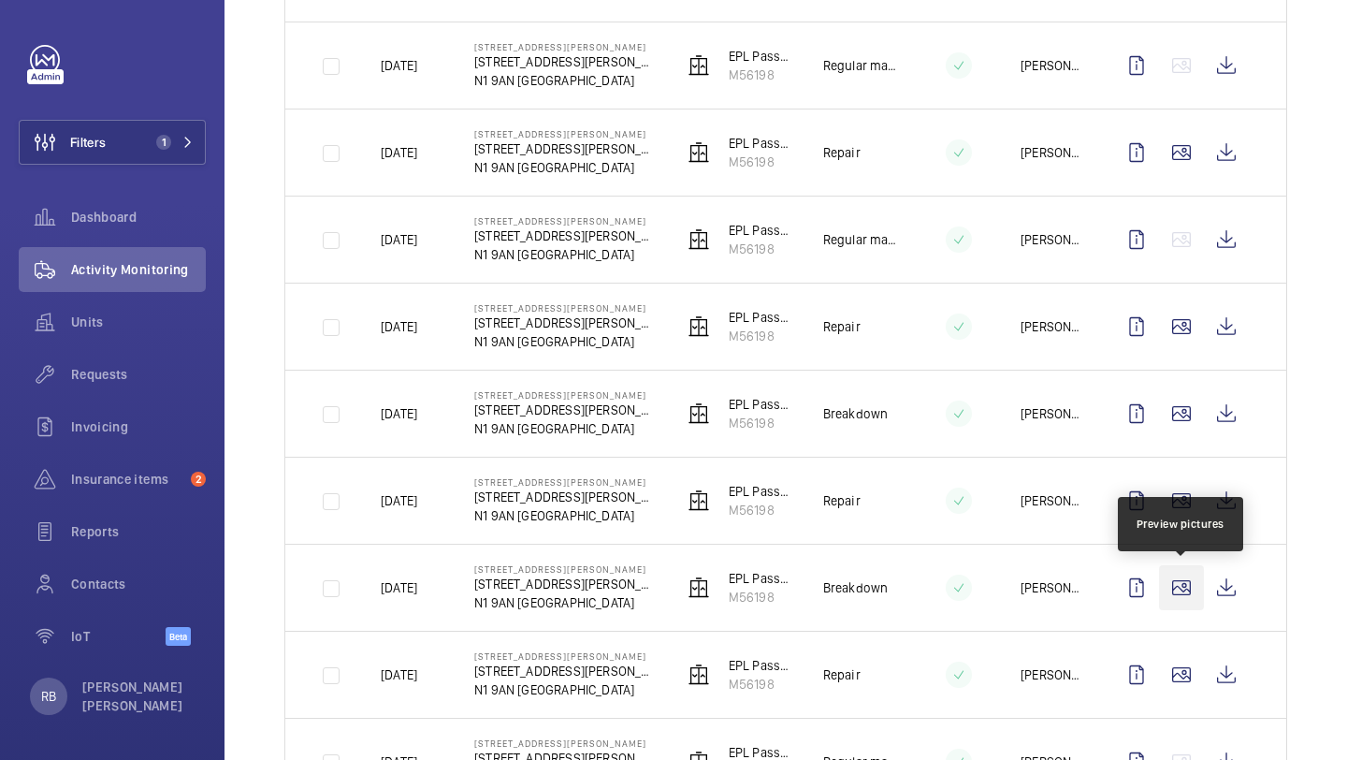
click at [1181, 592] on wm-front-icon-button at bounding box center [1181, 587] width 45 height 45
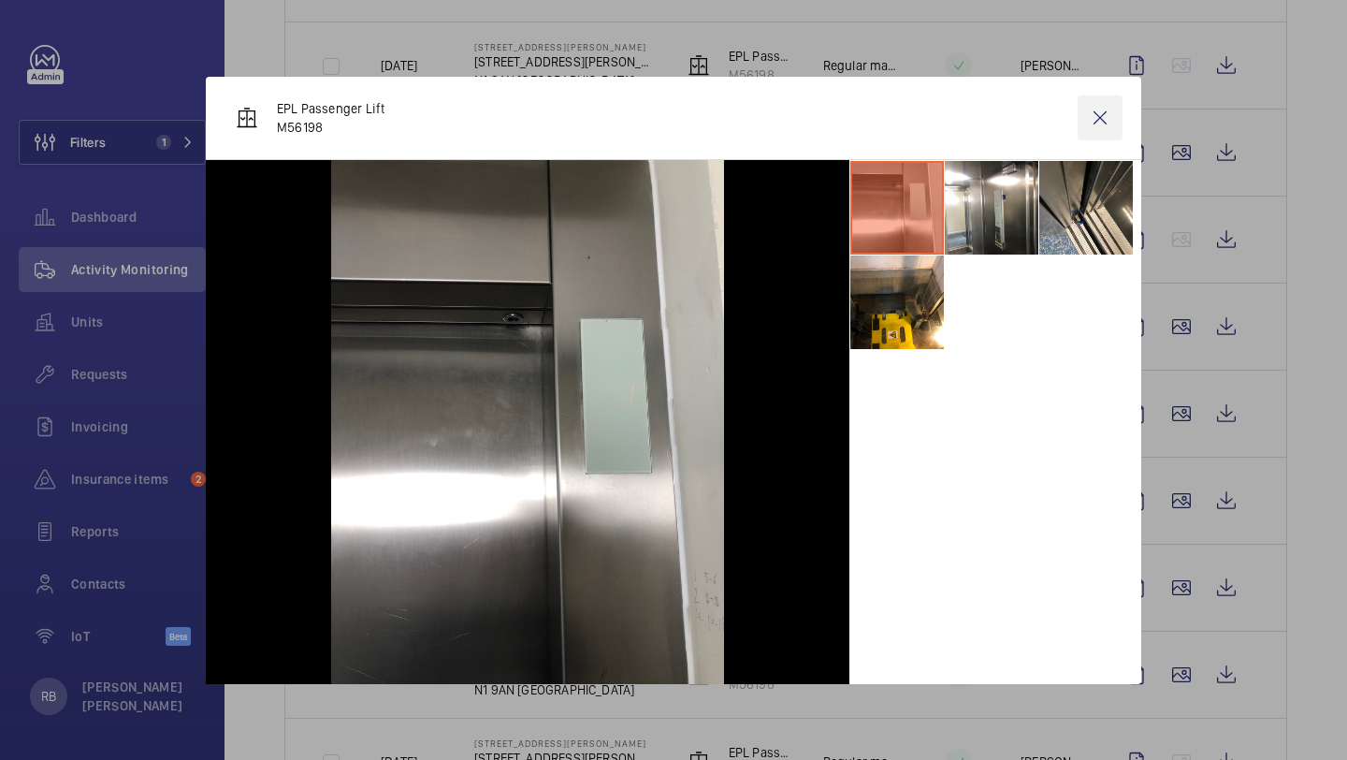
click at [1100, 119] on wm-front-icon-button at bounding box center [1100, 117] width 45 height 45
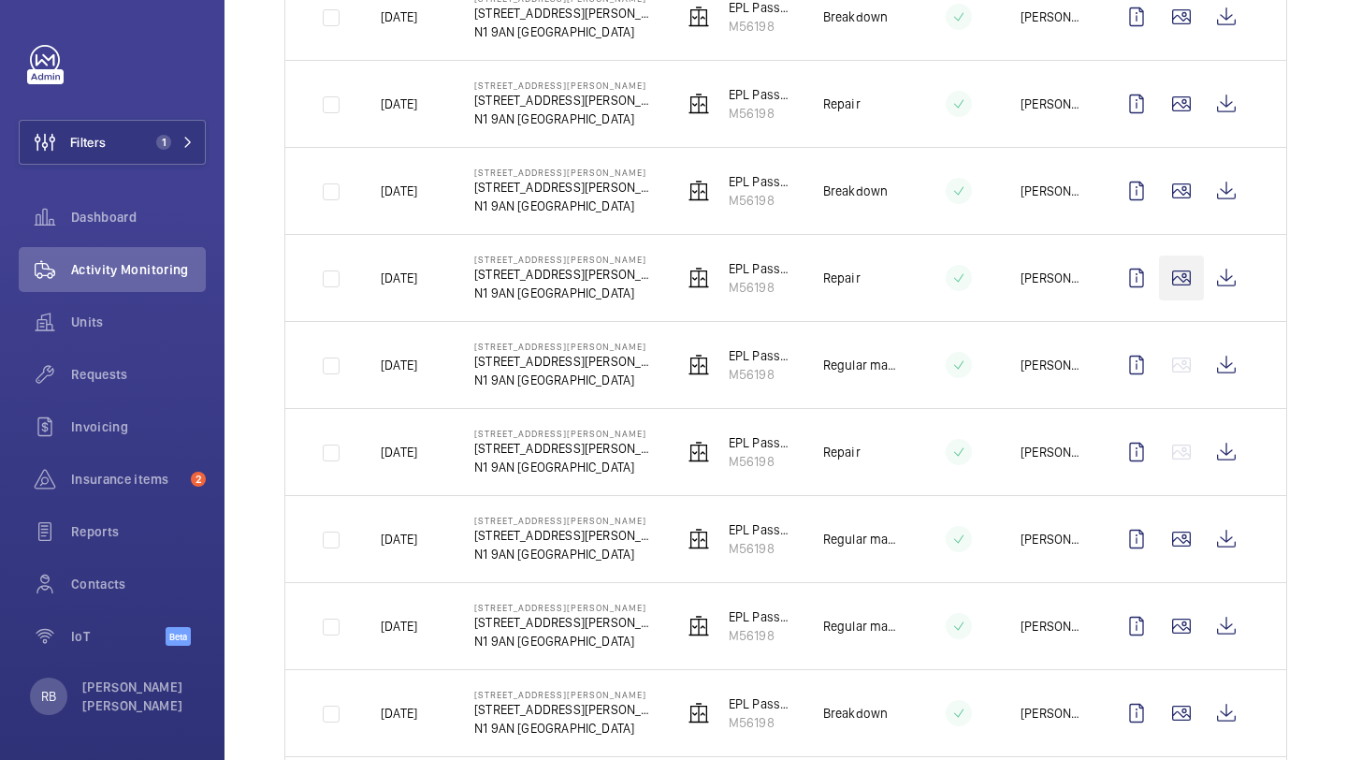
scroll to position [1889, 0]
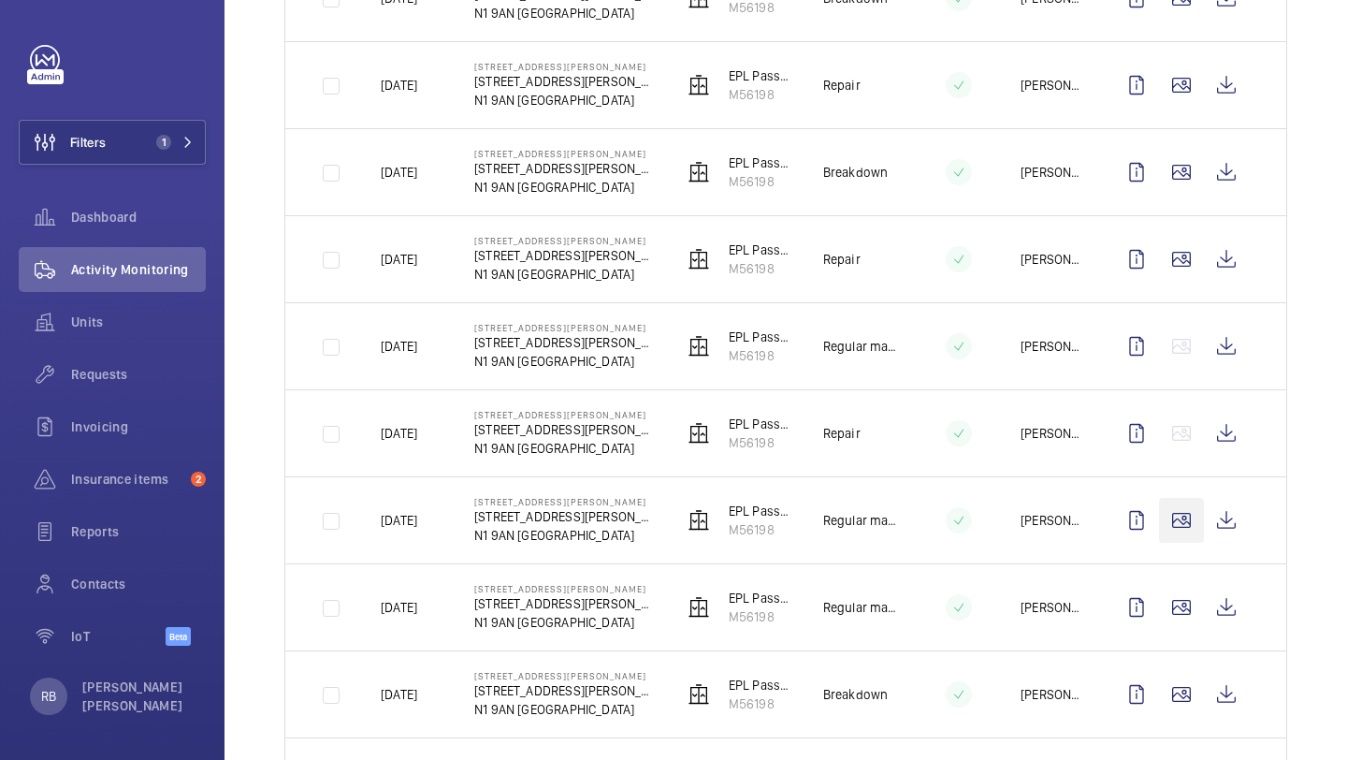
click at [1186, 504] on wm-front-icon-button at bounding box center [1181, 520] width 45 height 45
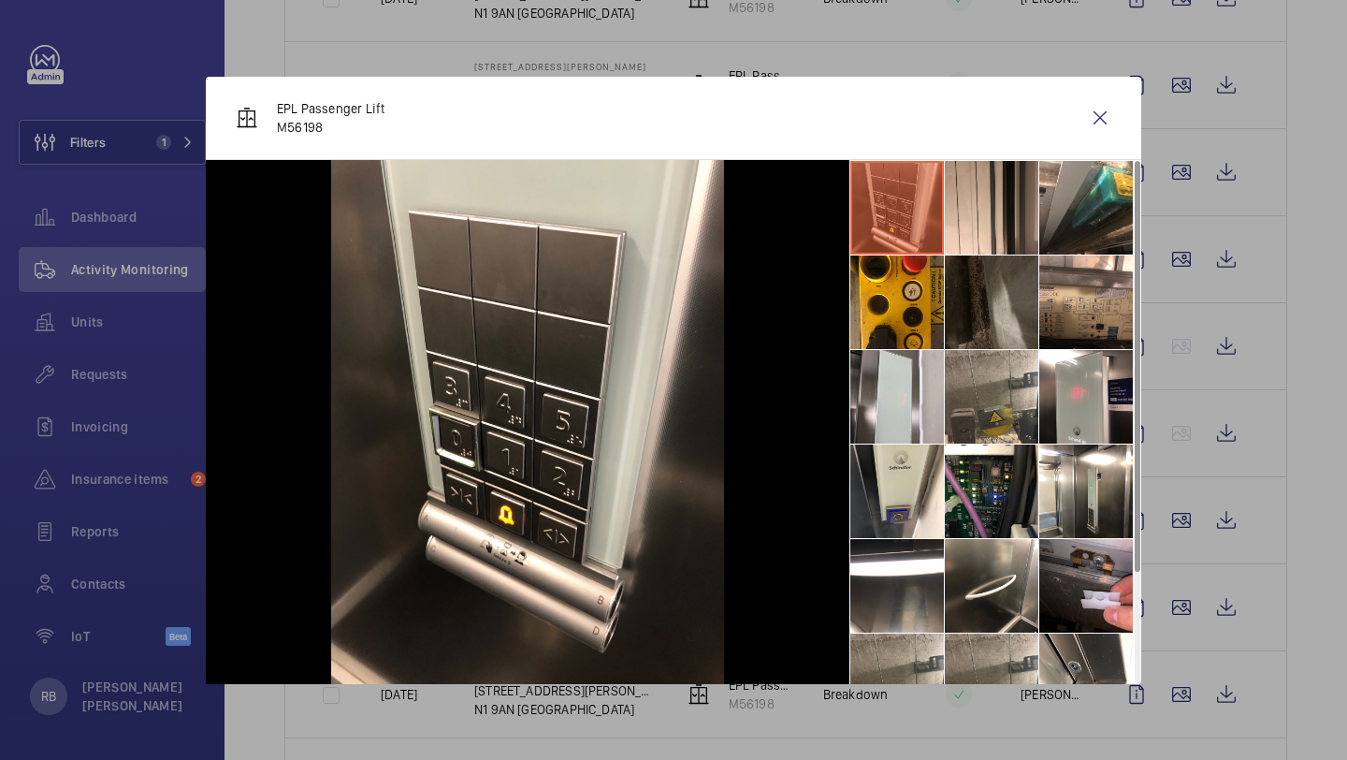
scroll to position [9, 0]
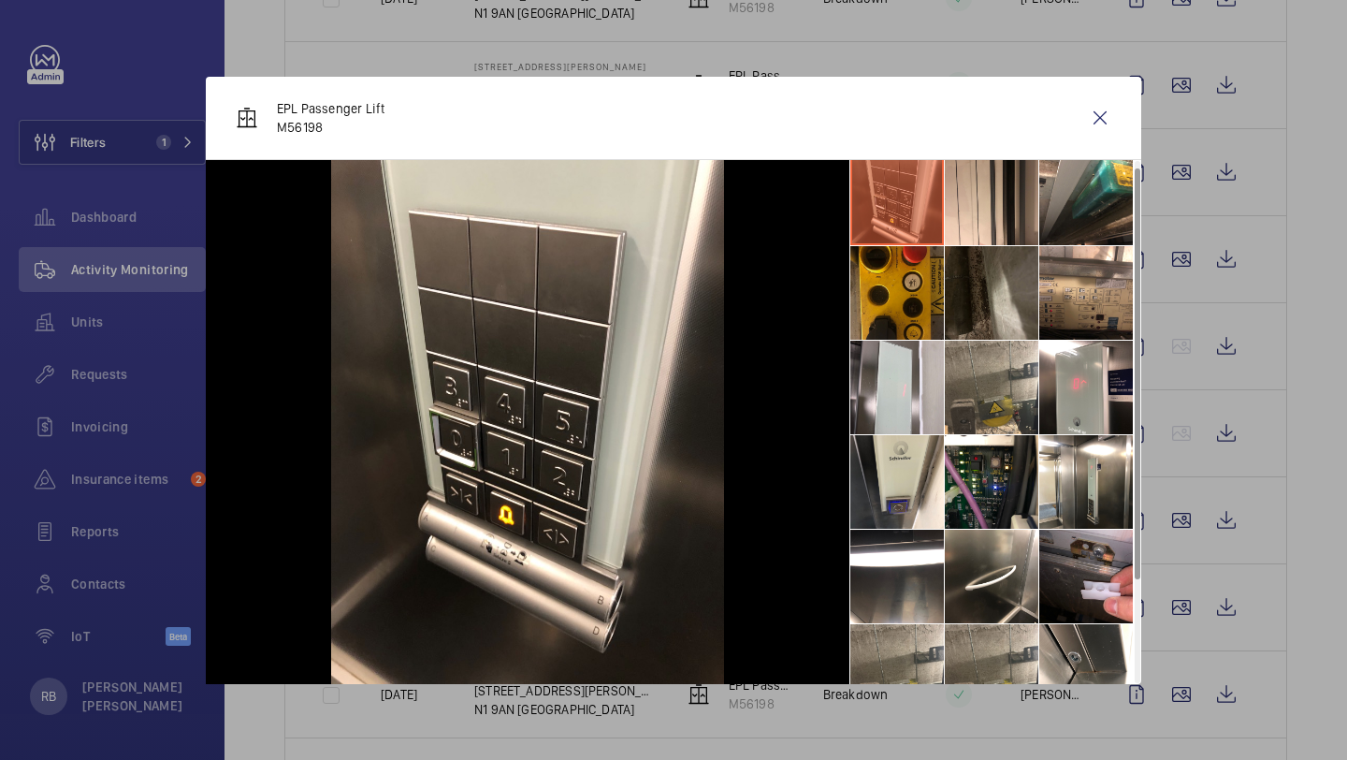
click at [933, 284] on li at bounding box center [898, 293] width 94 height 94
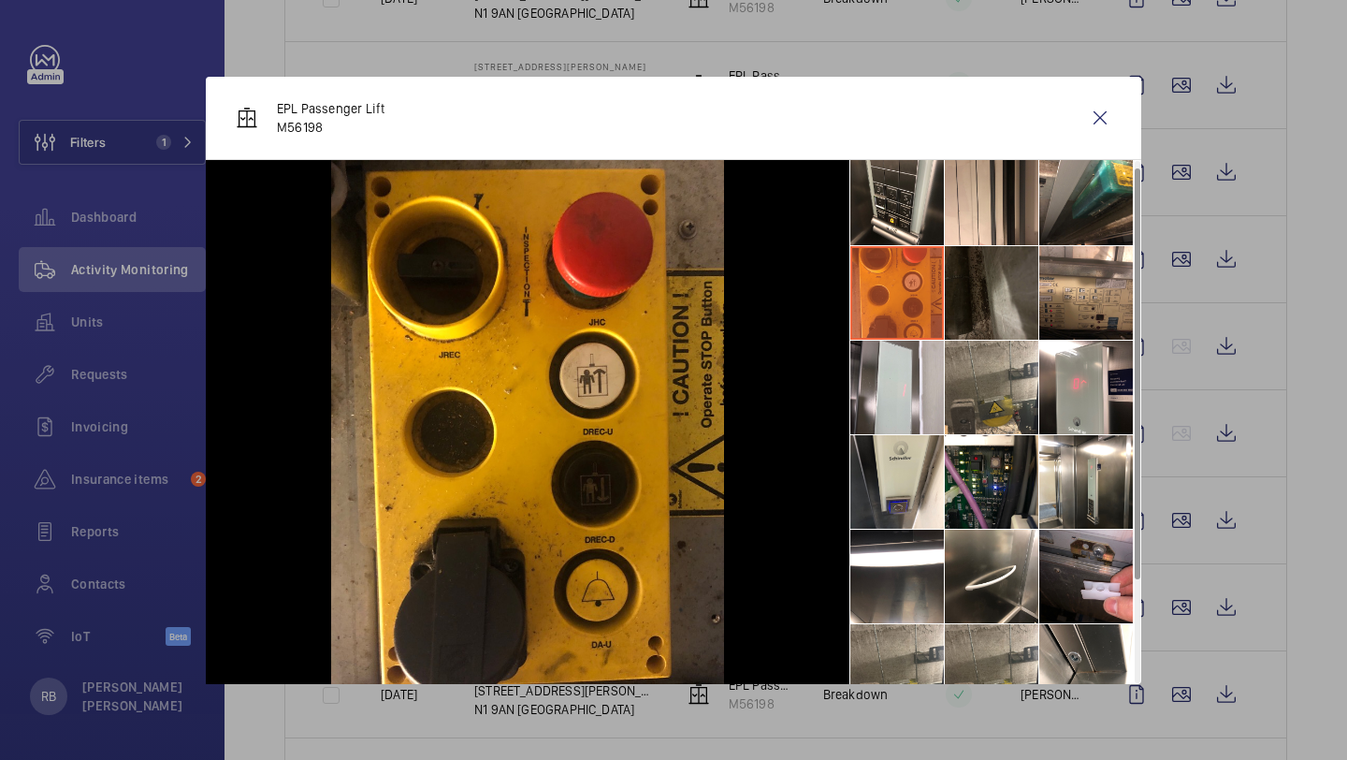
click at [1012, 280] on li at bounding box center [992, 293] width 94 height 94
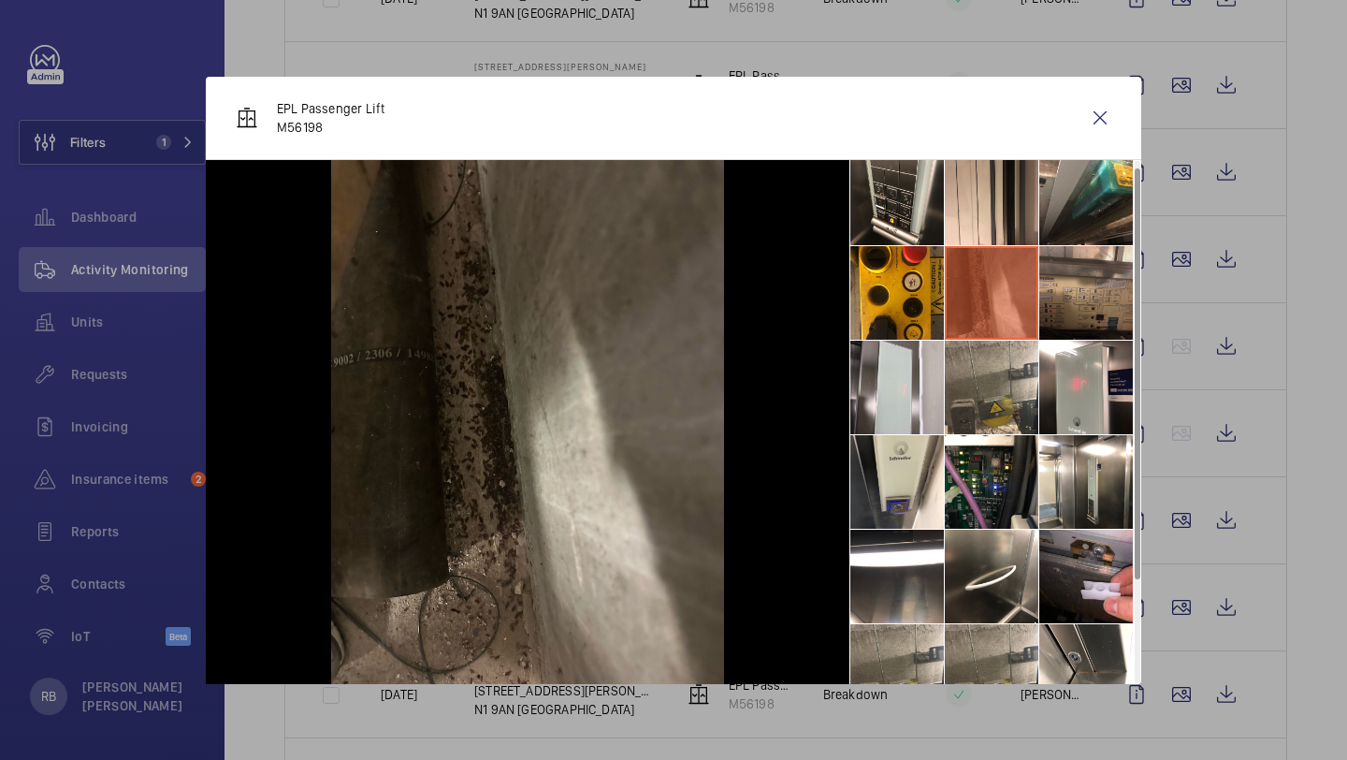
click at [1084, 287] on li at bounding box center [1087, 293] width 94 height 94
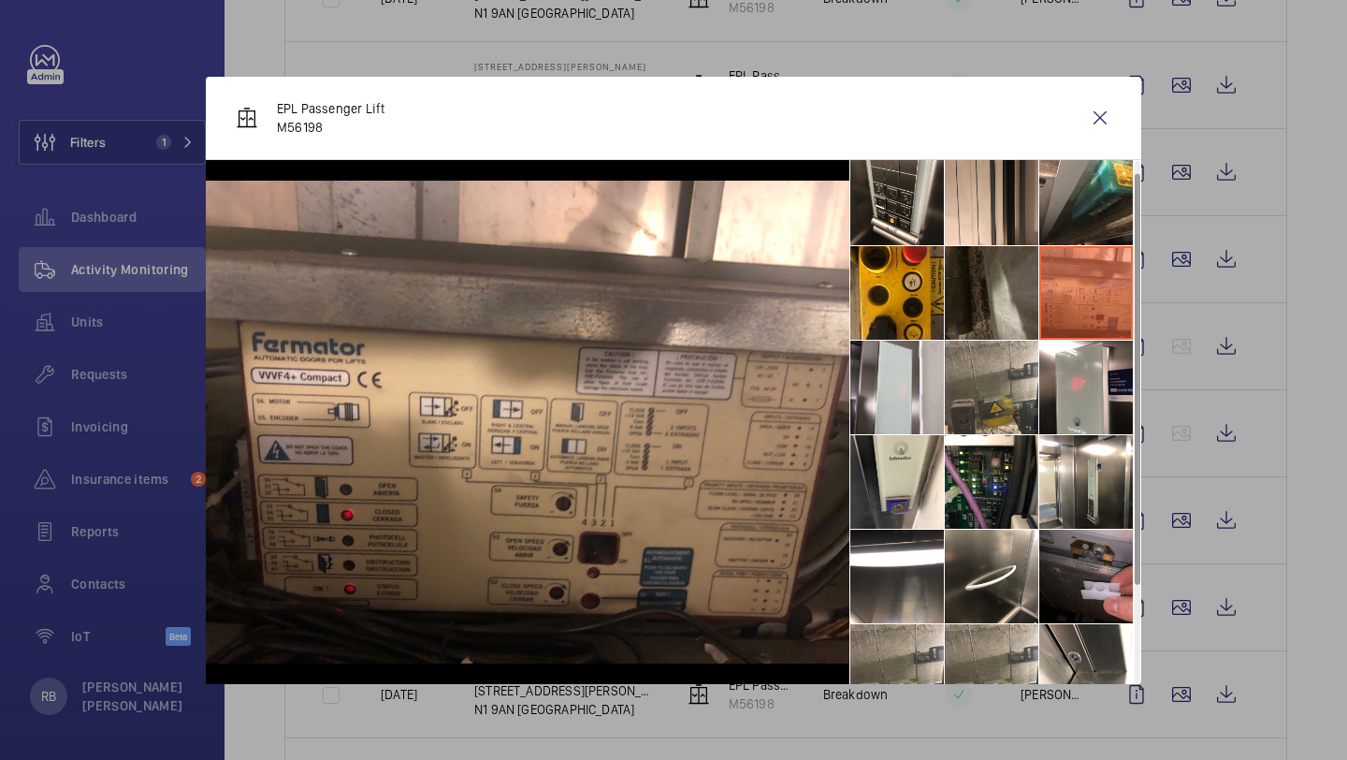
scroll to position [65, 0]
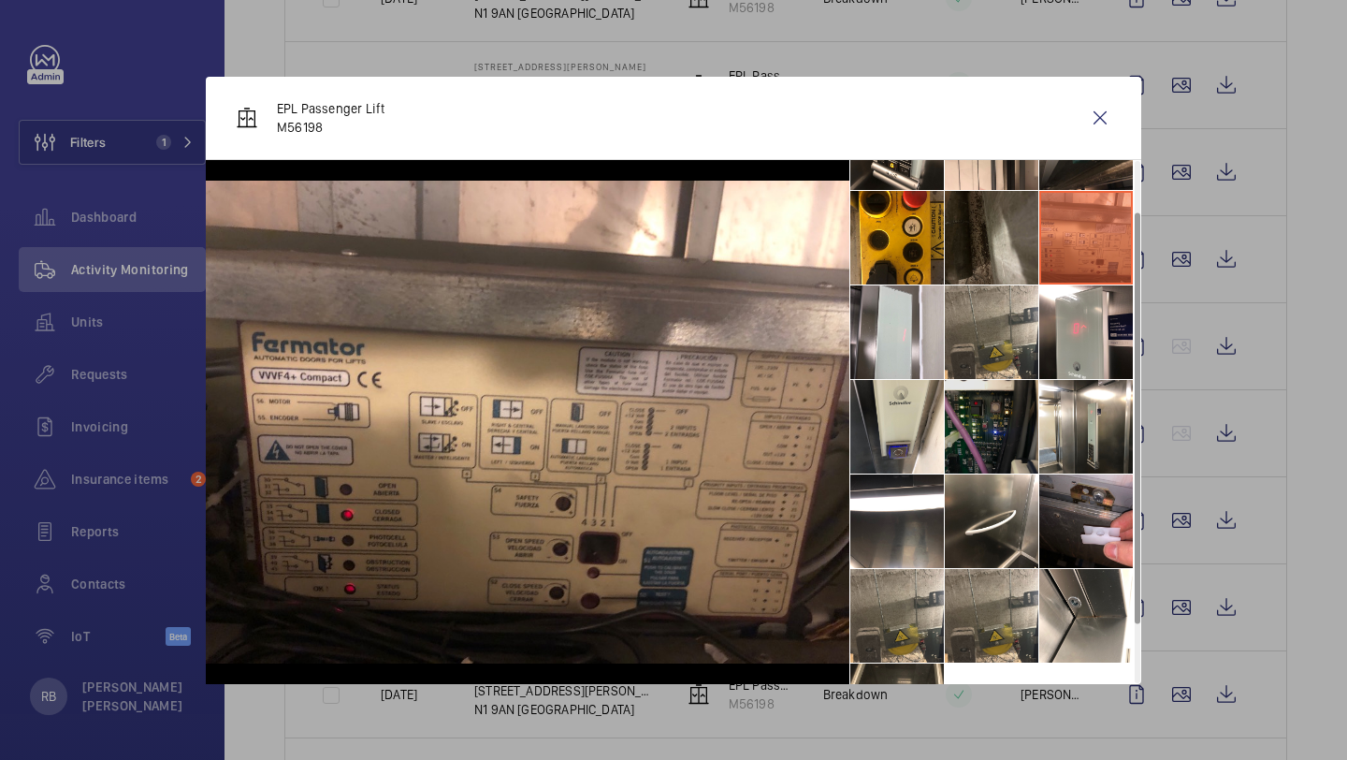
click at [994, 385] on li at bounding box center [992, 427] width 94 height 94
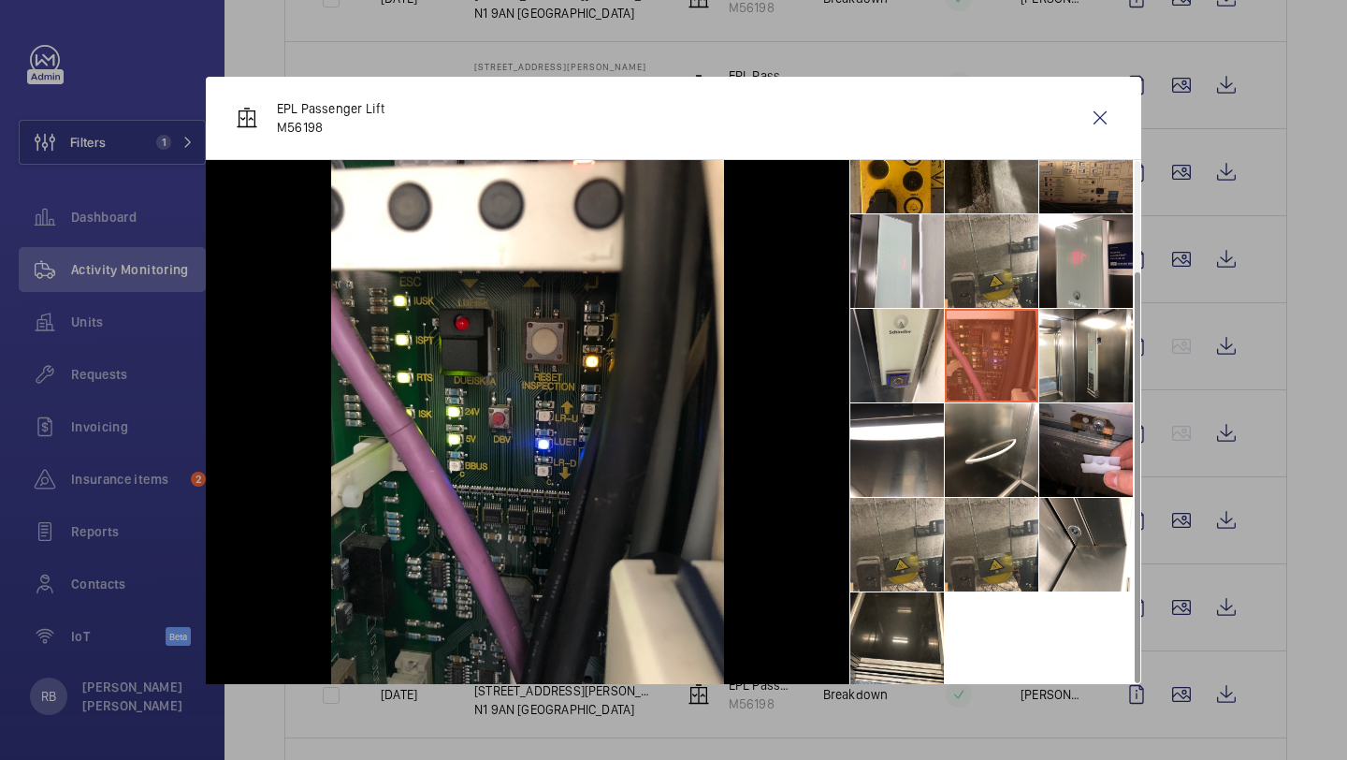
scroll to position [138, 0]
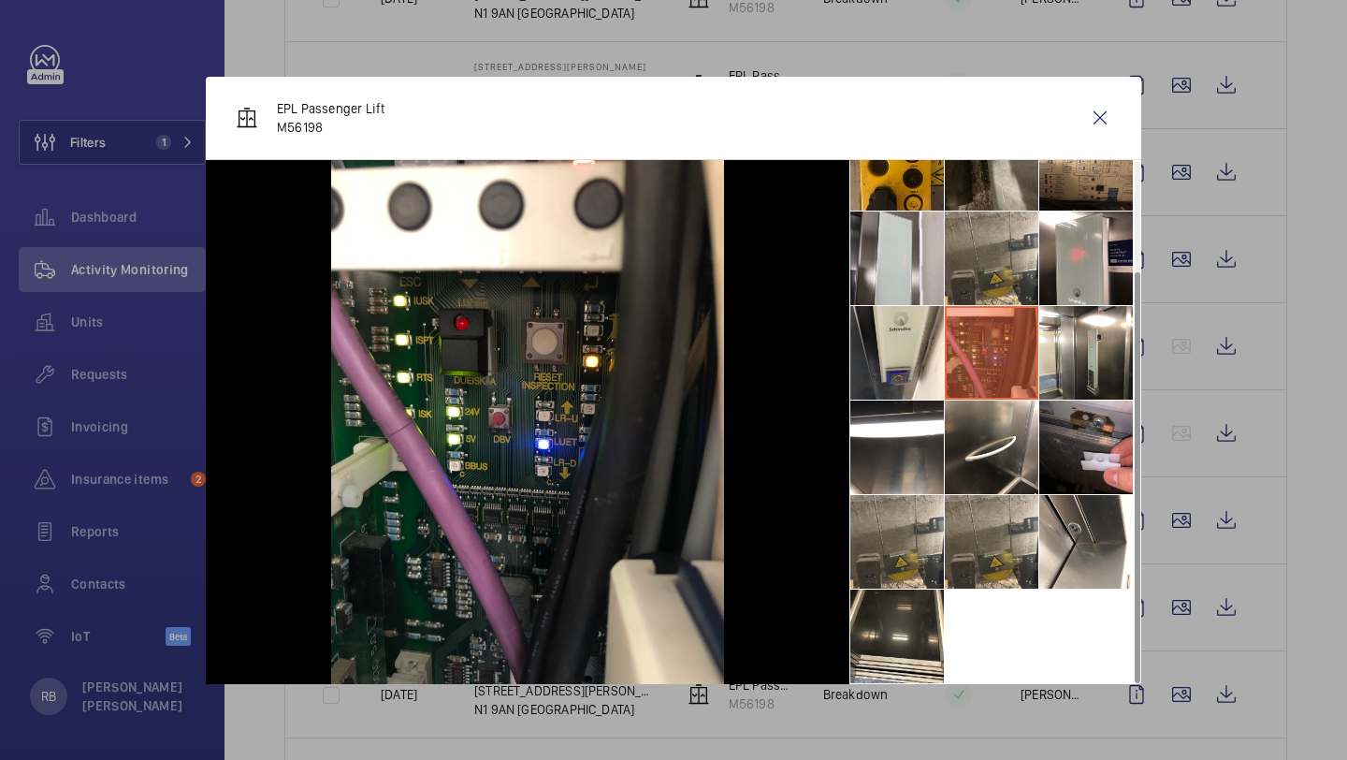
click at [1175, 542] on div at bounding box center [673, 380] width 1347 height 760
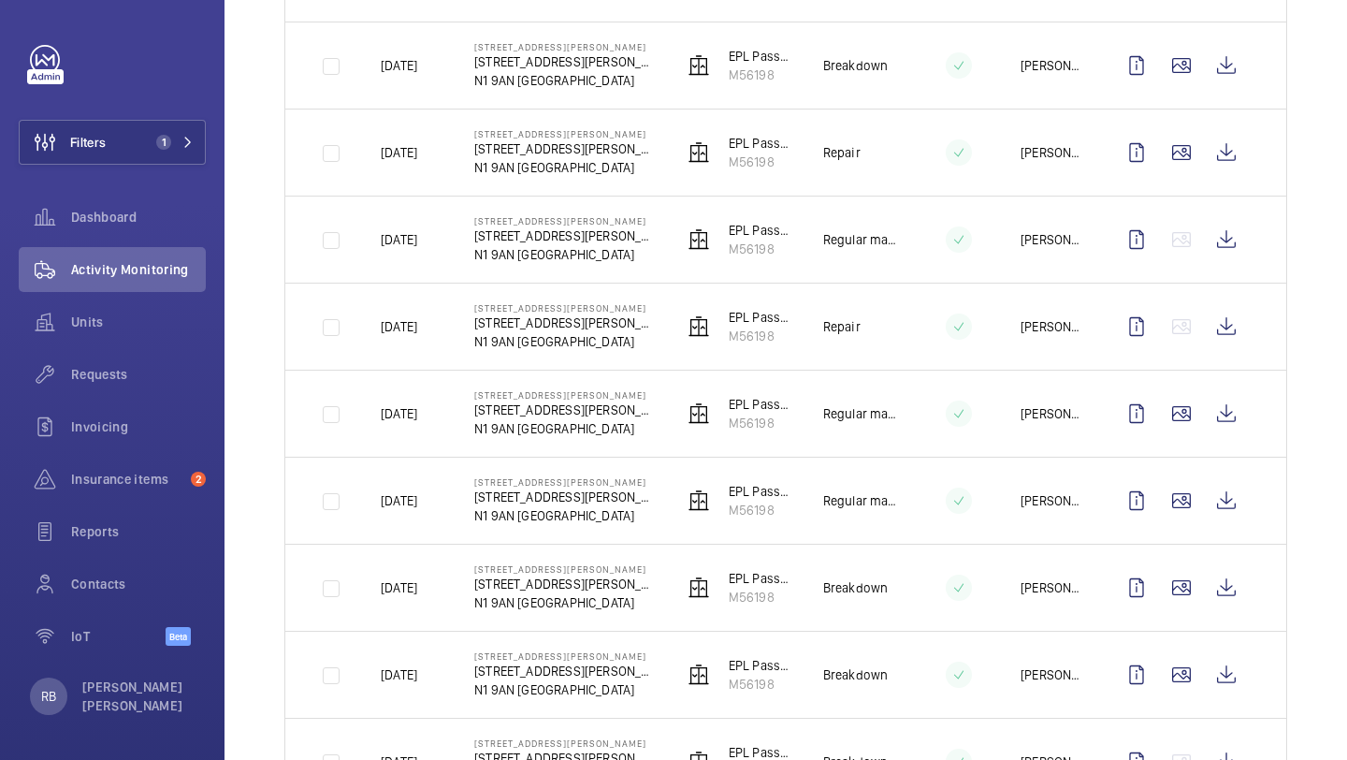
scroll to position [2028, 0]
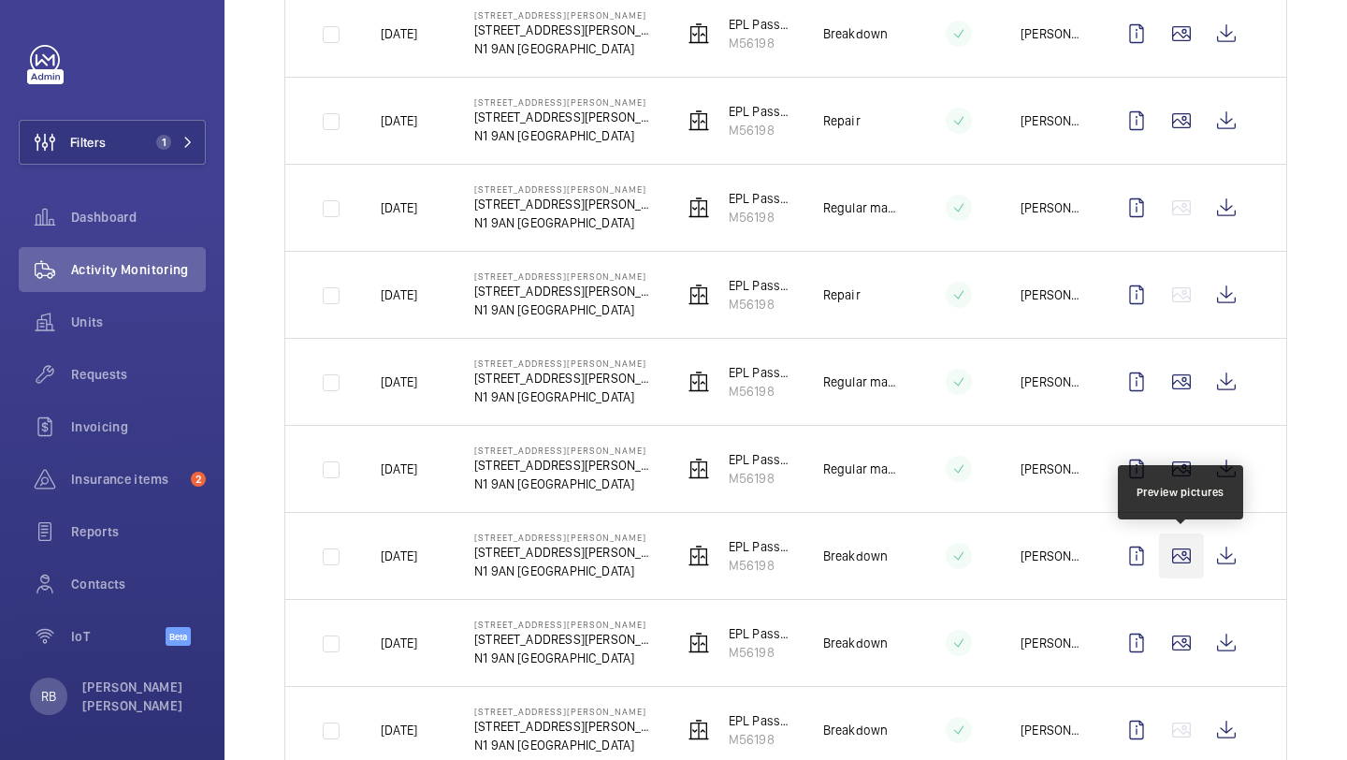
click at [1174, 556] on wm-front-icon-button at bounding box center [1181, 555] width 45 height 45
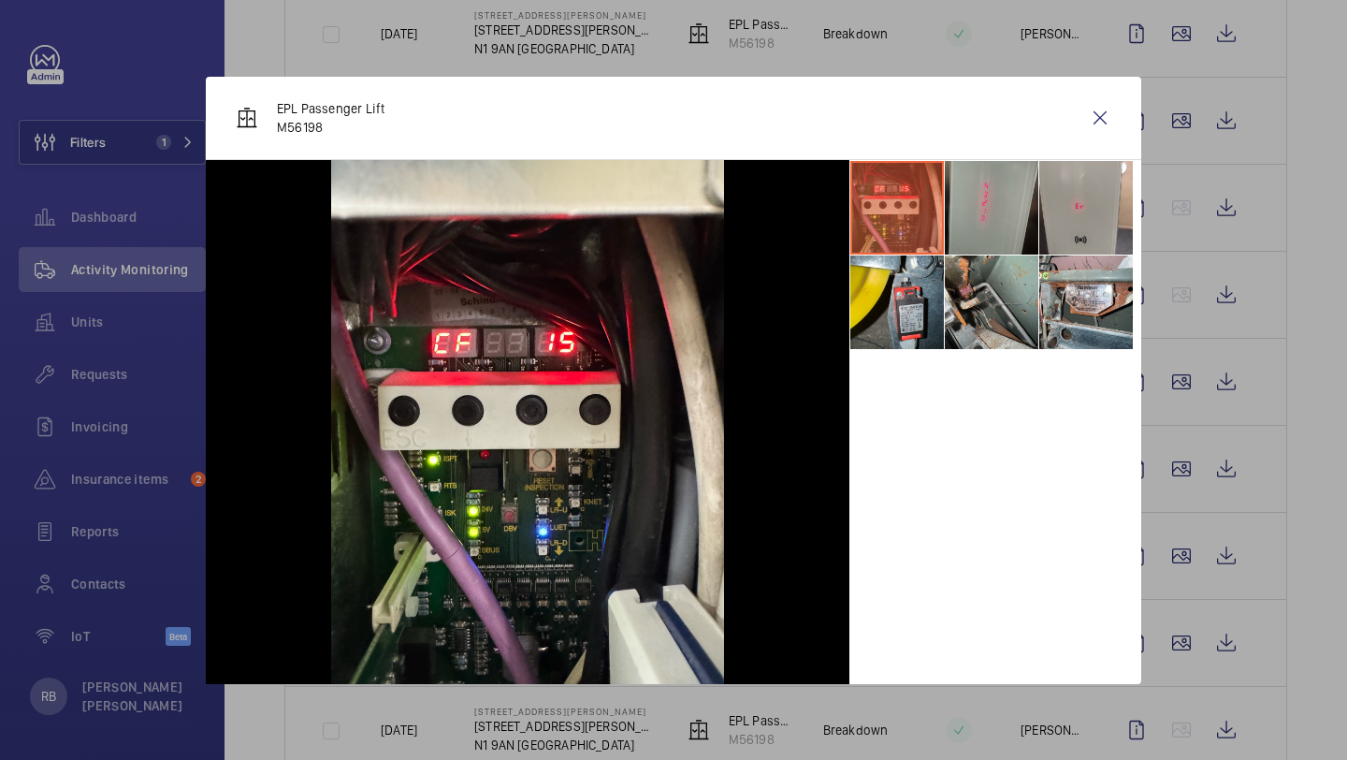
click at [1012, 311] on li at bounding box center [992, 302] width 94 height 94
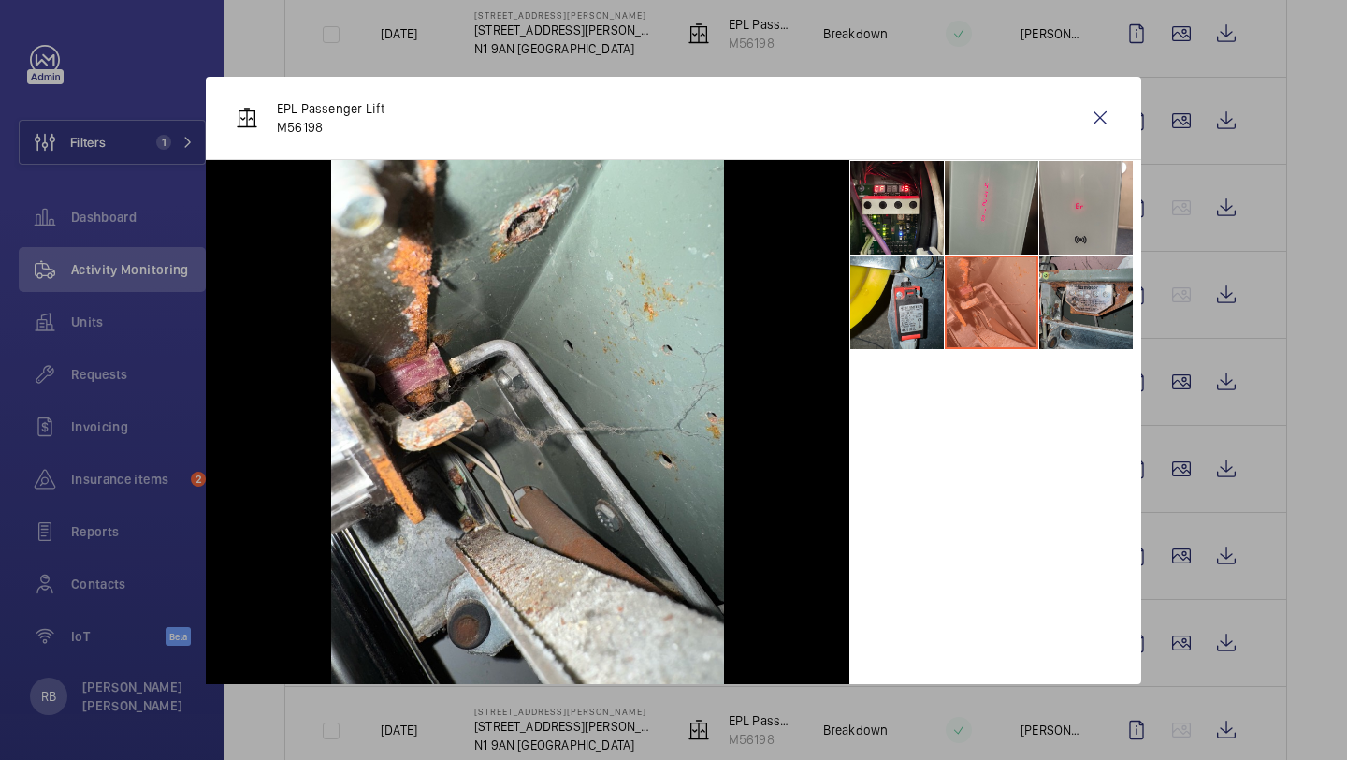
click at [1106, 285] on li at bounding box center [1087, 302] width 94 height 94
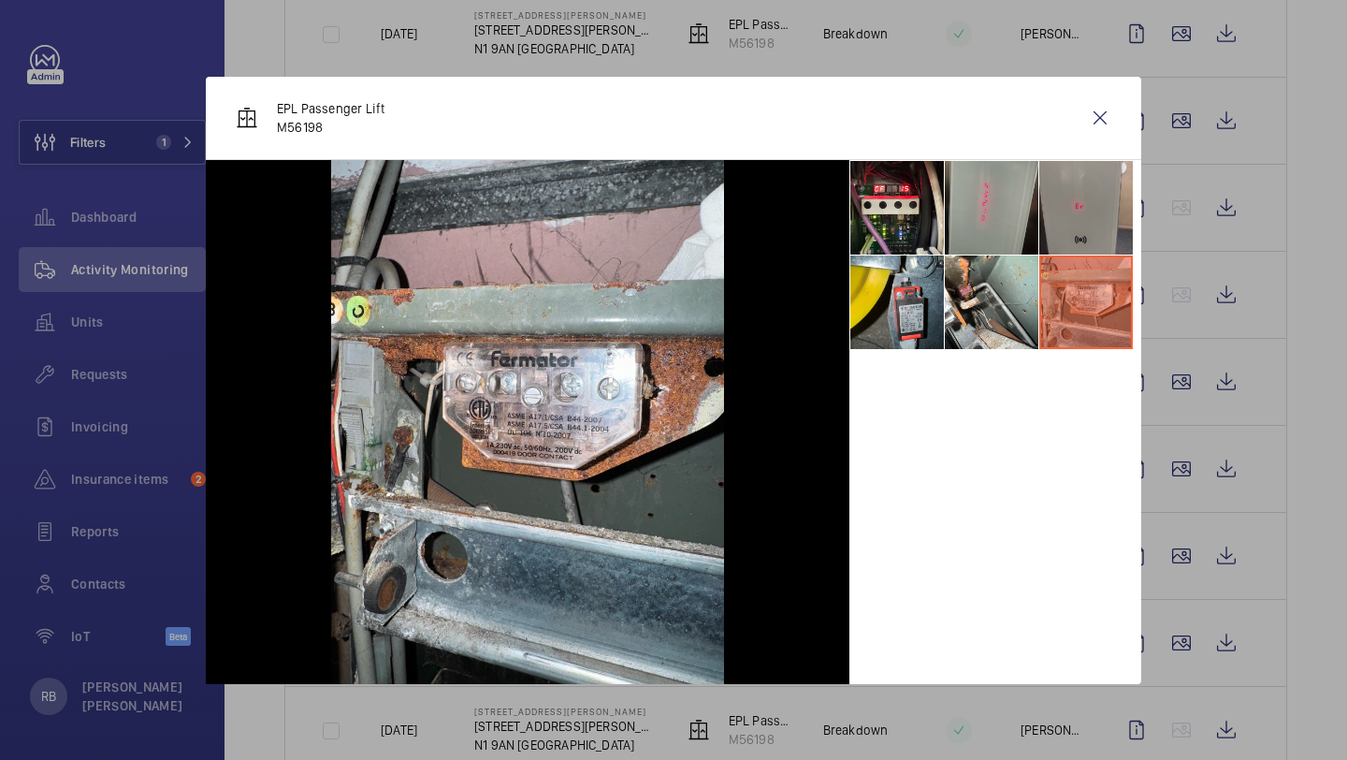
click at [1097, 211] on li at bounding box center [1087, 208] width 94 height 94
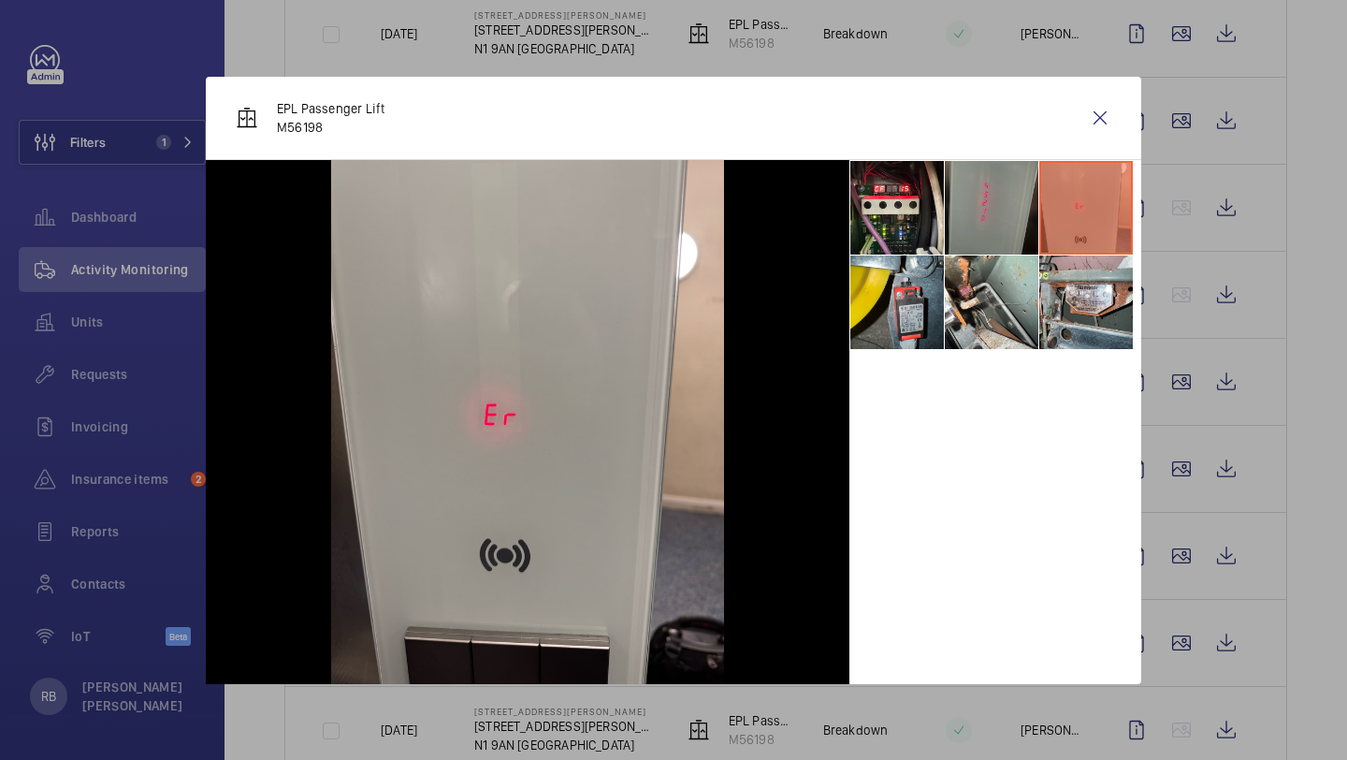
click at [1013, 211] on li at bounding box center [992, 208] width 94 height 94
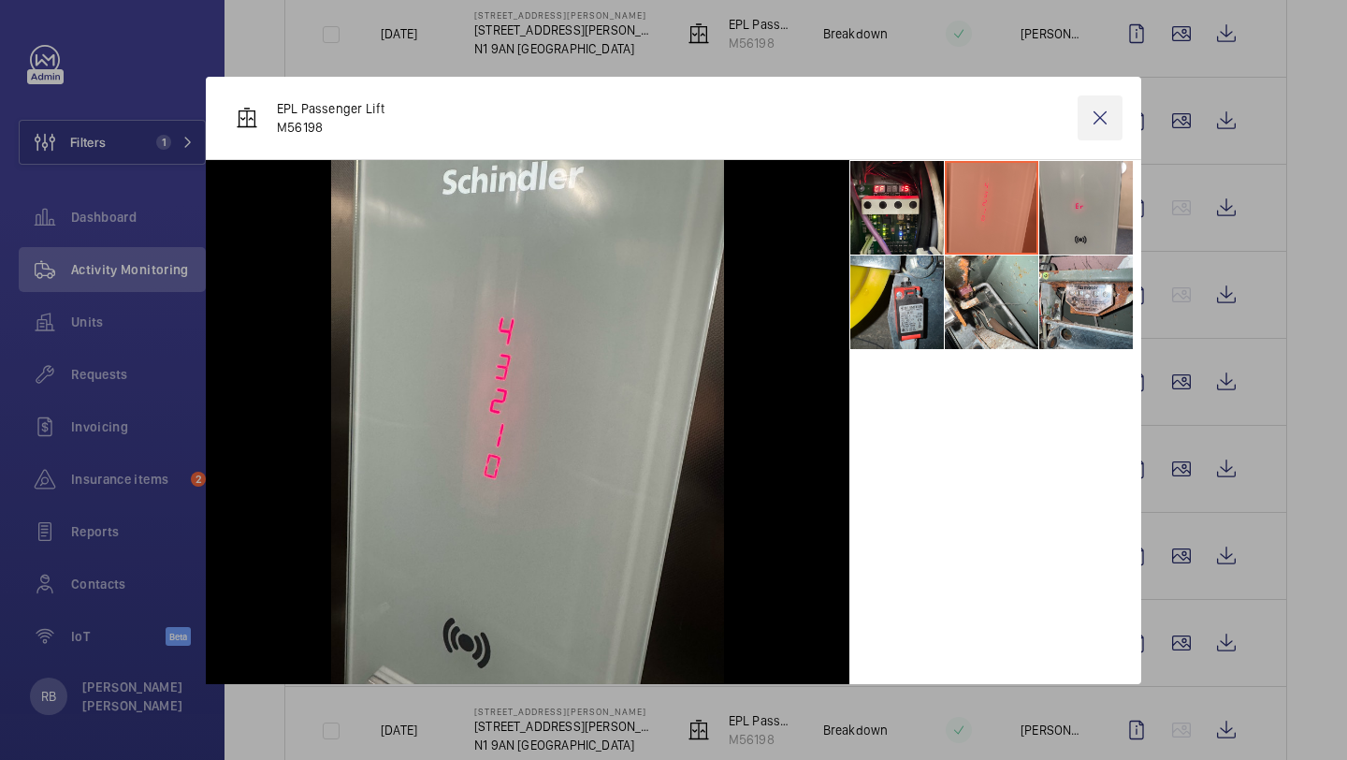
click at [1096, 119] on wm-front-icon-button at bounding box center [1100, 117] width 45 height 45
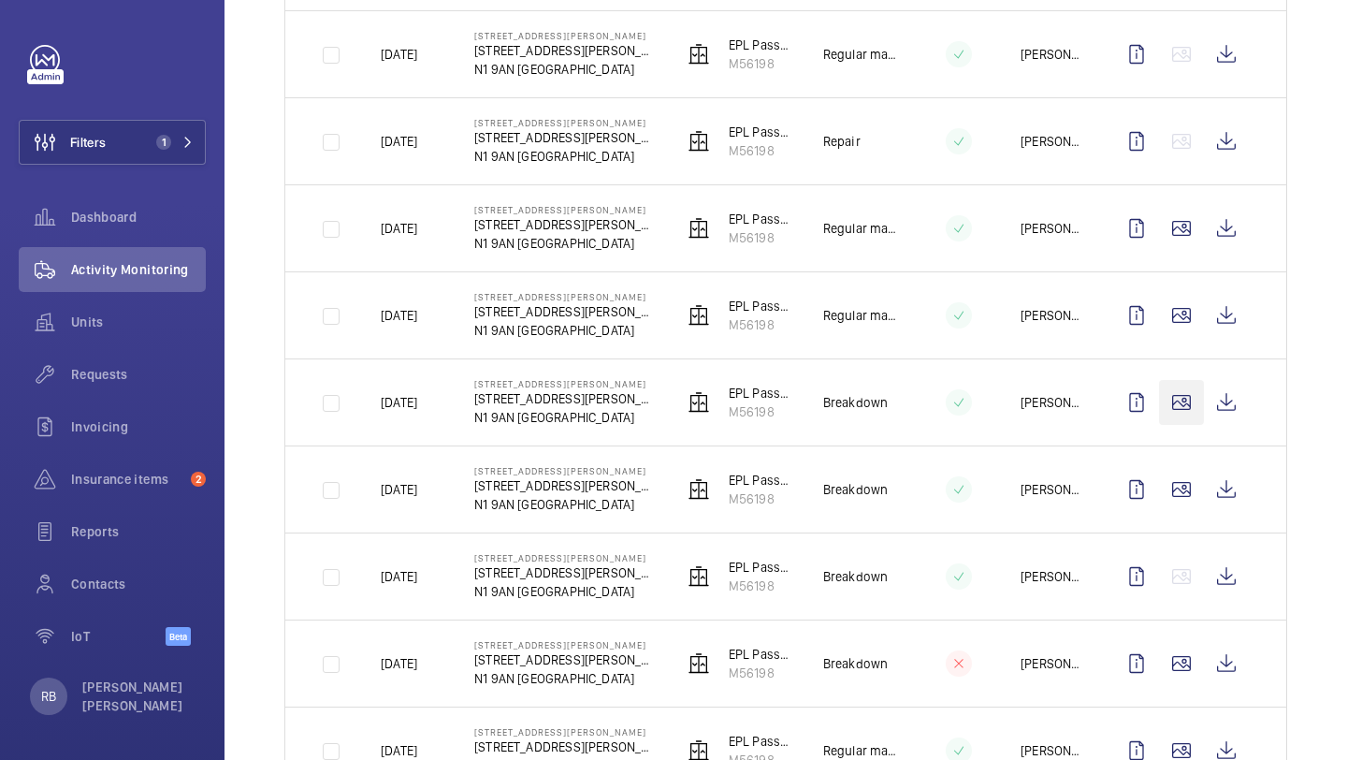
scroll to position [2261, 0]
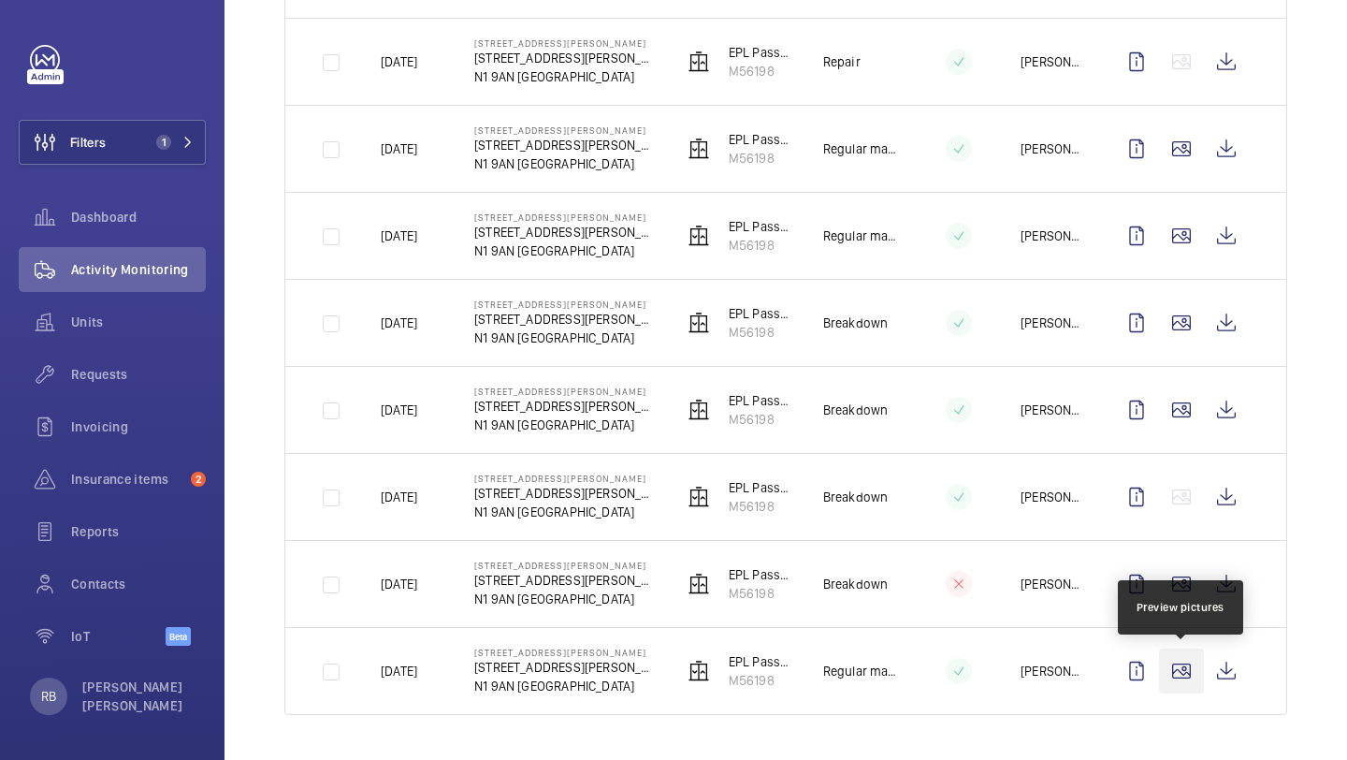
click at [1182, 674] on wm-front-icon-button at bounding box center [1181, 670] width 45 height 45
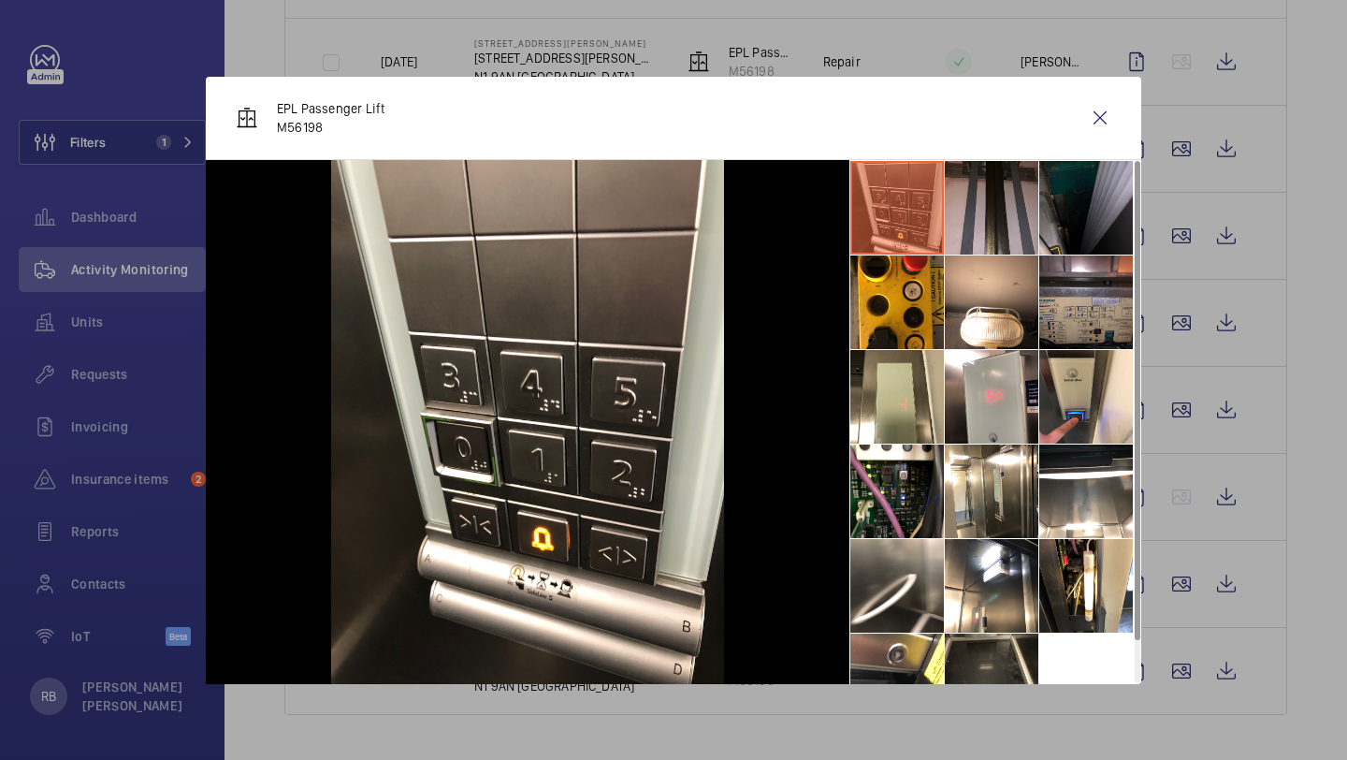
click at [980, 230] on li at bounding box center [992, 208] width 94 height 94
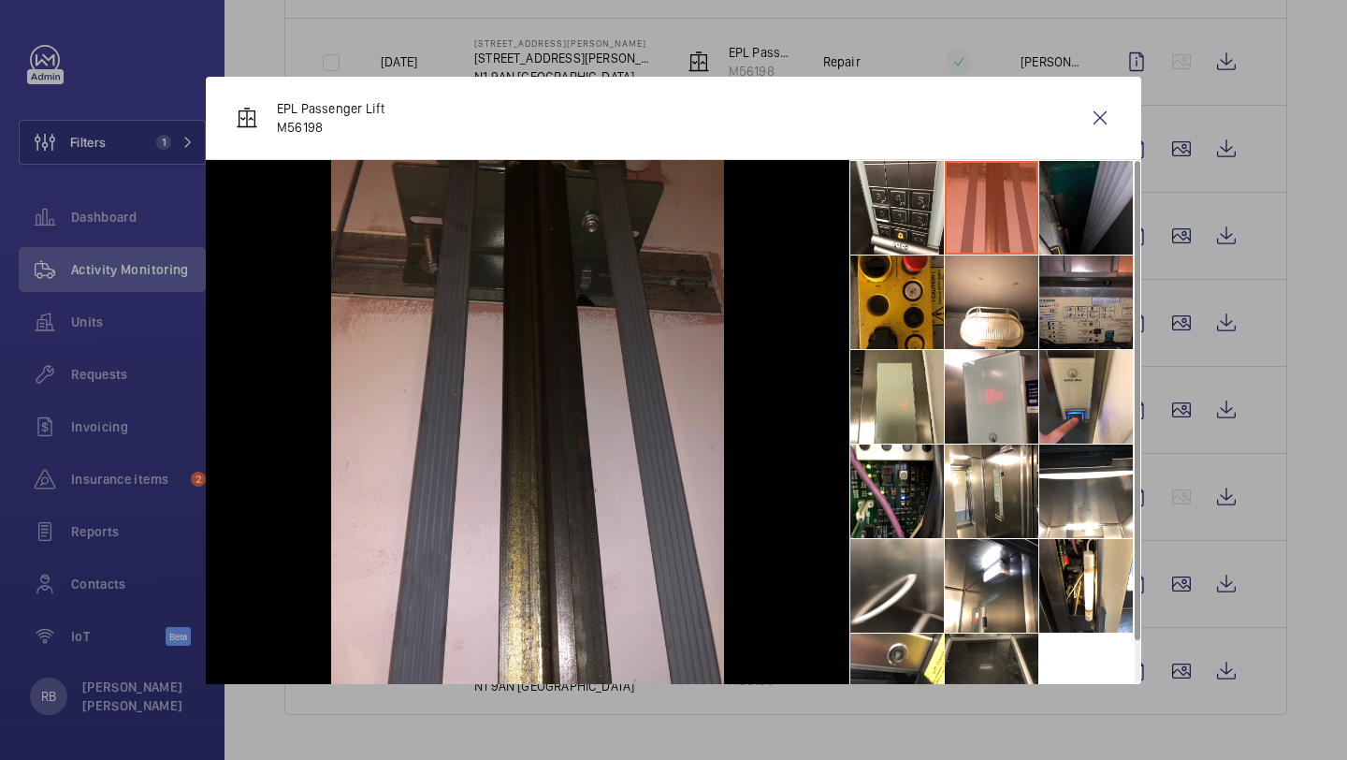
click at [907, 327] on li at bounding box center [898, 302] width 94 height 94
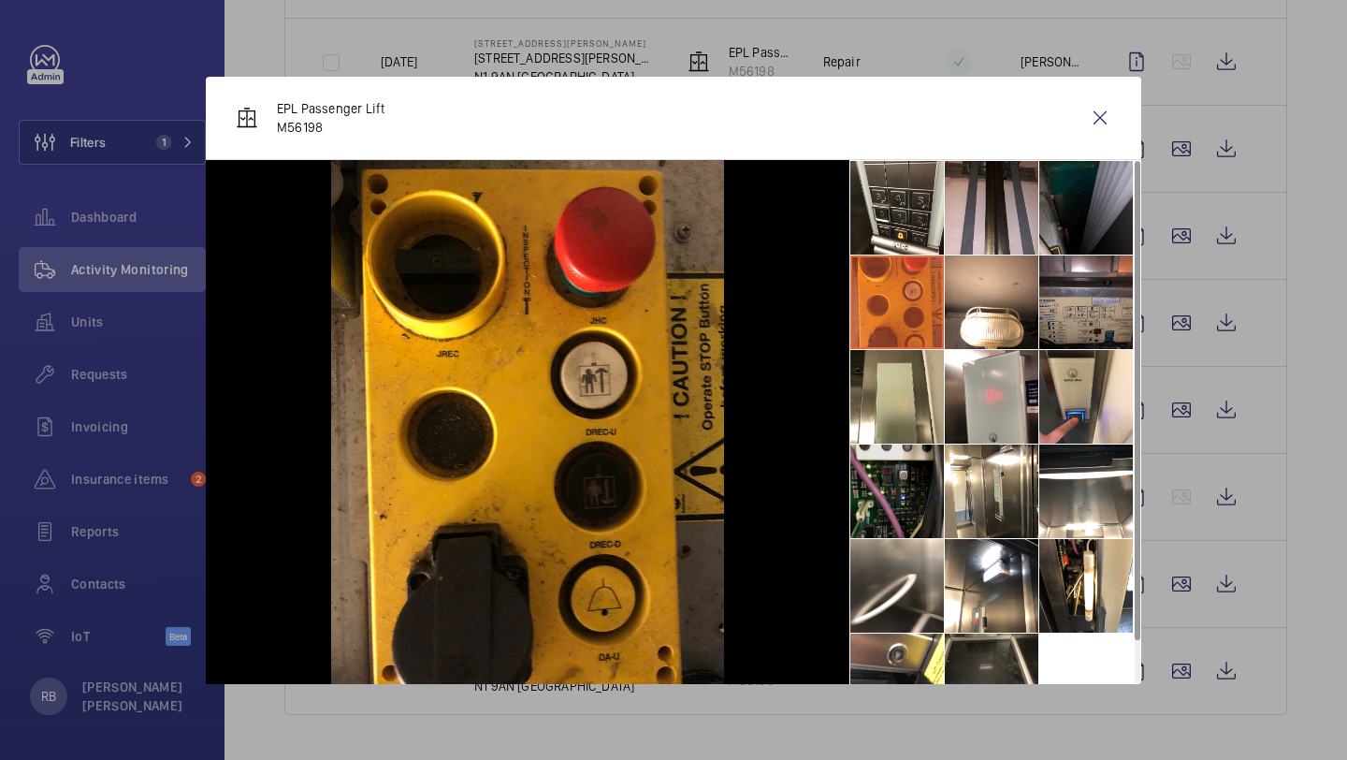
click at [929, 511] on li at bounding box center [898, 491] width 94 height 94
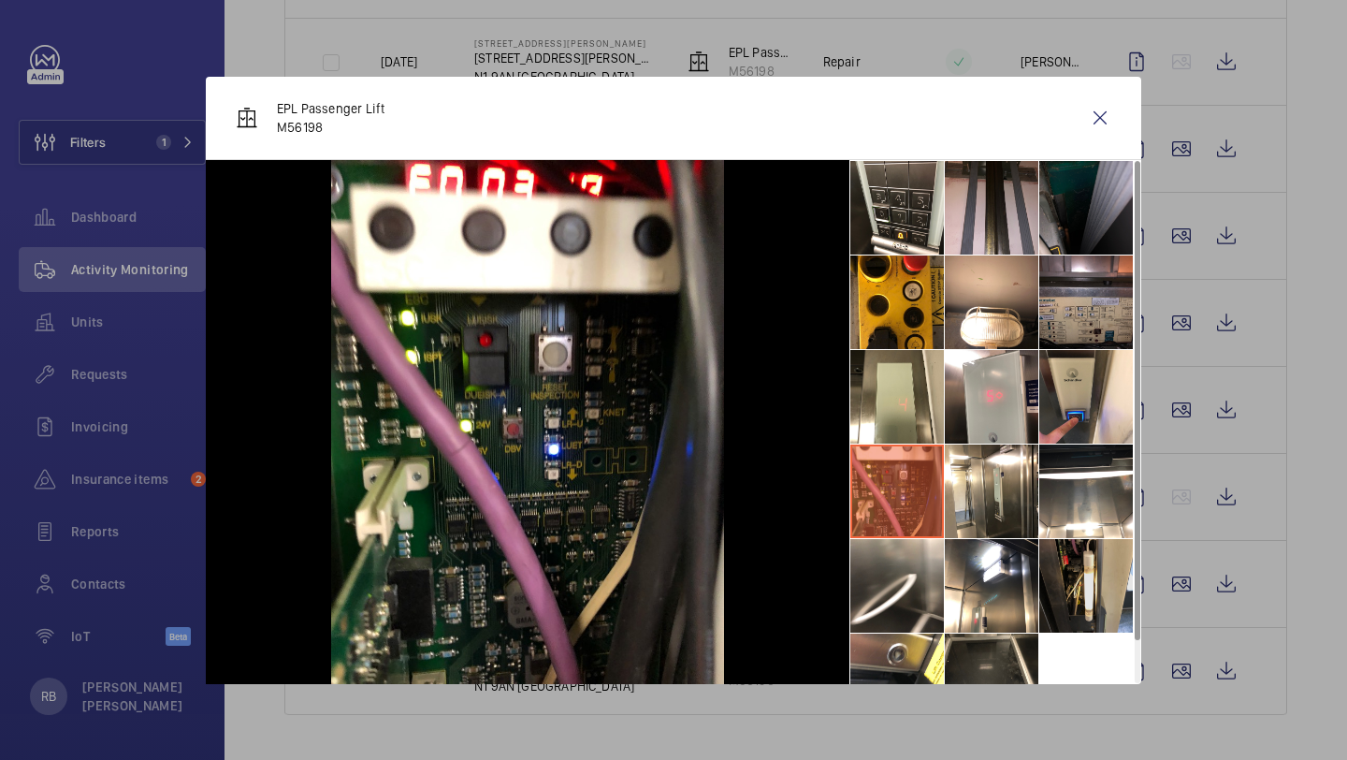
click at [1060, 560] on li at bounding box center [1087, 586] width 94 height 94
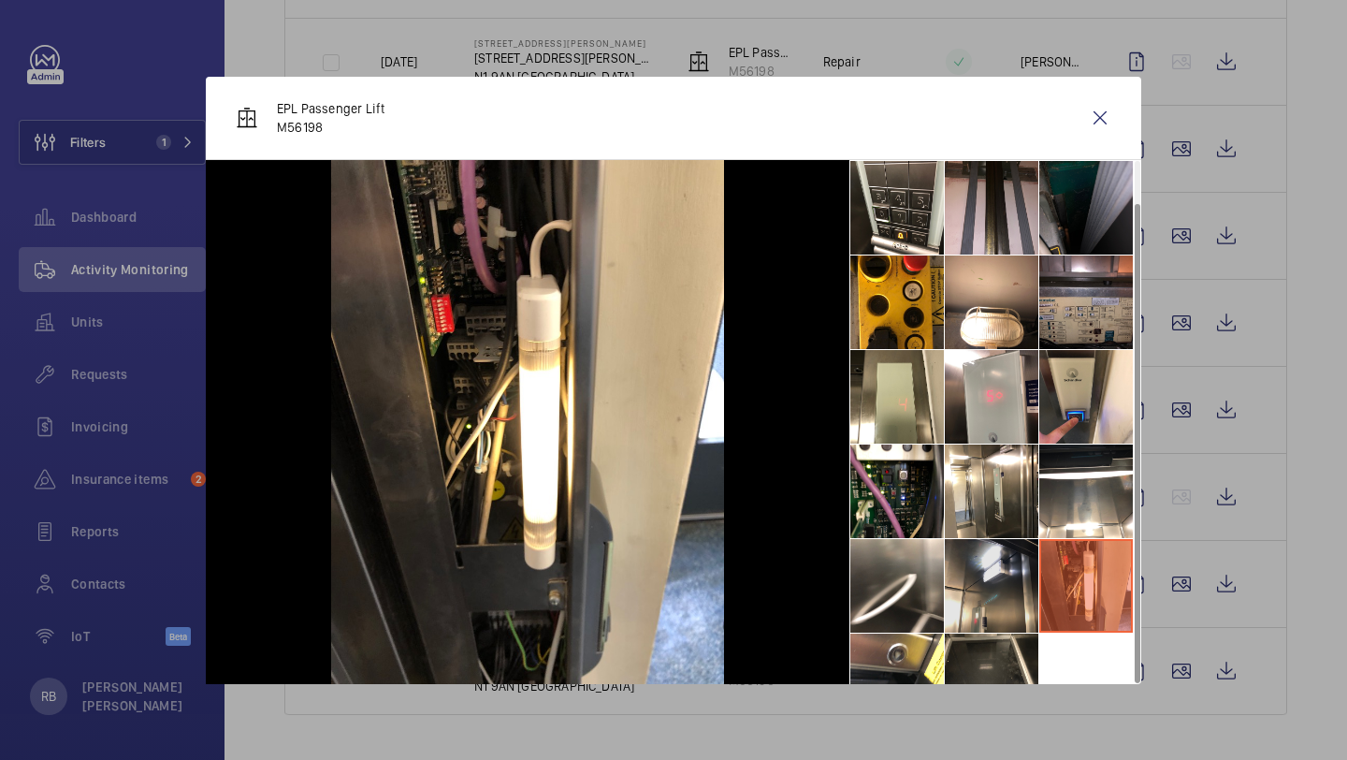
scroll to position [44, 0]
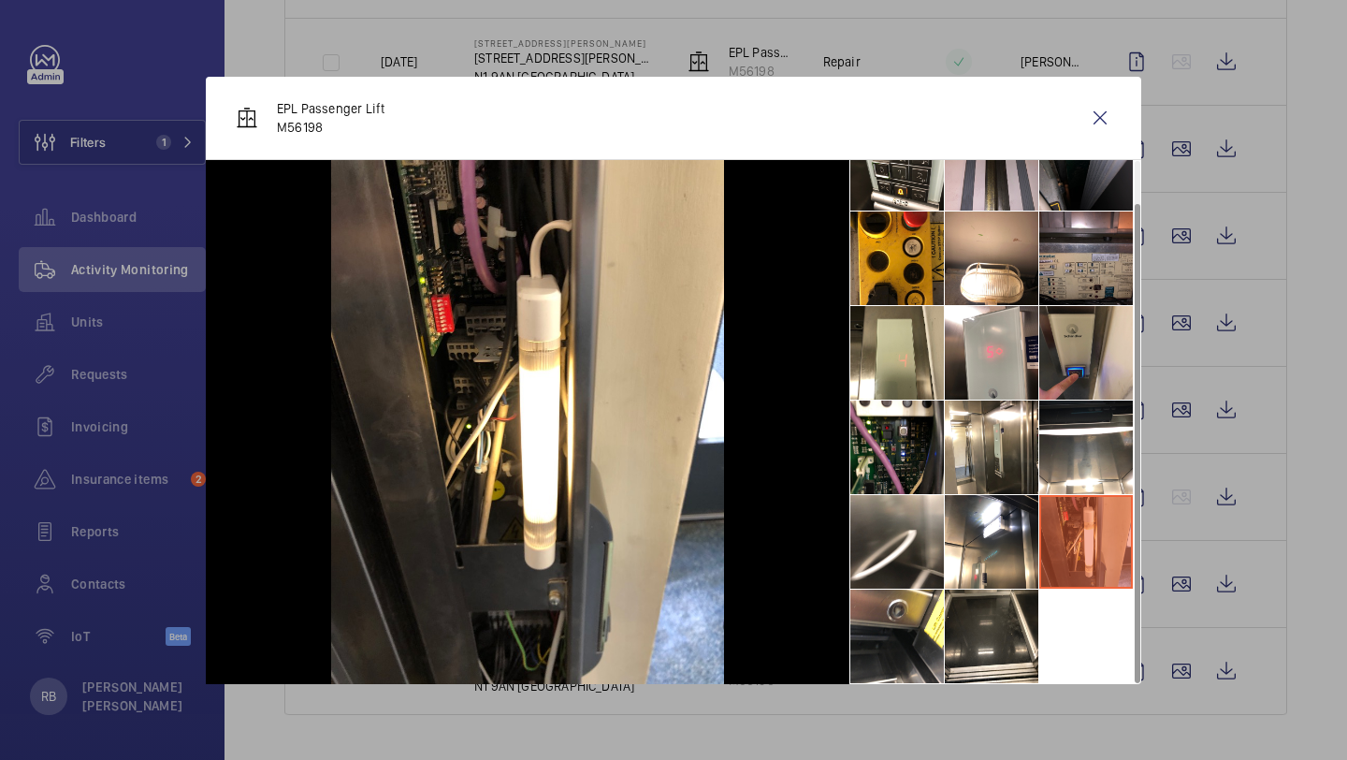
click at [1078, 374] on li at bounding box center [1087, 353] width 94 height 94
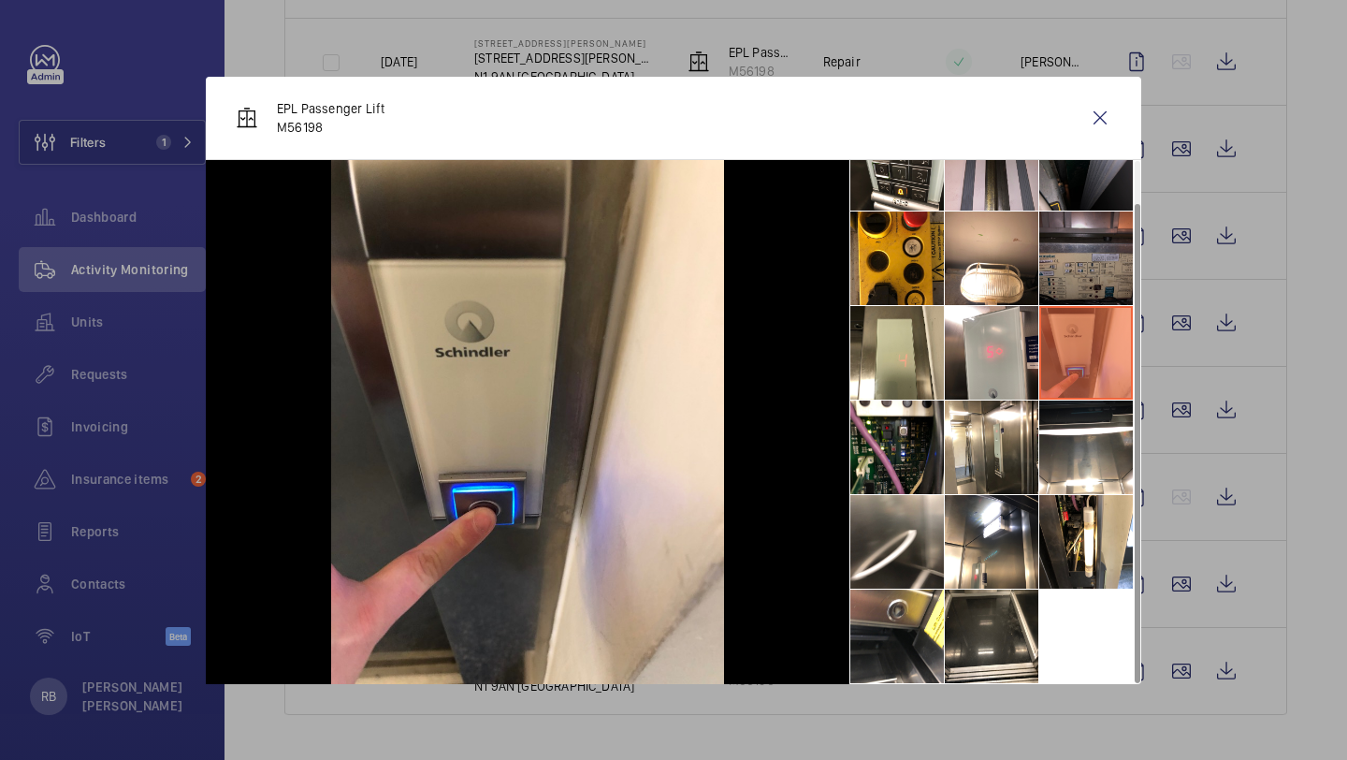
click at [1102, 215] on li at bounding box center [1087, 258] width 94 height 94
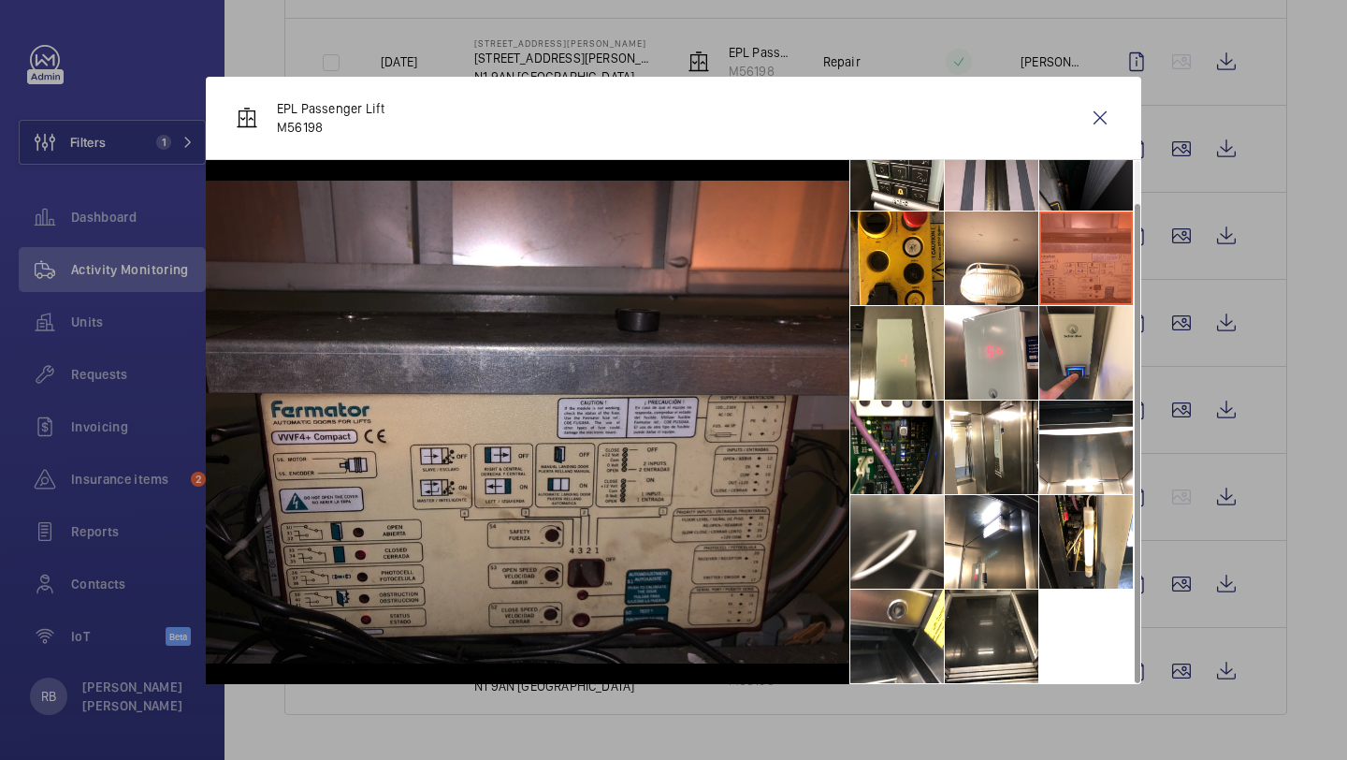
click at [1090, 191] on li at bounding box center [1087, 164] width 94 height 94
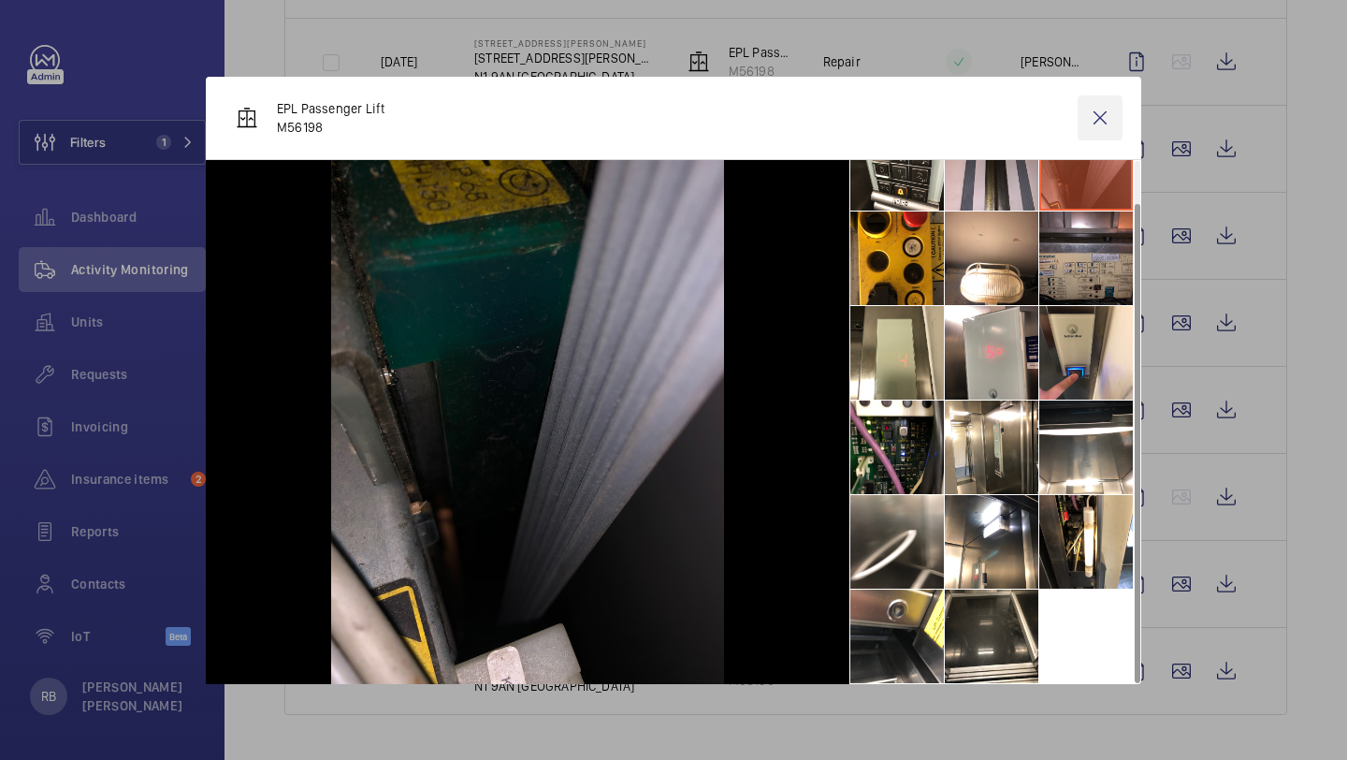
click at [1094, 120] on wm-front-icon-button at bounding box center [1100, 117] width 45 height 45
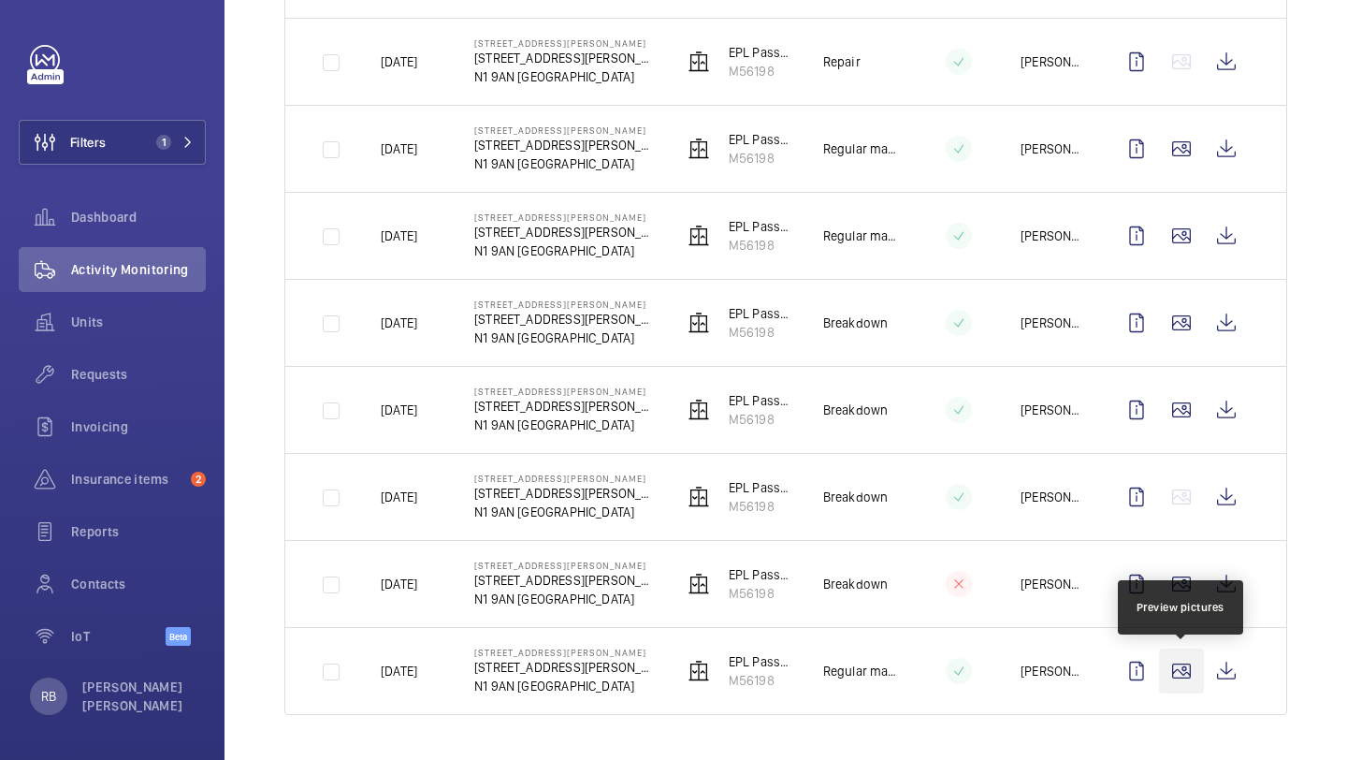
click at [1189, 679] on wm-front-icon-button at bounding box center [1181, 670] width 45 height 45
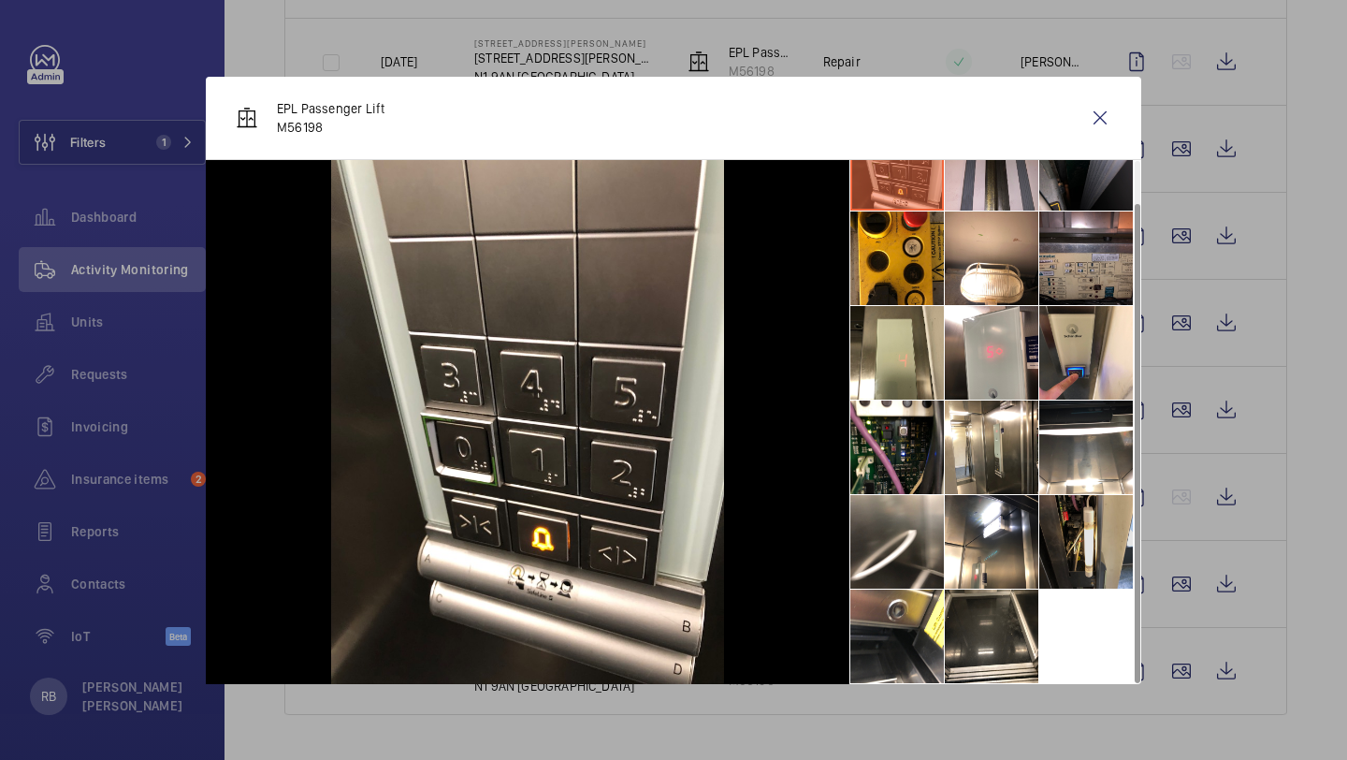
click at [1100, 534] on li at bounding box center [1087, 542] width 94 height 94
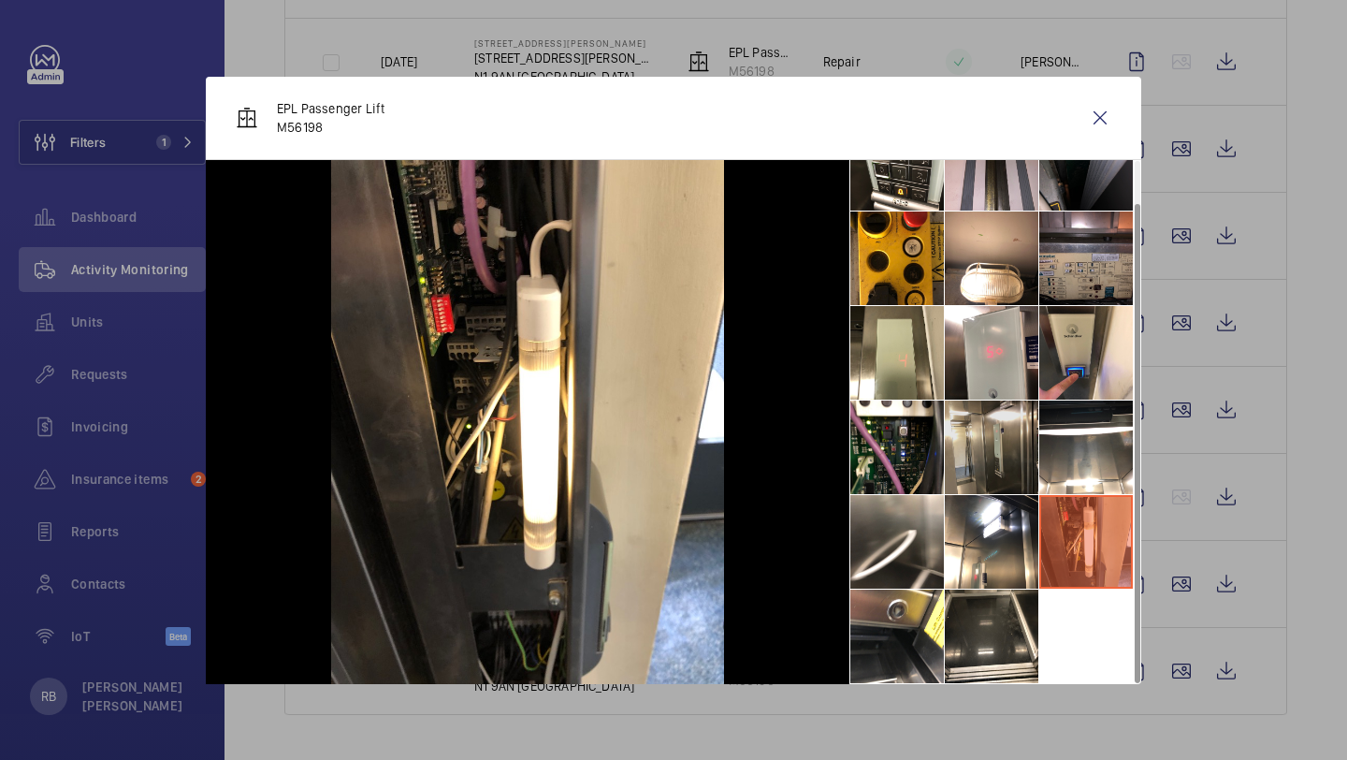
click at [996, 491] on li at bounding box center [992, 448] width 94 height 94
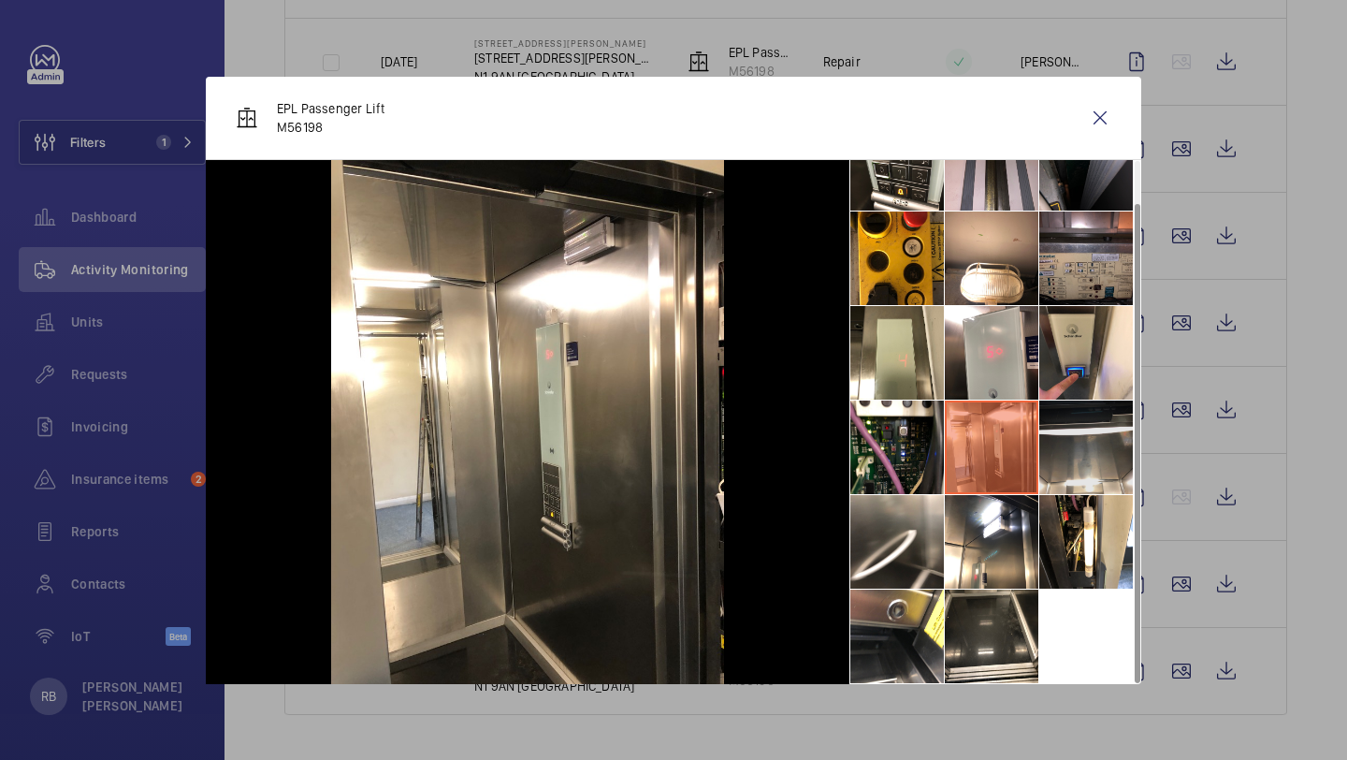
click at [1100, 452] on li at bounding box center [1087, 448] width 94 height 94
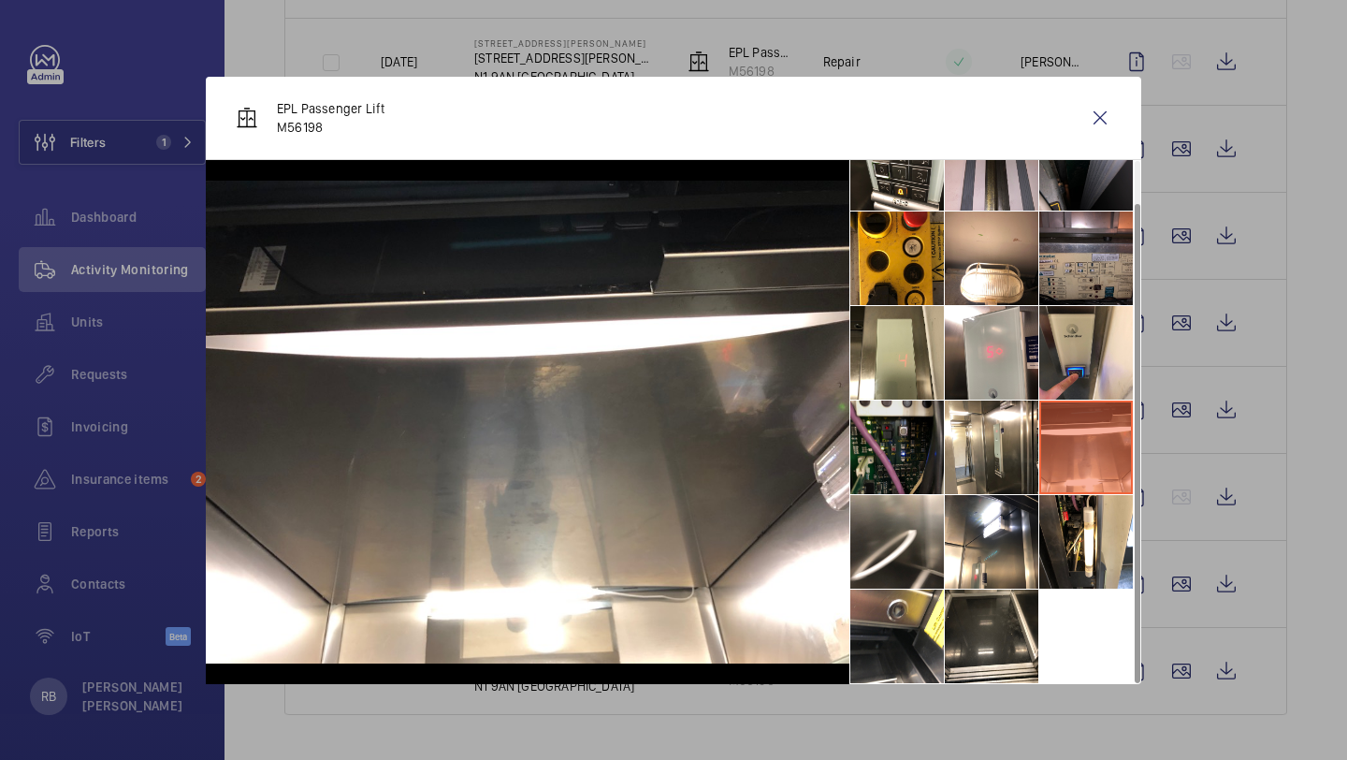
click at [909, 452] on li at bounding box center [898, 448] width 94 height 94
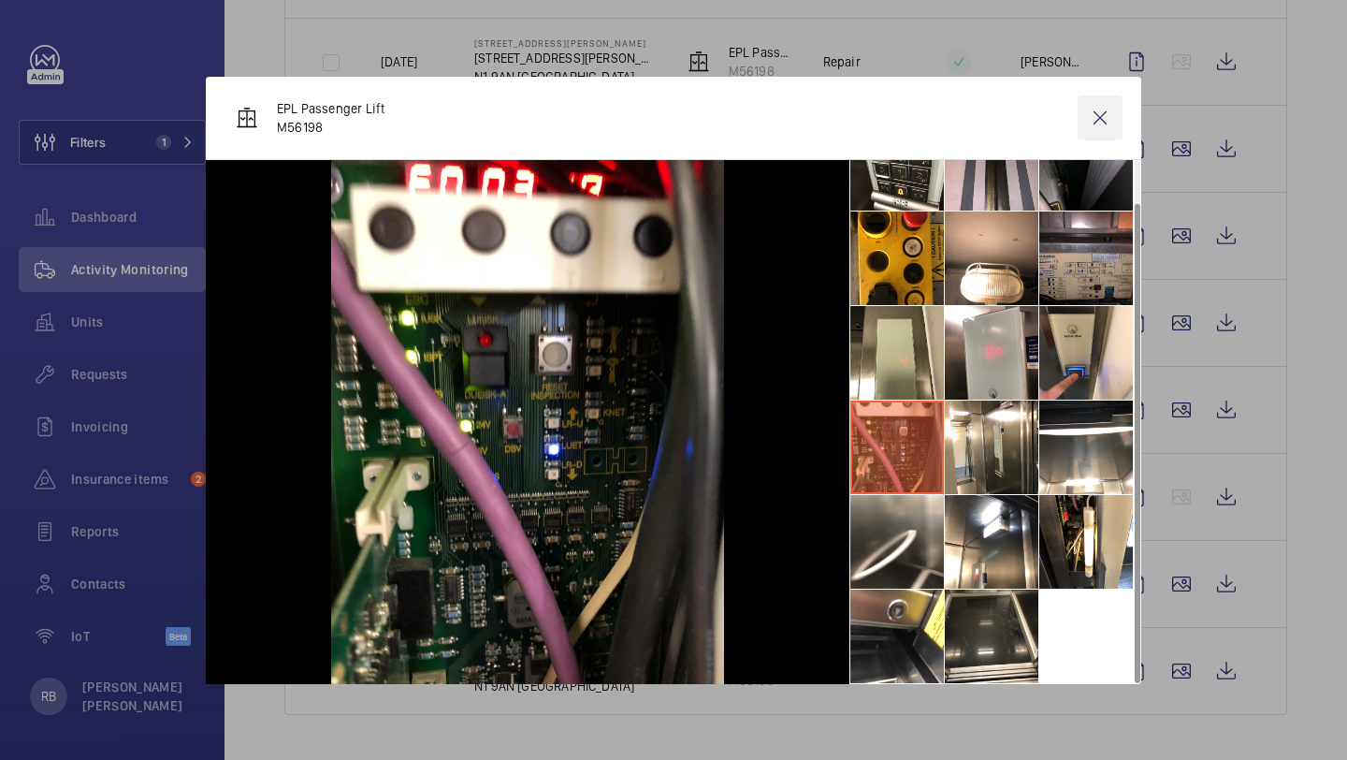
click at [1116, 116] on wm-front-icon-button at bounding box center [1100, 117] width 45 height 45
